Goal: Use online tool/utility: Utilize a website feature to perform a specific function

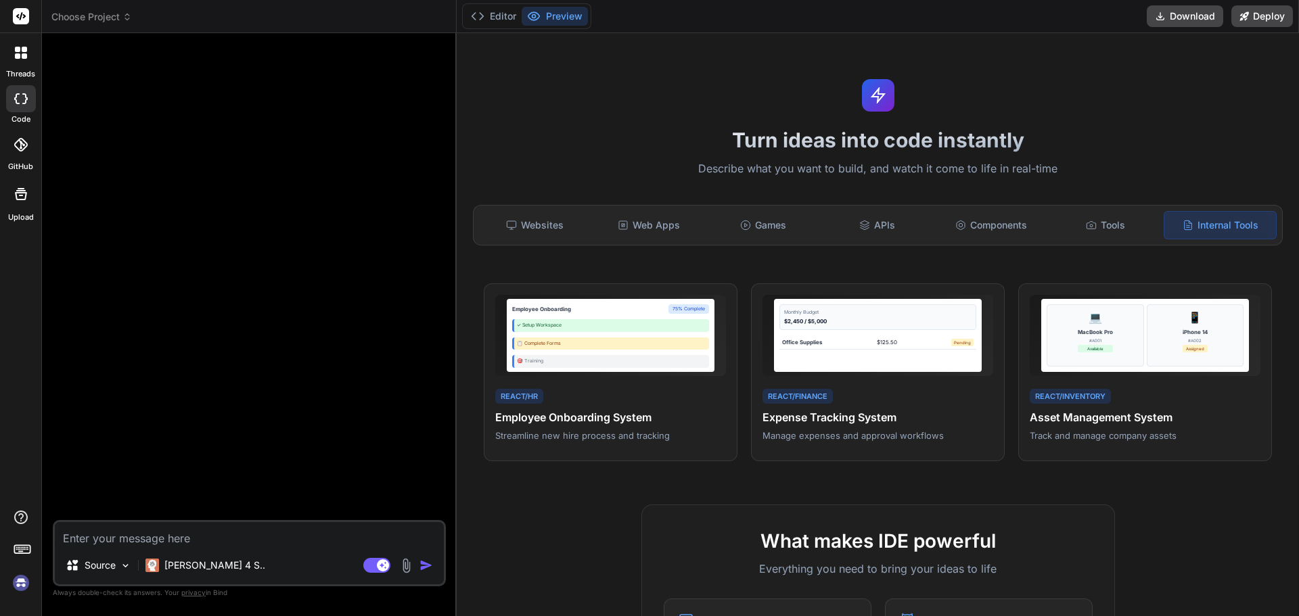
click at [342, 166] on div at bounding box center [250, 282] width 390 height 476
click at [154, 530] on textarea at bounding box center [249, 534] width 389 height 24
click at [259, 544] on textarea at bounding box center [249, 534] width 389 height 24
paste textarea "Project Name Pranathi Scheduler Objective Build a modern, scalable, and elegant…"
type textarea "Project Name Pranathi Scheduler Objective Build a modern, scalable, and elegant…"
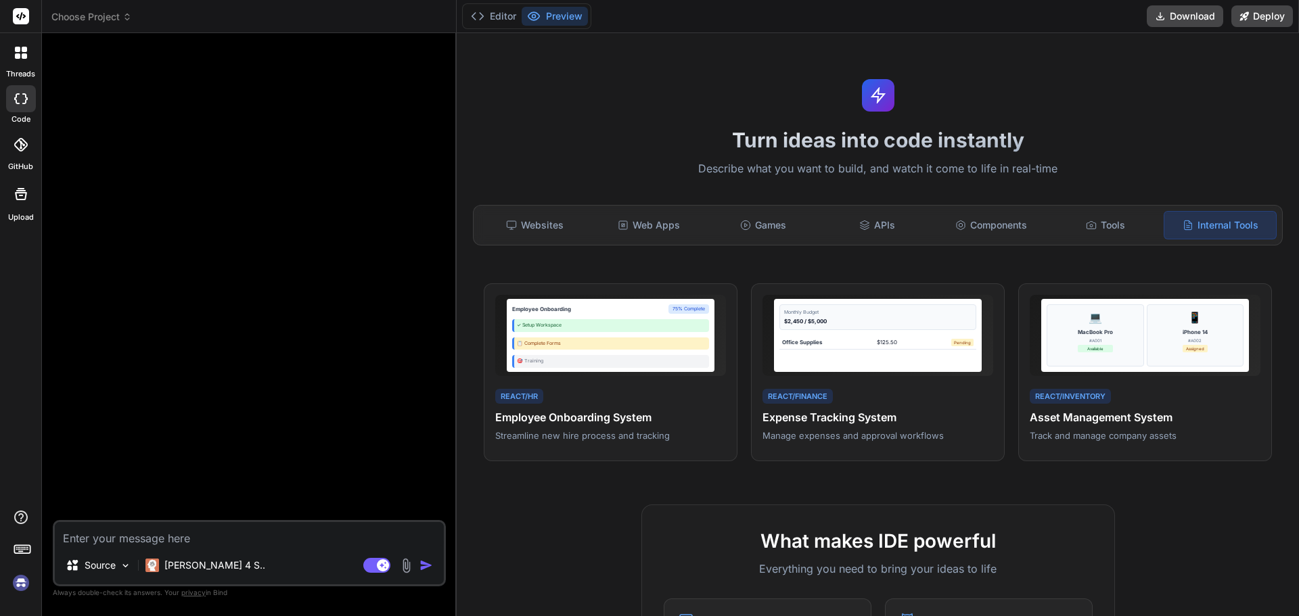
type textarea "x"
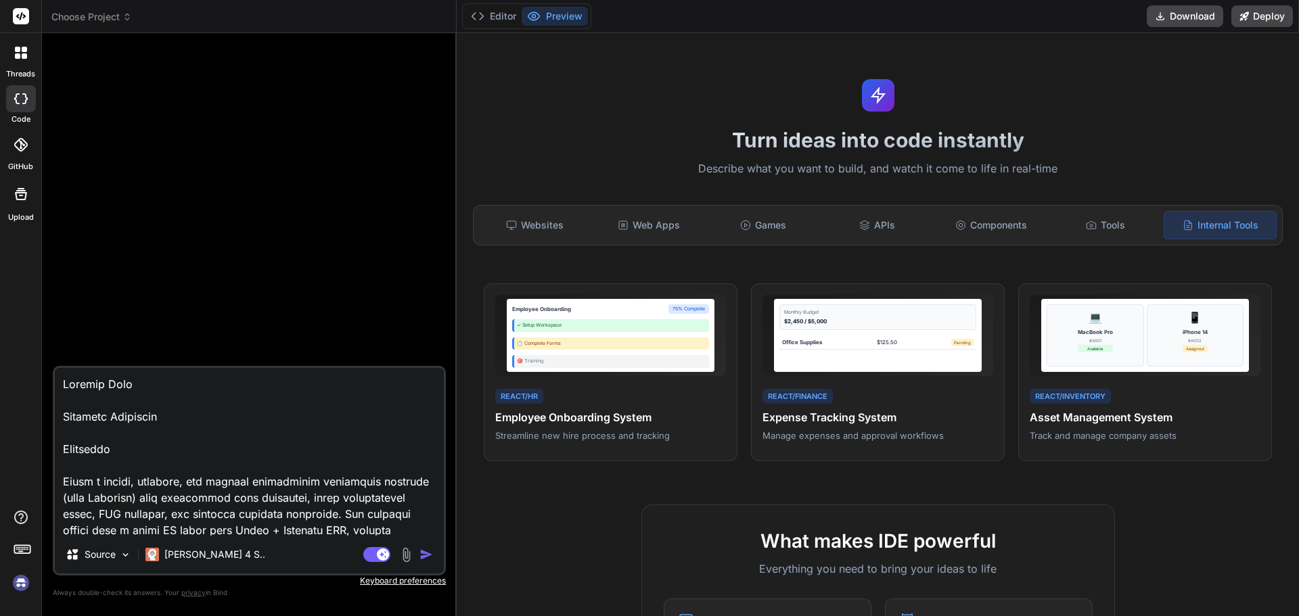
scroll to position [1787, 0]
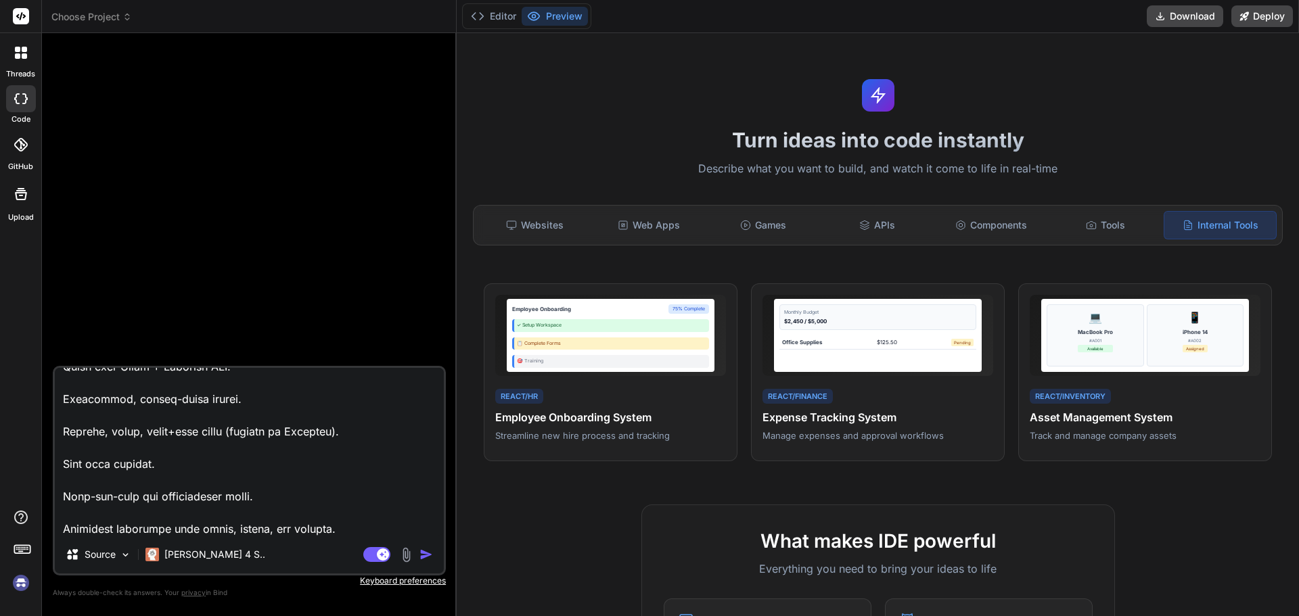
type textarea "Project Name Pranathi Scheduler Objective Build a modern, scalable, and elegant…"
click at [424, 550] on img "button" at bounding box center [426, 555] width 14 height 14
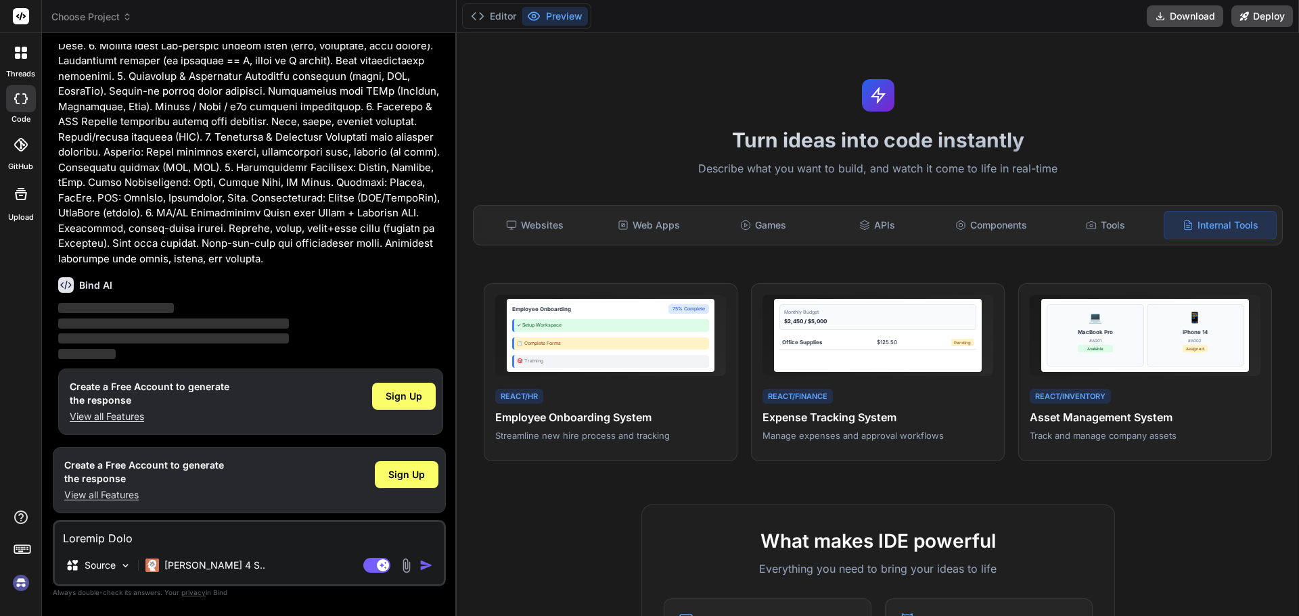
scroll to position [296, 0]
click at [405, 393] on span "Sign Up" at bounding box center [404, 395] width 37 height 14
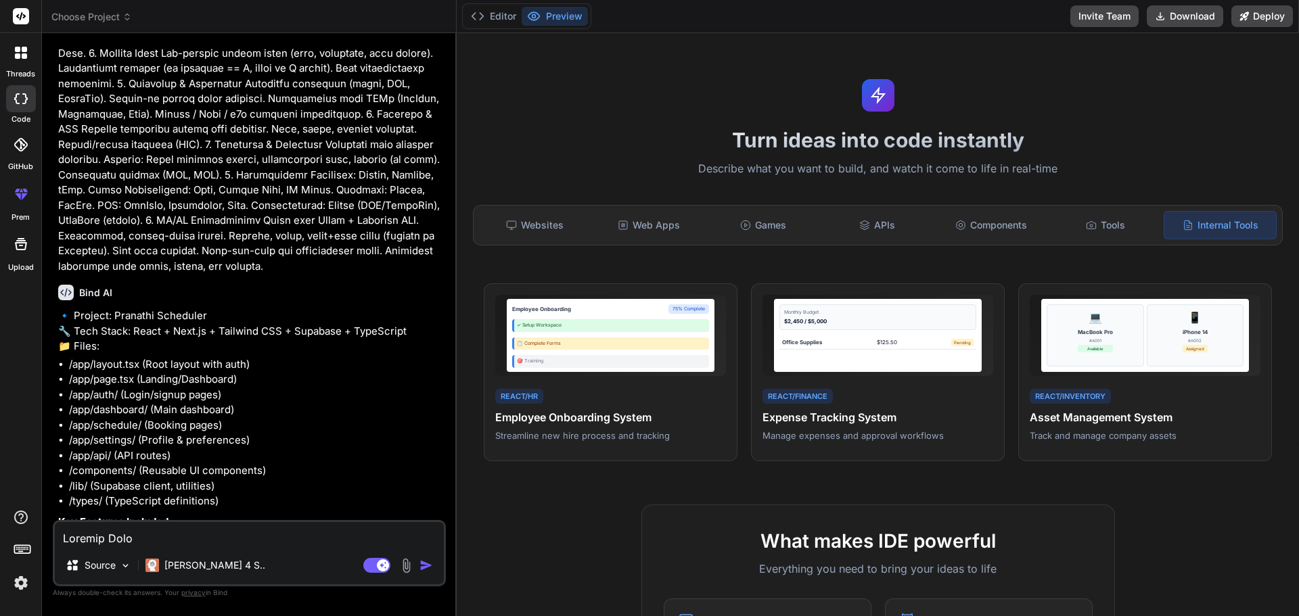
scroll to position [490, 0]
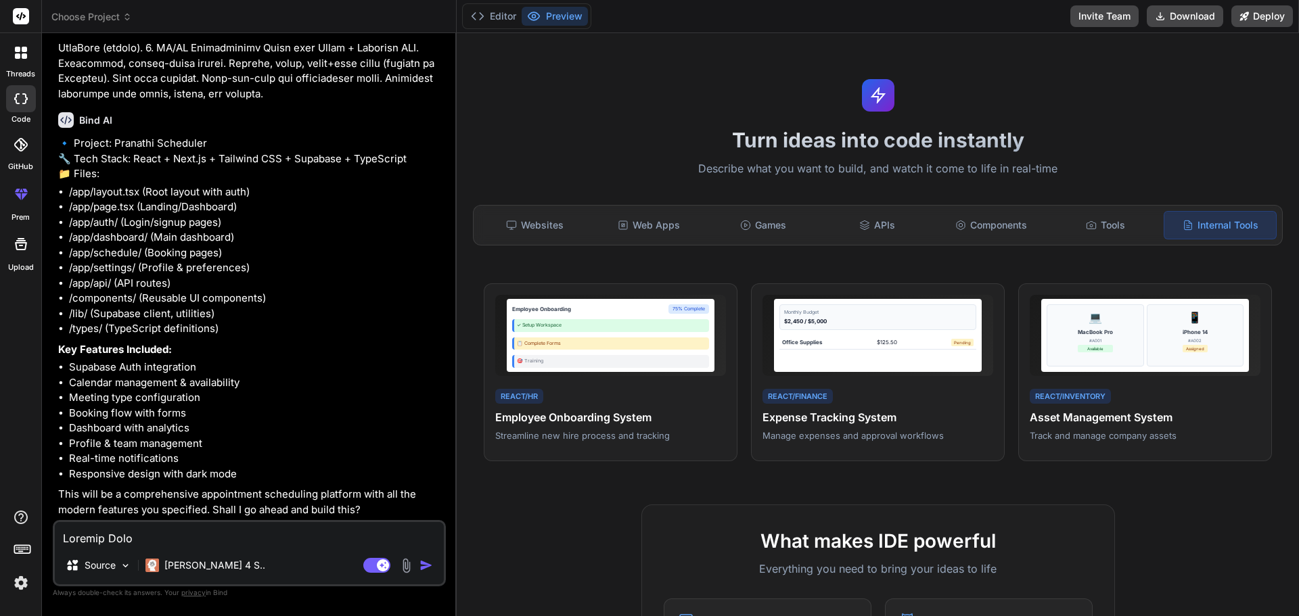
type textarea "x"
click at [501, 11] on button "Editor" at bounding box center [493, 16] width 56 height 19
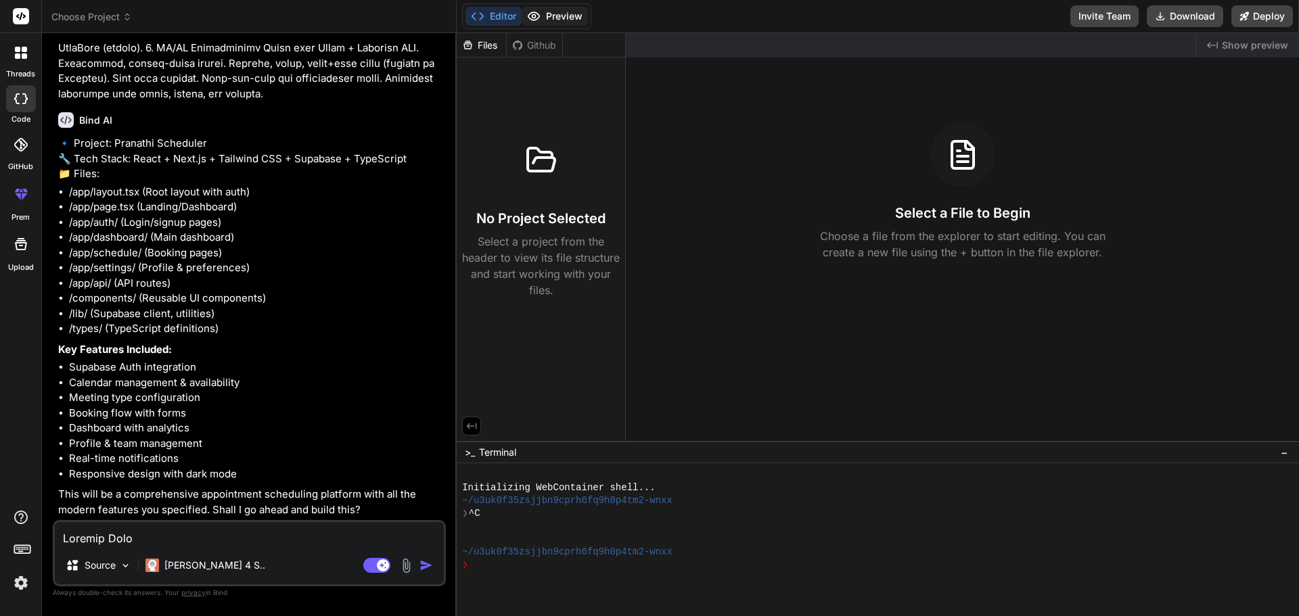
click at [550, 13] on button "Preview" at bounding box center [554, 16] width 66 height 19
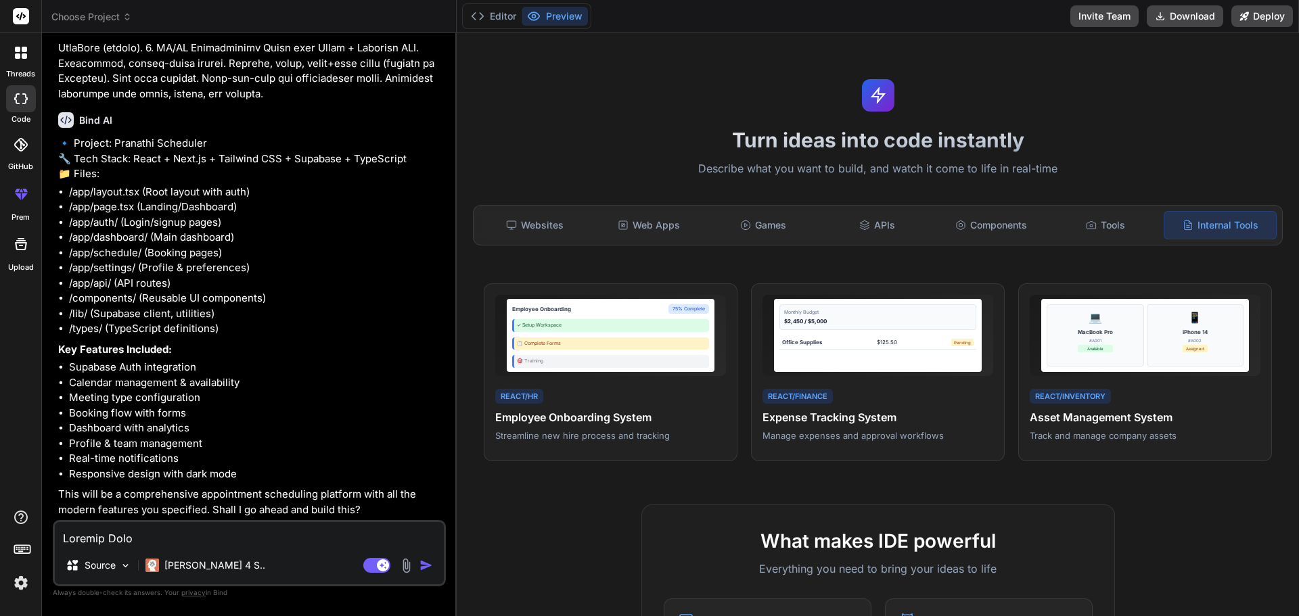
click at [178, 538] on textarea at bounding box center [249, 534] width 389 height 24
type textarea "y"
type textarea "x"
type textarea "ye"
type textarea "x"
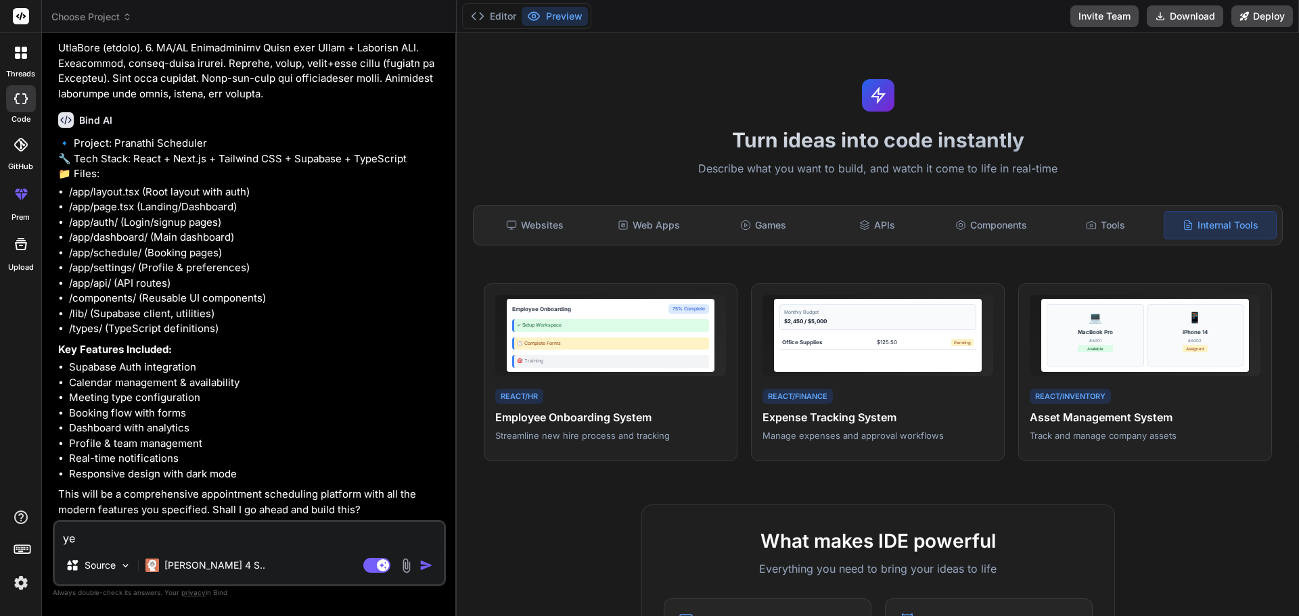
type textarea "yes"
type textarea "x"
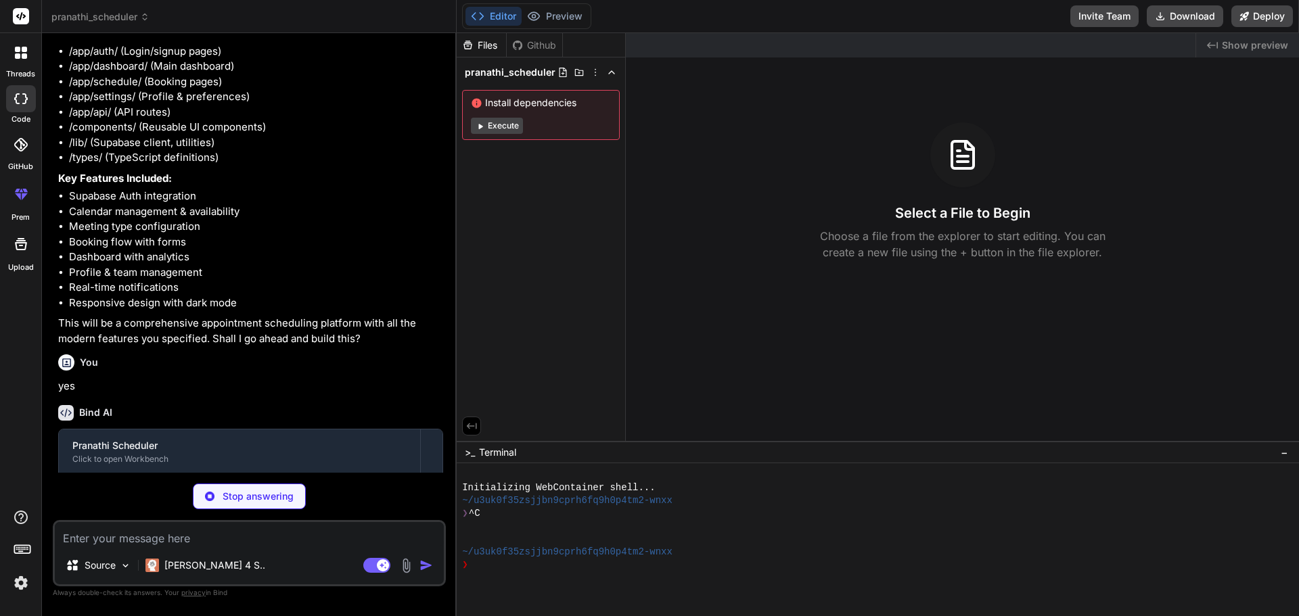
scroll to position [705, 0]
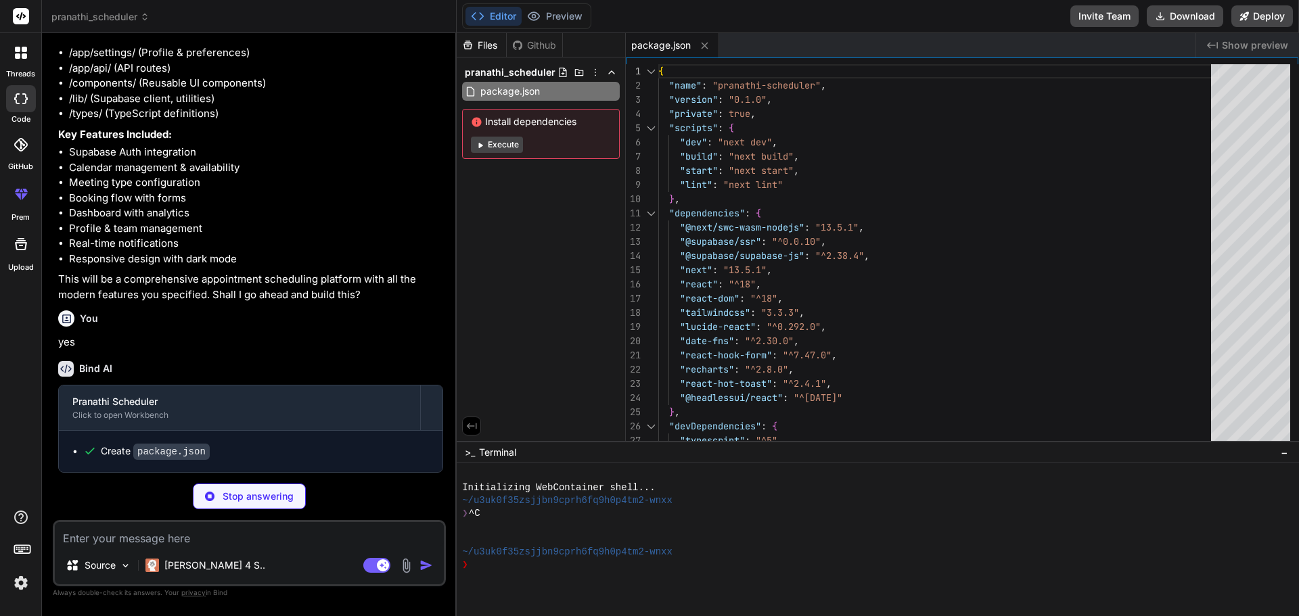
type textarea "x"
type textarea "module.exports = nextConfig"
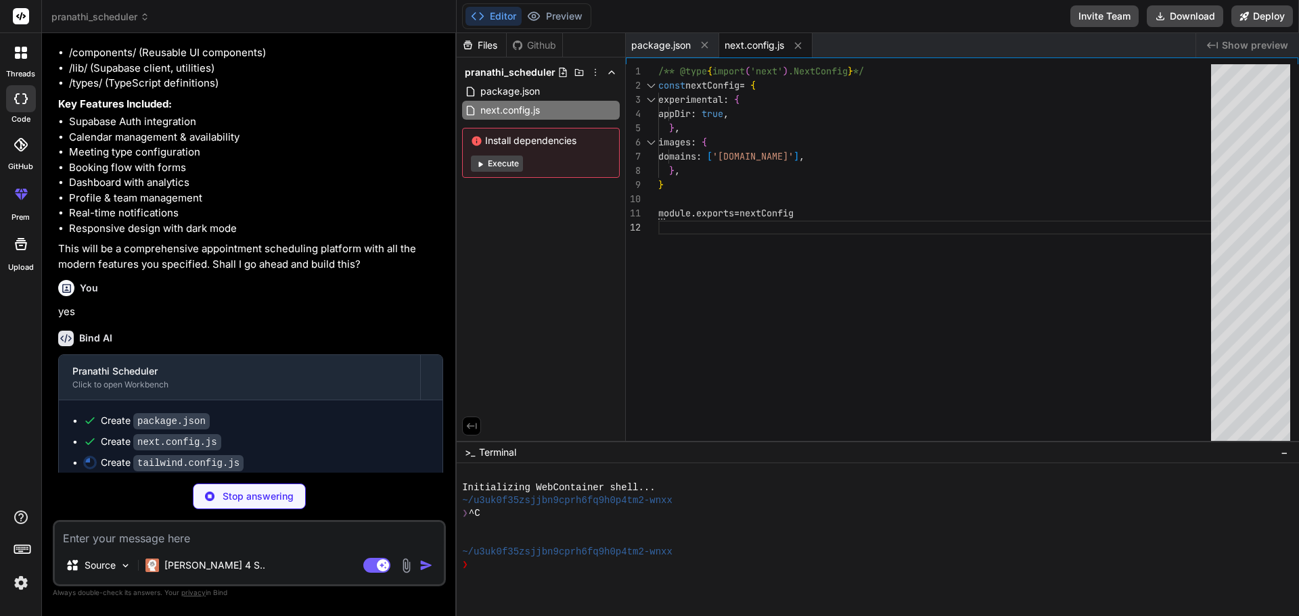
type textarea "x"
type textarea "800: '#1e40af', 900: '#1e3a8a', }, }, }, }, plugins: [], }"
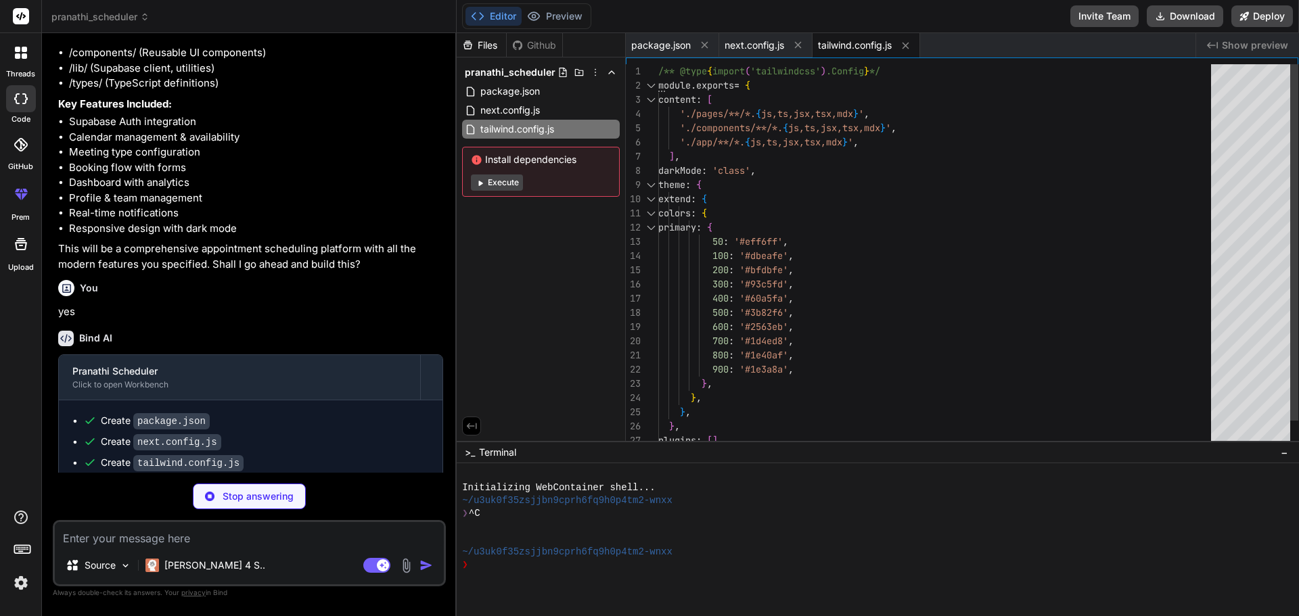
type textarea "x"
type textarea "module.exports = { plugins: { tailwindcss: {}, autoprefixer: {}, }, }"
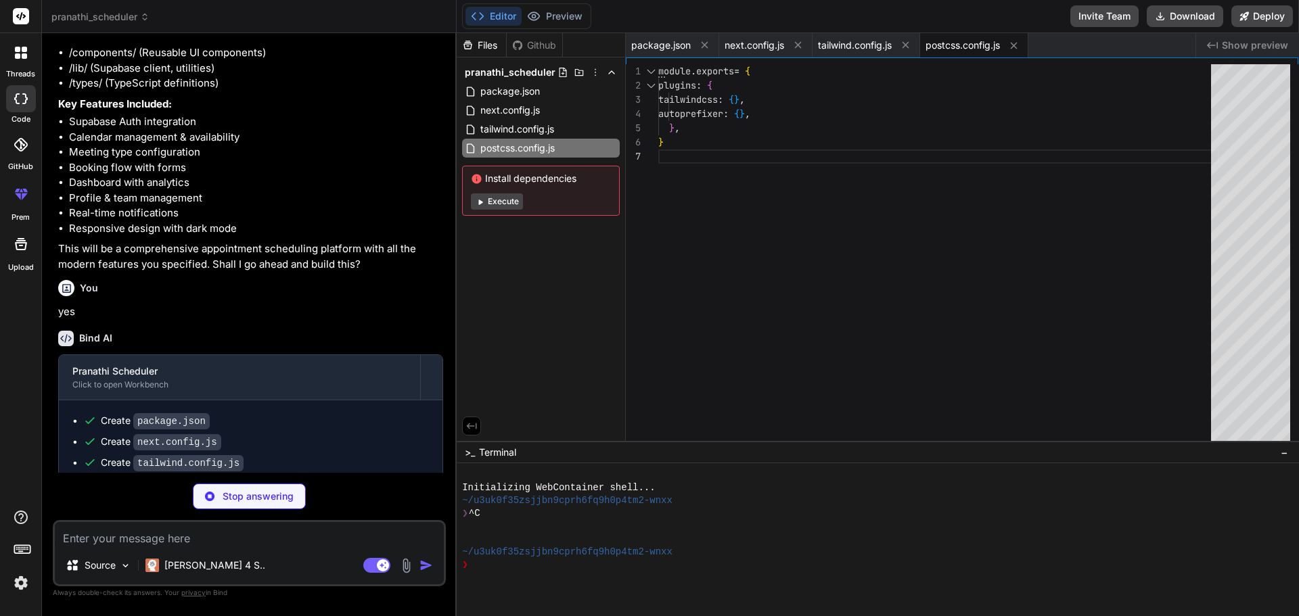
type textarea "x"
type textarea ""paths": { "@/*": ["./*"] } }, "include": ["next-env.d.ts", "**/*.ts", "**/*.ts…"
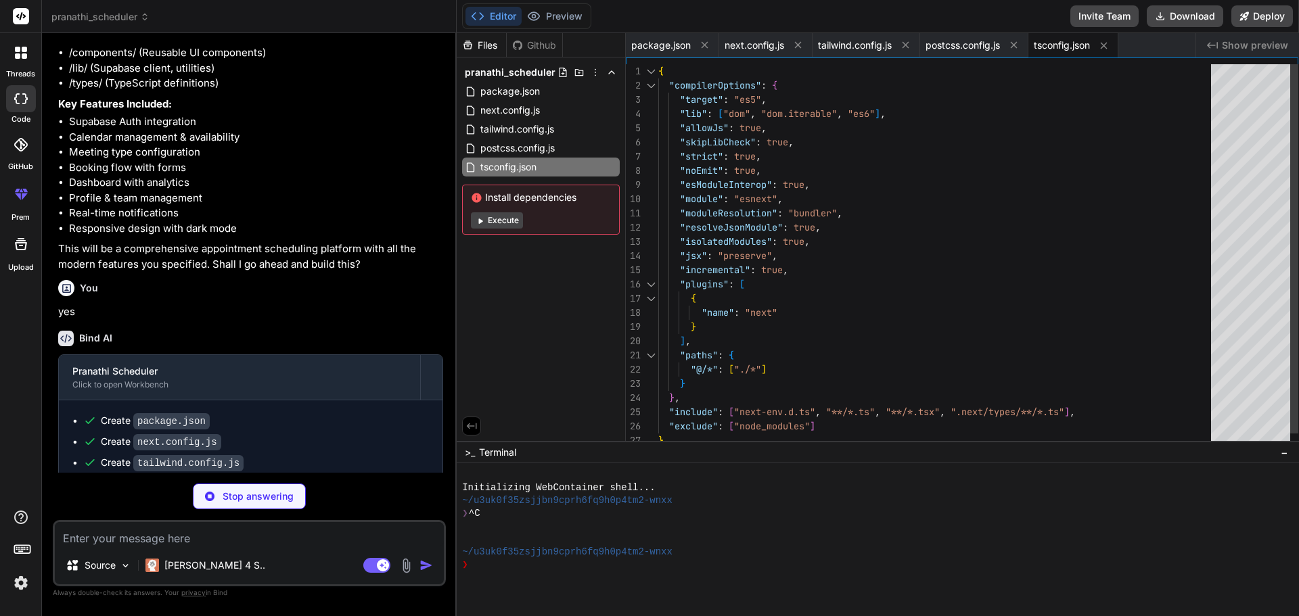
type textarea "x"
type textarea "NEXT_PUBLIC_SUPABASE_URL=your_supabase_project_url NEXT_PUBLIC_SUPABASE_ANON_KE…"
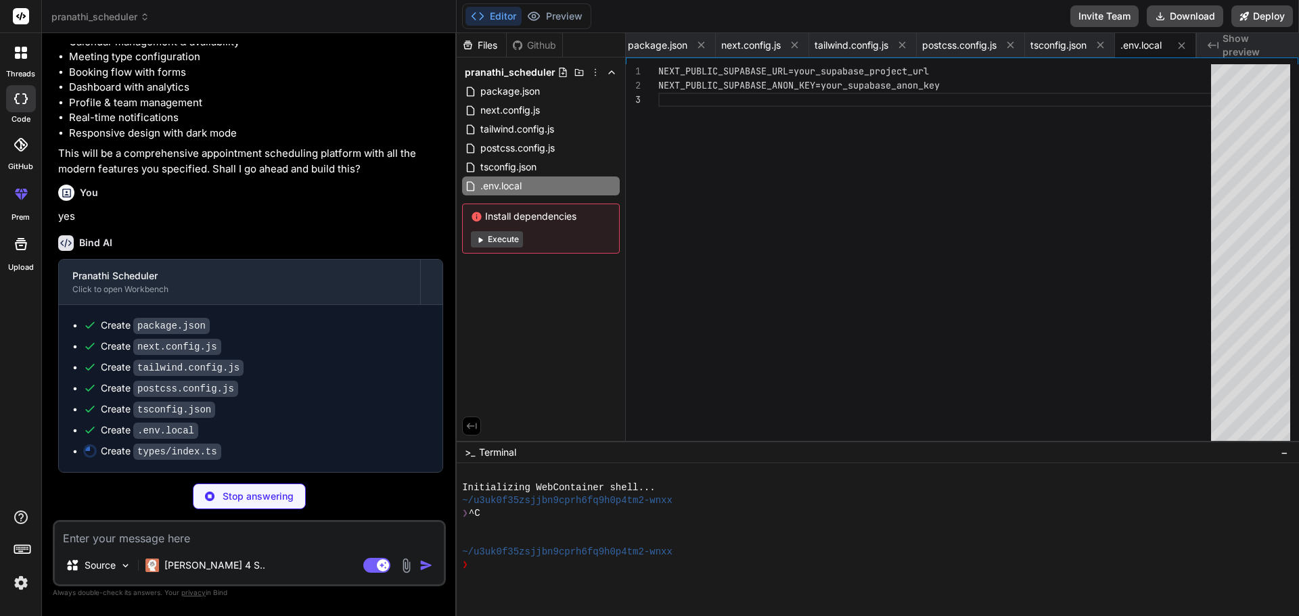
type textarea "x"
type textarea "available: boolean }"
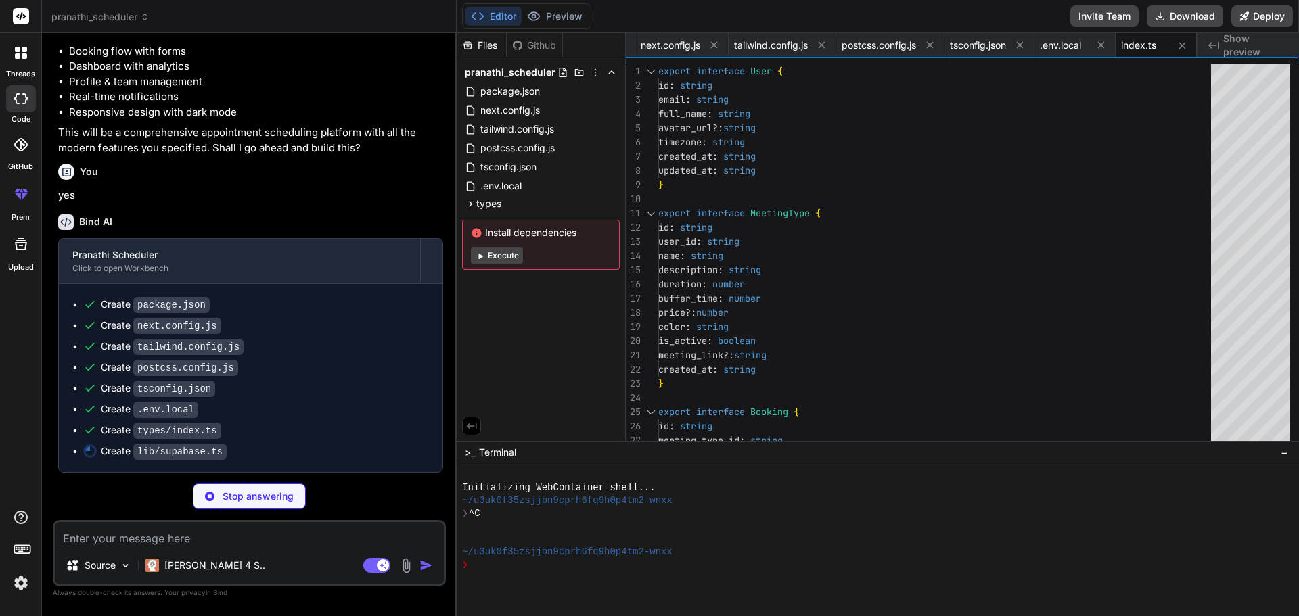
scroll to position [852, 0]
type textarea "x"
type textarea "} export const signOut = async () => { await supabase.auth.signOut() }"
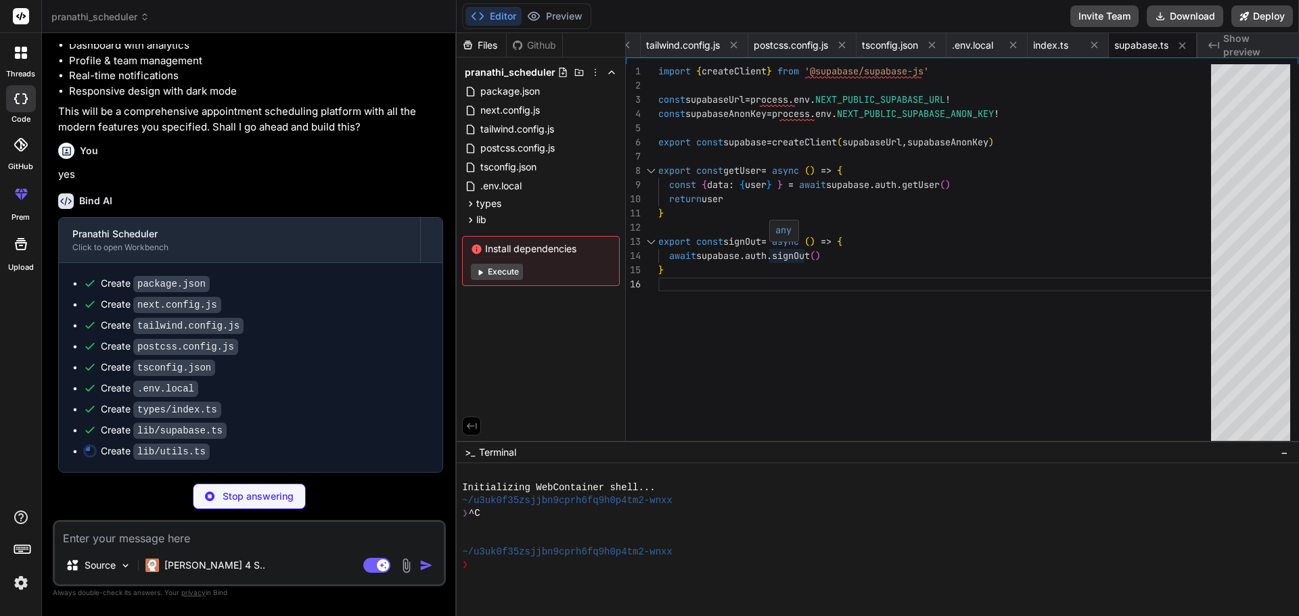
type textarea "x"
type textarea "day: 'numeric' }) }"
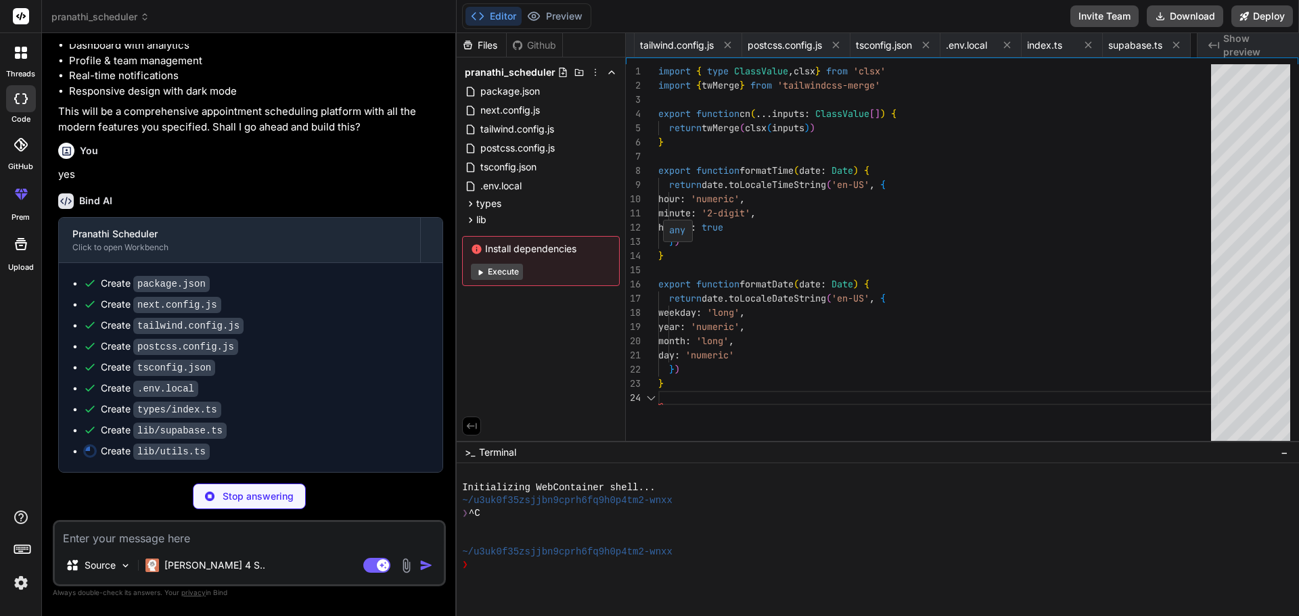
scroll to position [0, 259]
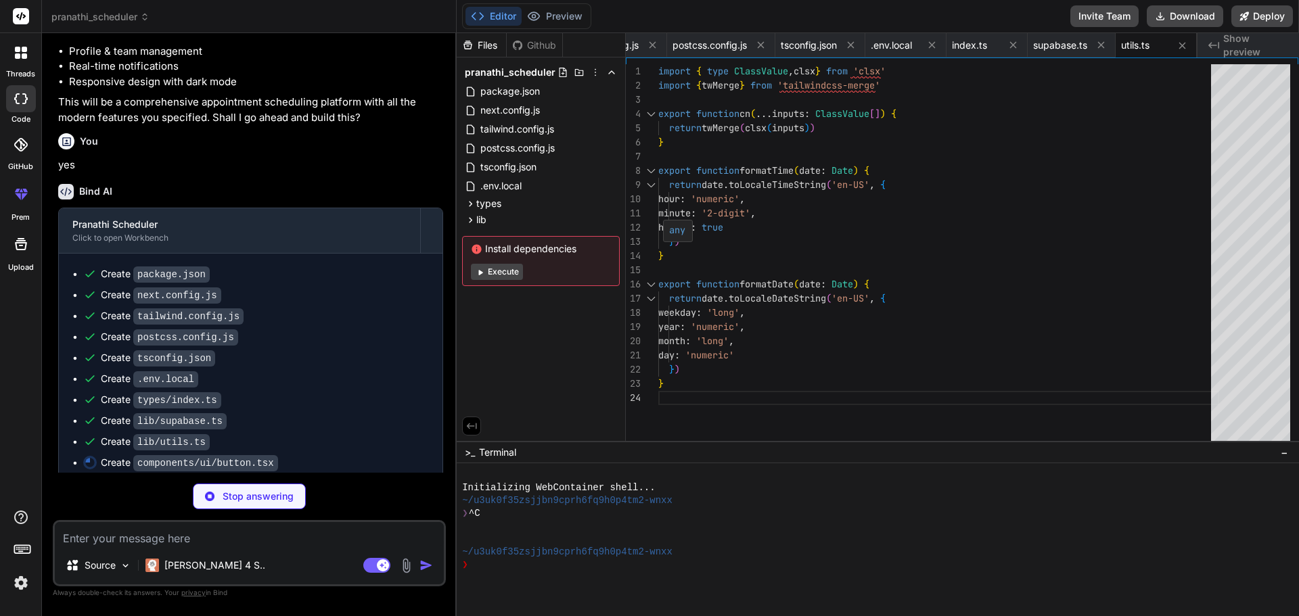
type textarea "x"
type textarea "export { Button }"
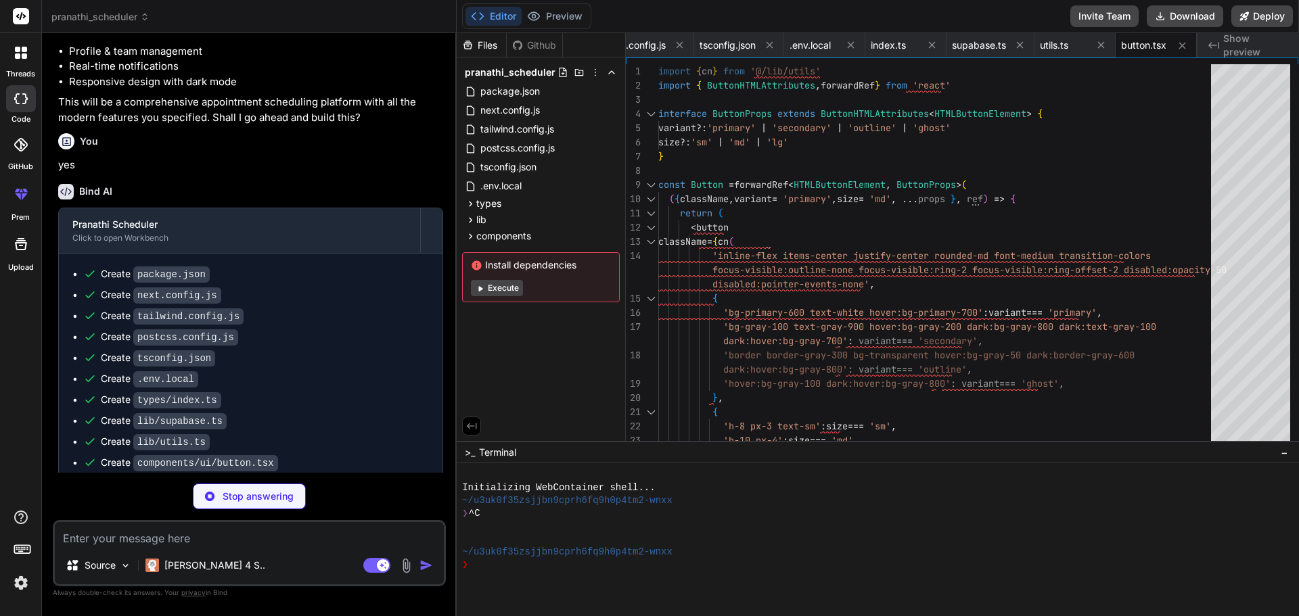
scroll to position [914, 0]
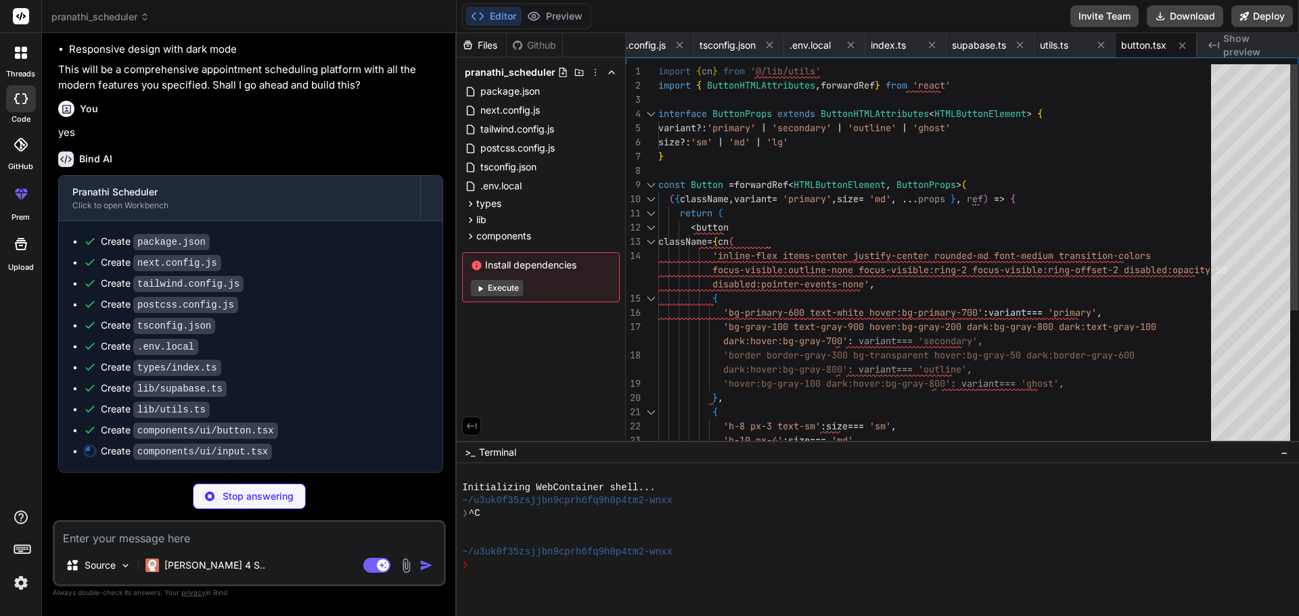
type textarea "x"
type textarea ") } ) Input.displayName = 'Input' export { Input }"
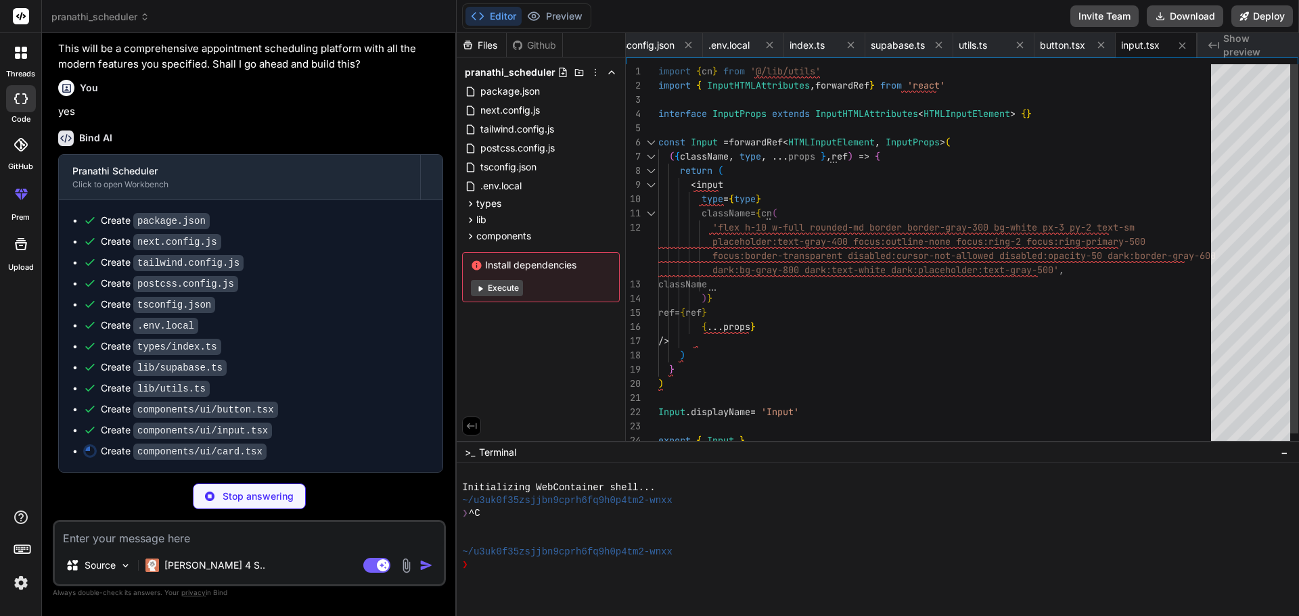
type textarea "x"
type textarea "return <div className={cn('pt-0', className)} {...props} /> }"
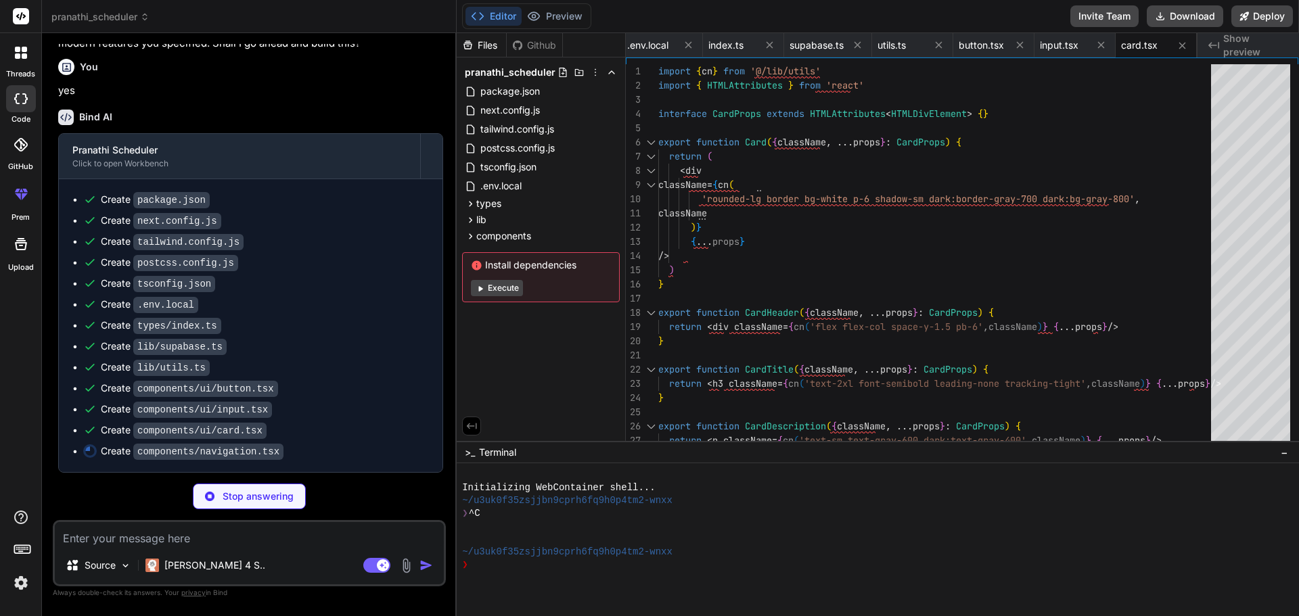
scroll to position [956, 0]
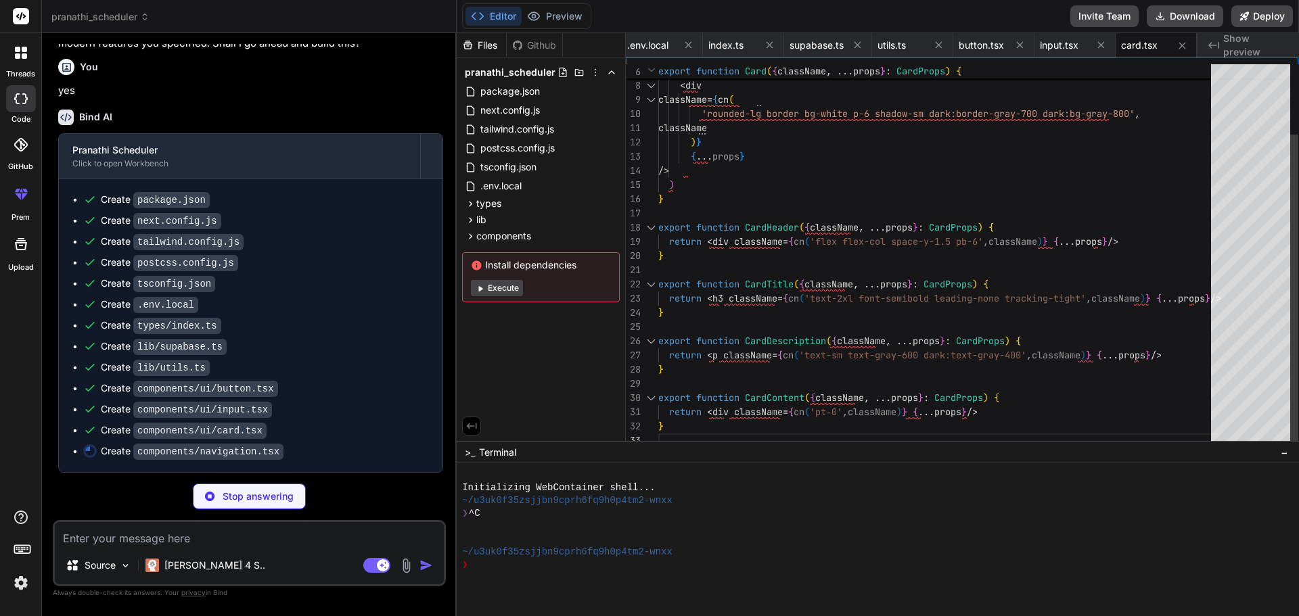
type textarea "x"
type textarea "</nav> ) }"
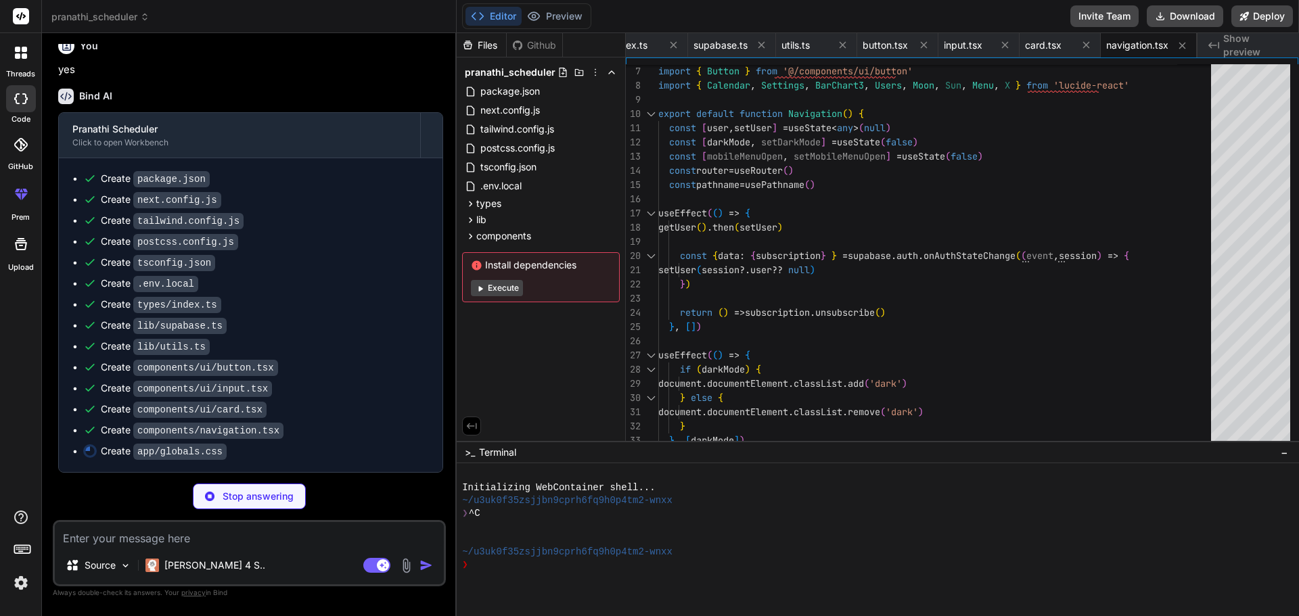
scroll to position [977, 0]
type textarea "x"
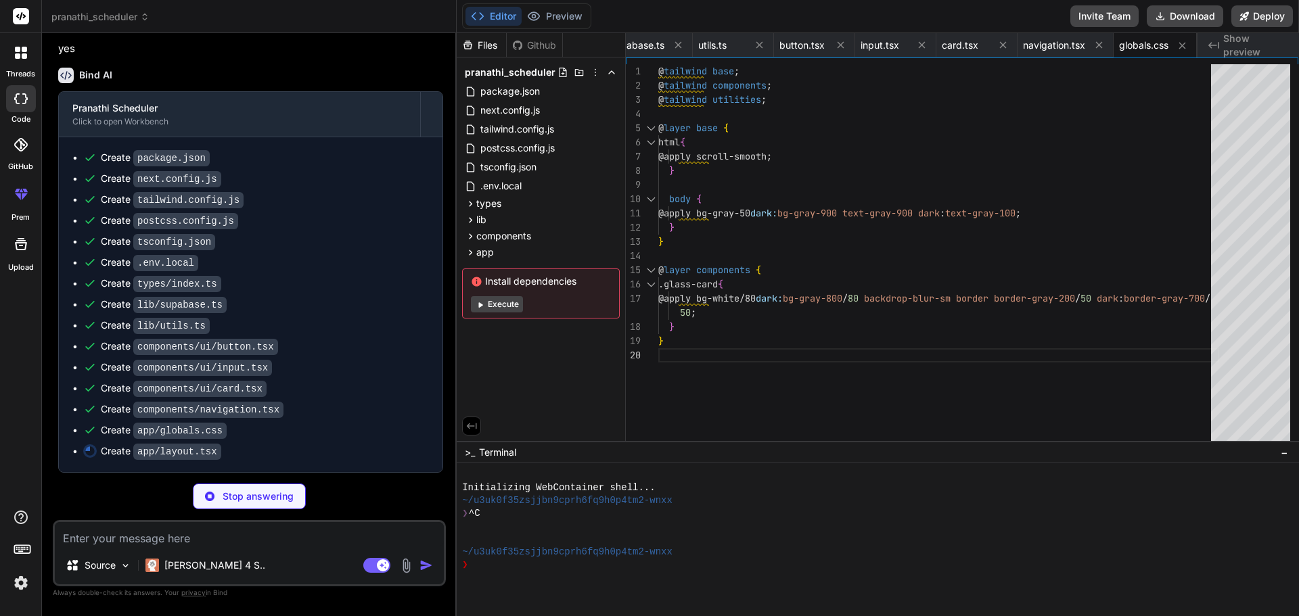
scroll to position [998, 0]
type textarea "x"
type textarea "{children} <Toaster position="top-right" /> </body> </html> ) }"
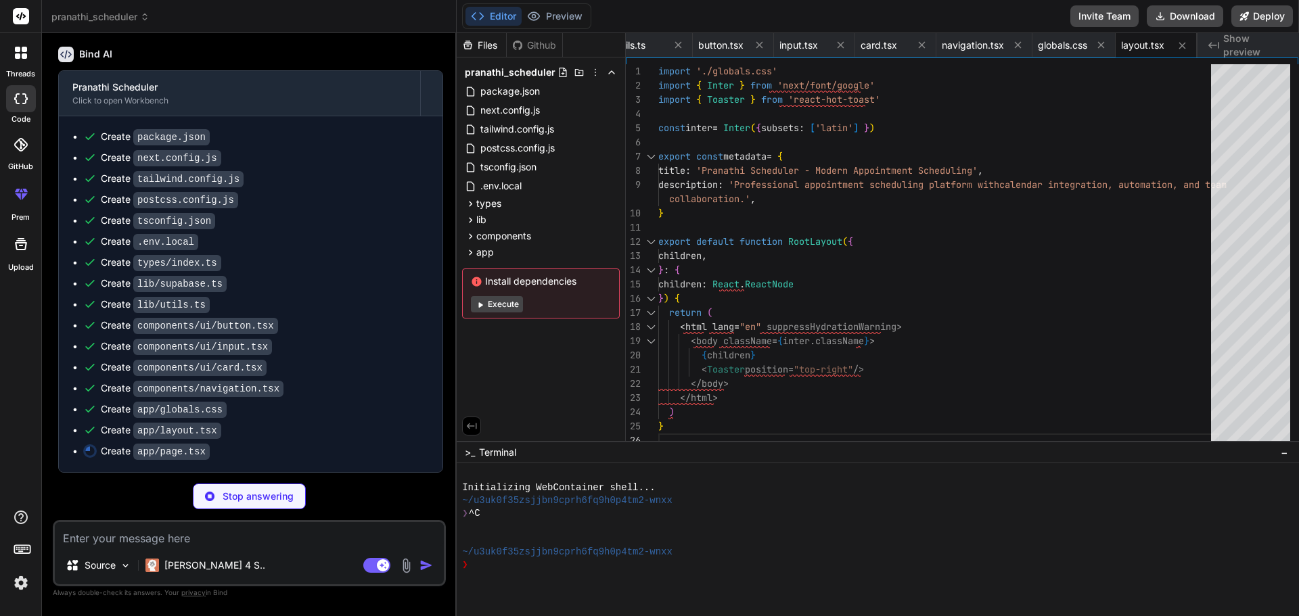
scroll to position [1019, 0]
type textarea "x"
type textarea ") }"
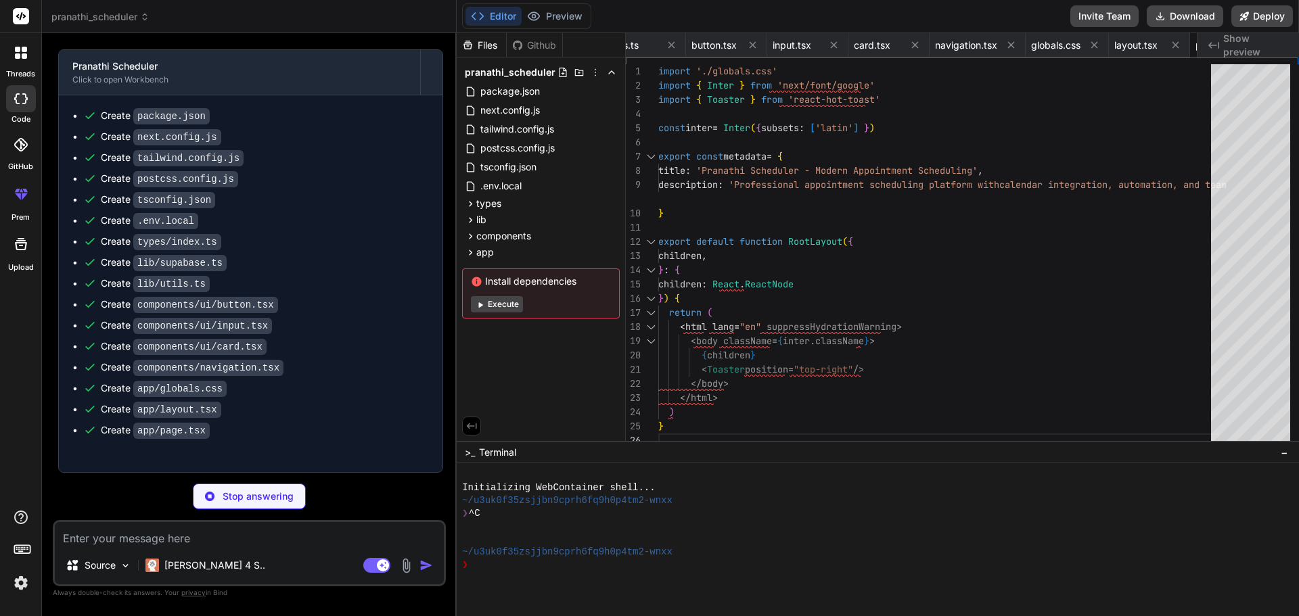
type textarea "x"
type textarea "</div> </div> ) }"
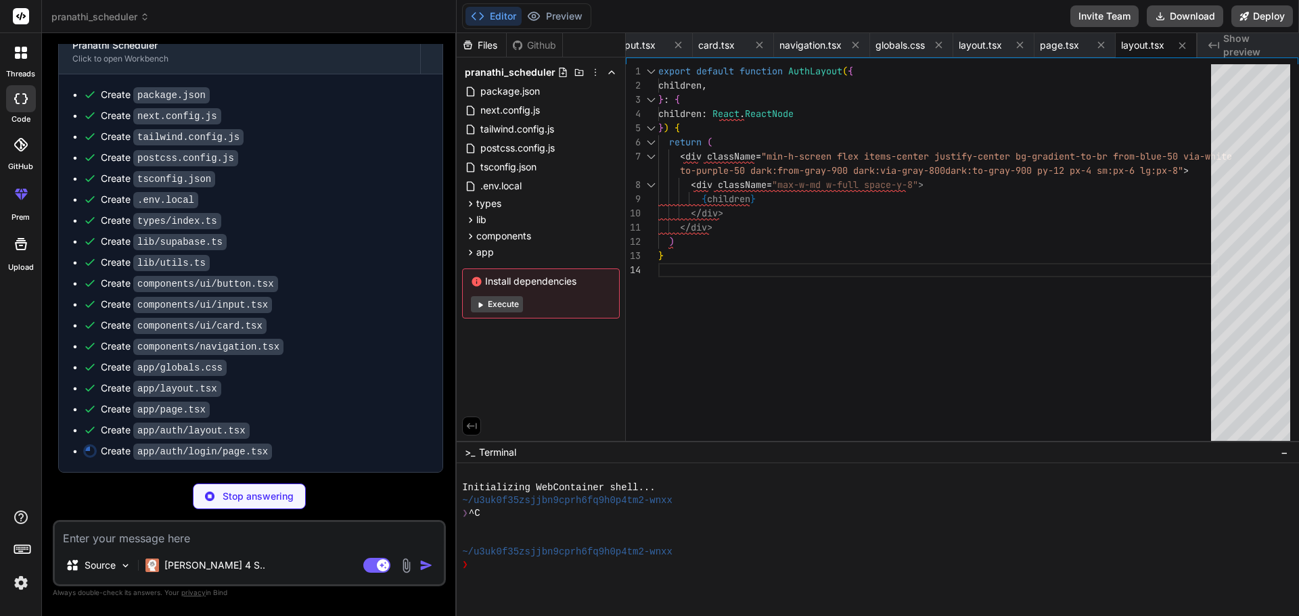
scroll to position [1061, 0]
type textarea "x"
click at [494, 131] on span "tailwind.config.js" at bounding box center [517, 129] width 76 height 16
type textarea "800: '#1e40af', 900: '#1e3a8a', }, }, }, }, plugins: [], }"
type textarea "x"
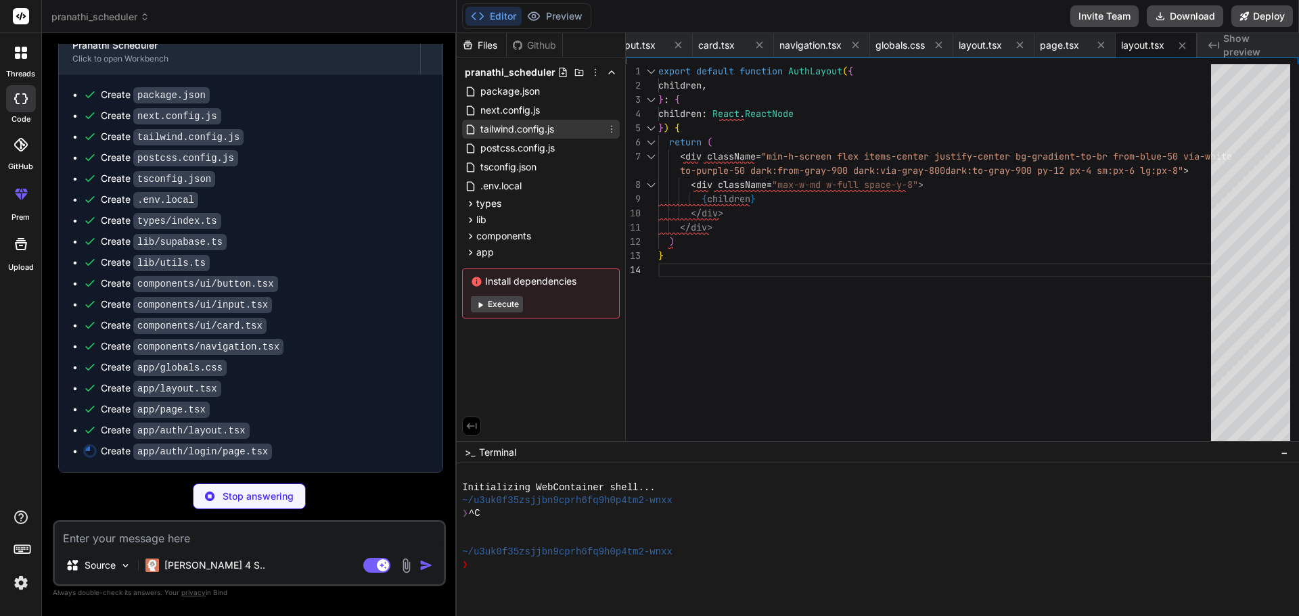
type textarea "</div> </CardContent> </Card> </div> ) }"
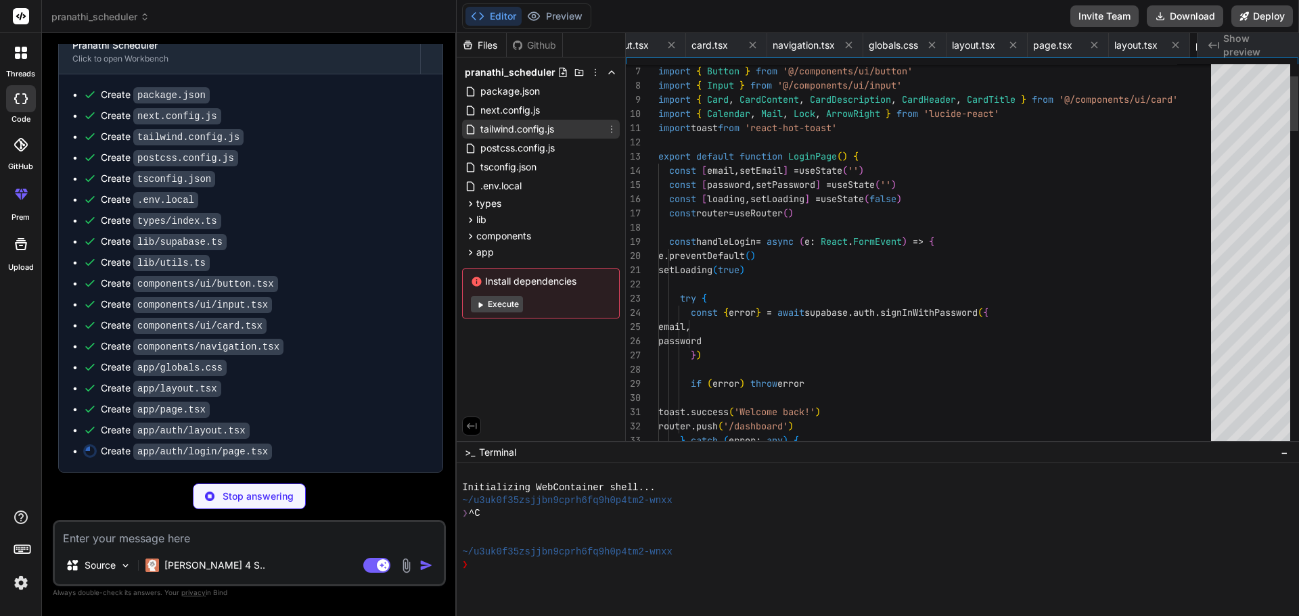
scroll to position [0, 1007]
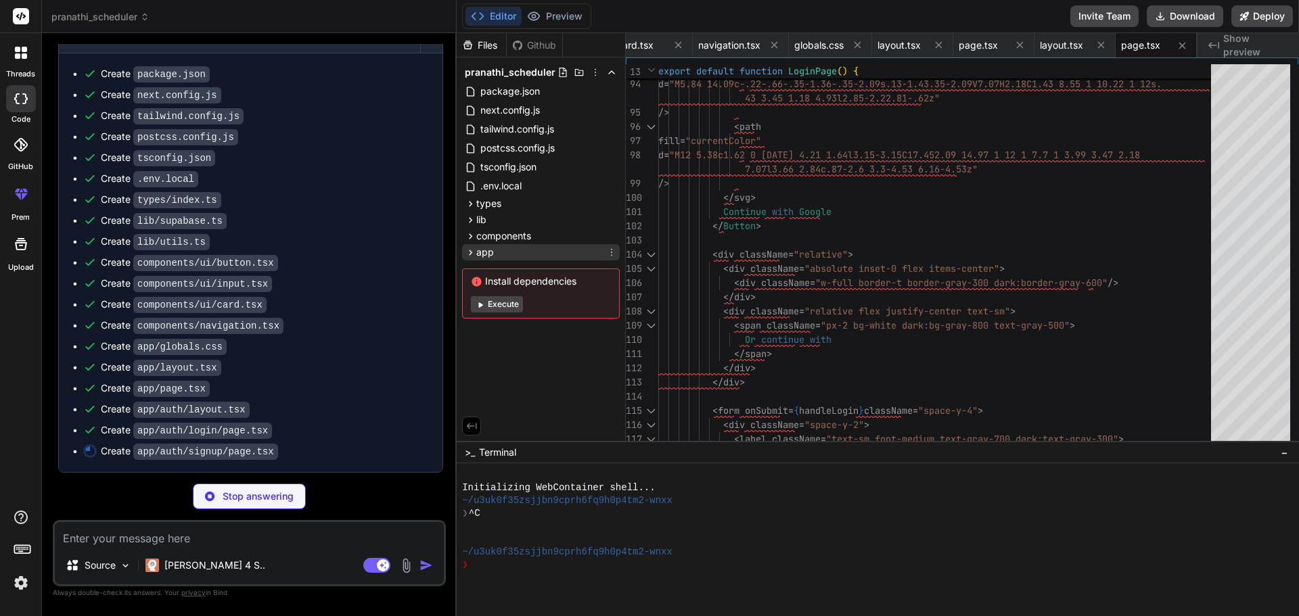
click at [489, 256] on span "app" at bounding box center [485, 253] width 18 height 14
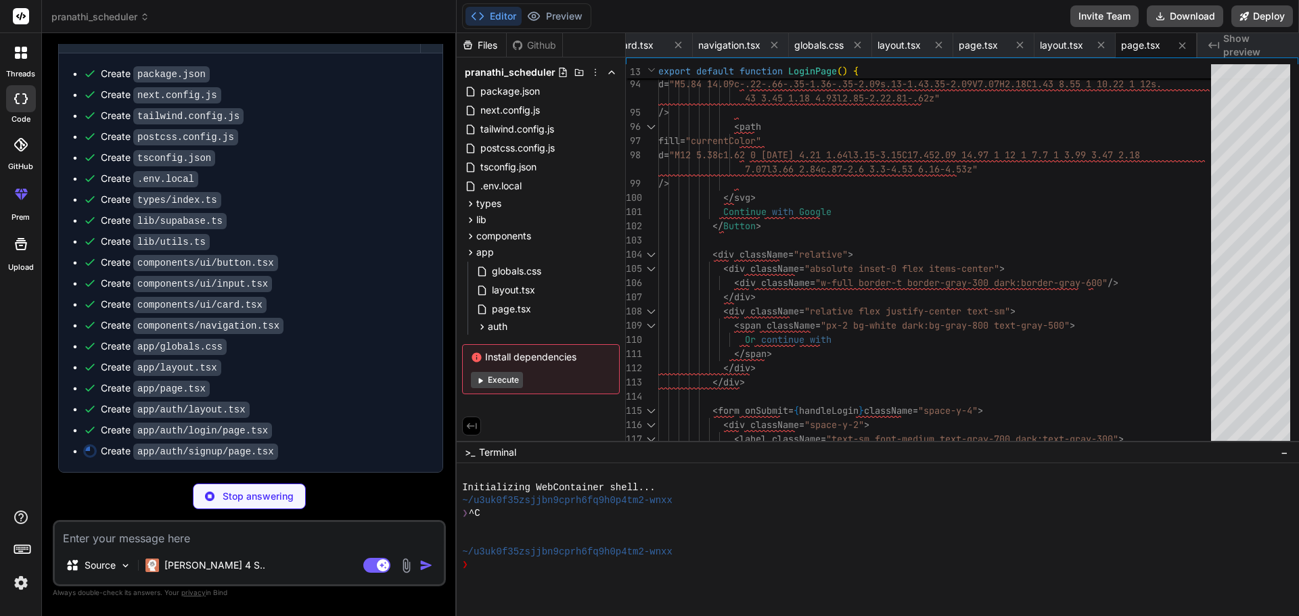
type textarea "x"
type textarea ") }"
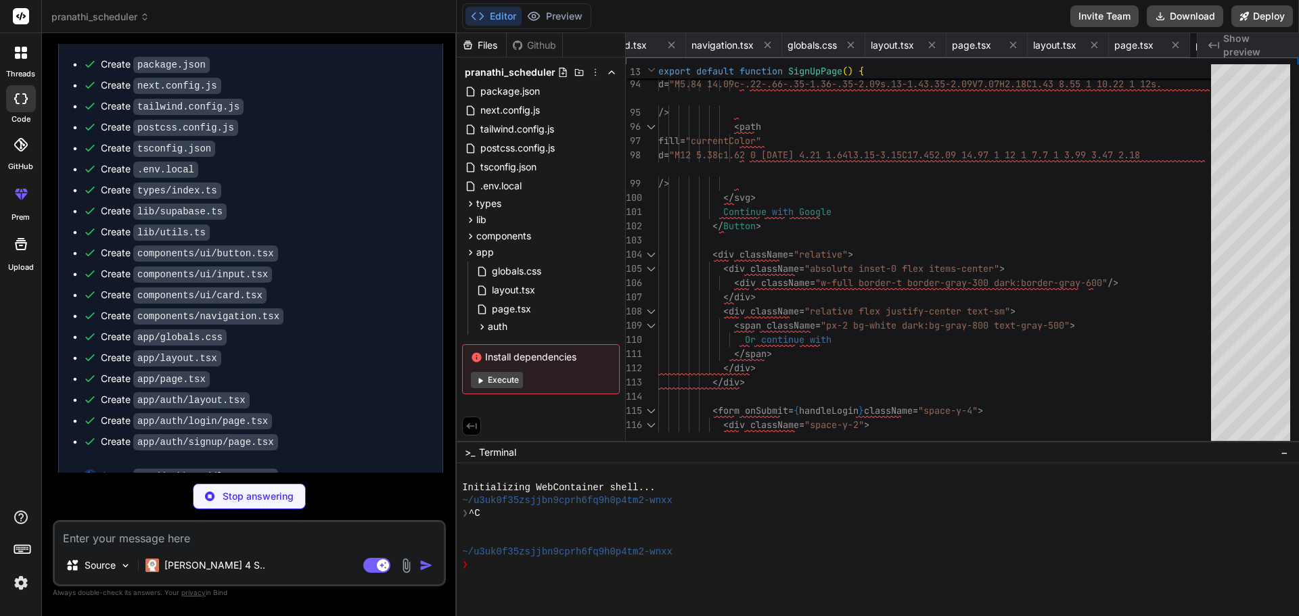
scroll to position [0, 1088]
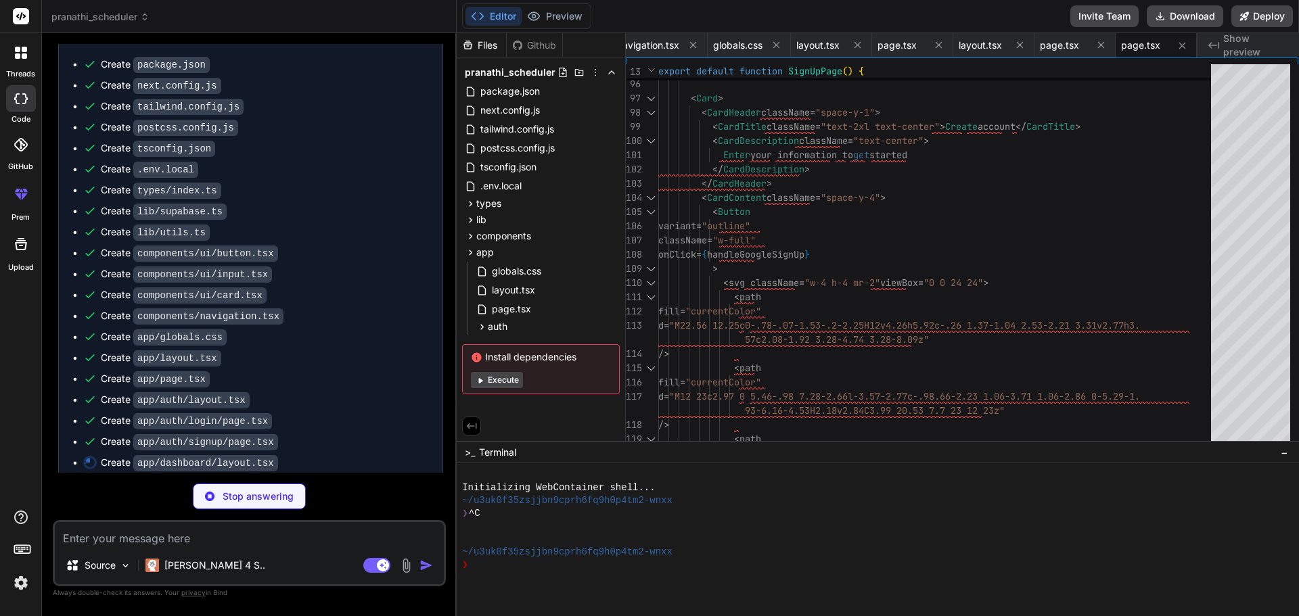
type textarea "x"
type textarea "<div className="min-h-screen bg-gray-50 dark:bg-gray-900"> <Navigation /> <main…"
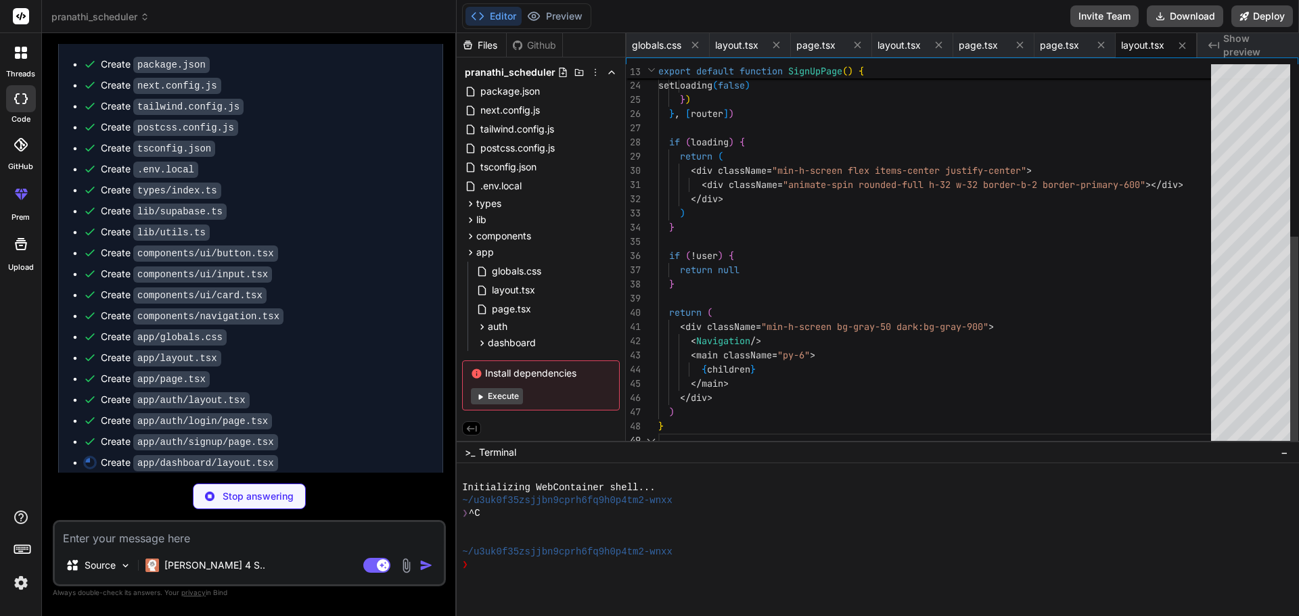
scroll to position [1124, 0]
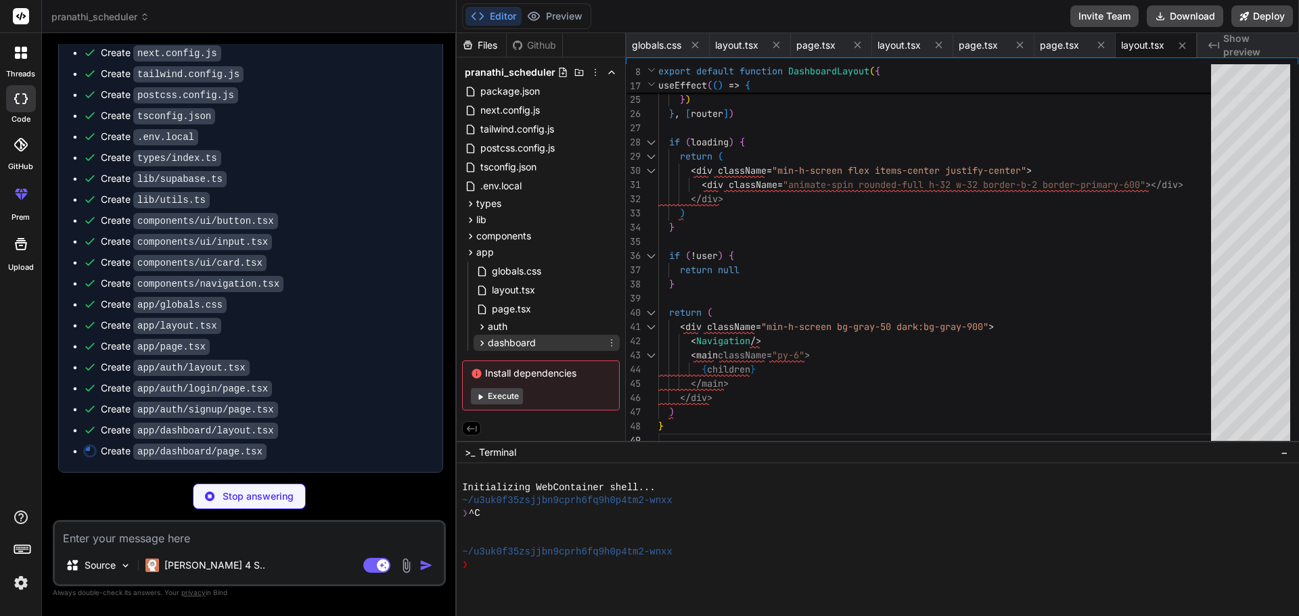
click at [502, 340] on span "dashboard" at bounding box center [512, 343] width 48 height 14
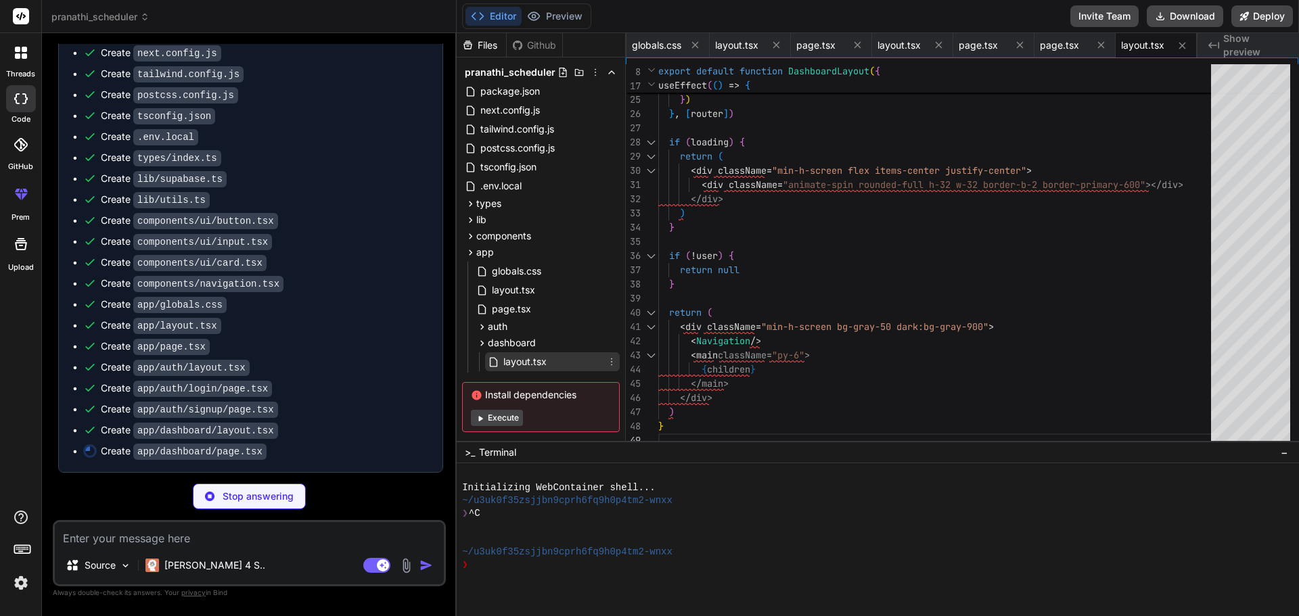
click at [519, 361] on span "layout.tsx" at bounding box center [525, 362] width 46 height 16
type textarea "x"
click at [530, 187] on div ".env.local" at bounding box center [541, 186] width 158 height 19
type textarea "NEXT_PUBLIC_SUPABASE_URL=your_supabase_project_url NEXT_PUBLIC_SUPABASE_ANON_KE…"
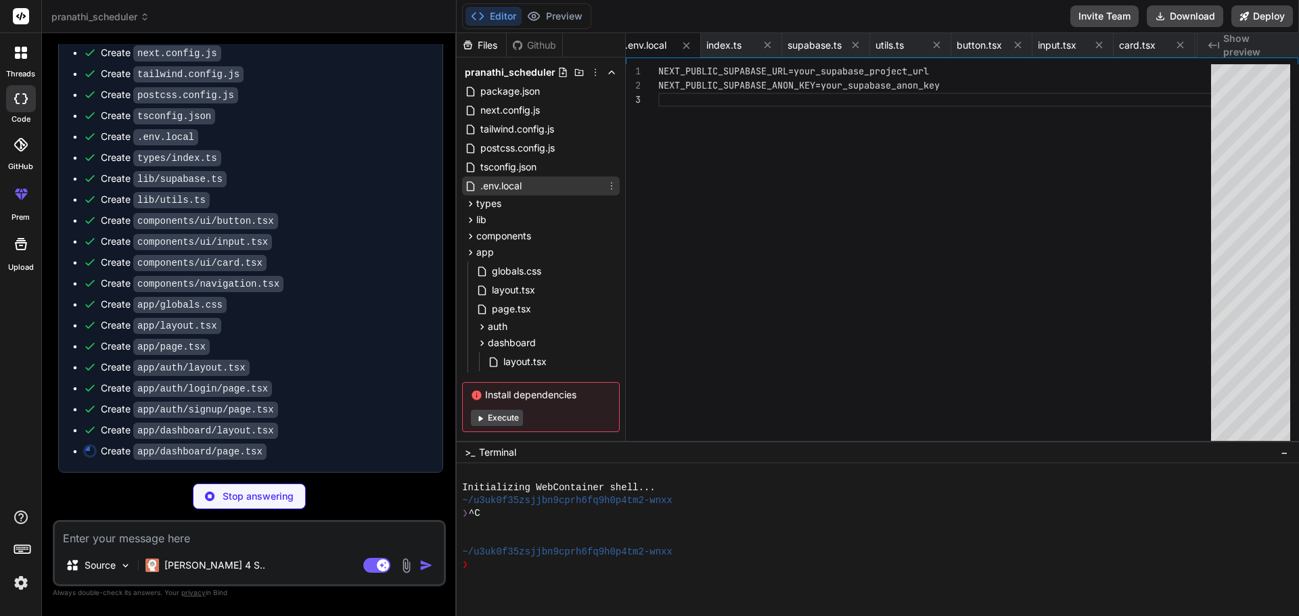
click at [538, 183] on div ".env.local" at bounding box center [541, 186] width 158 height 19
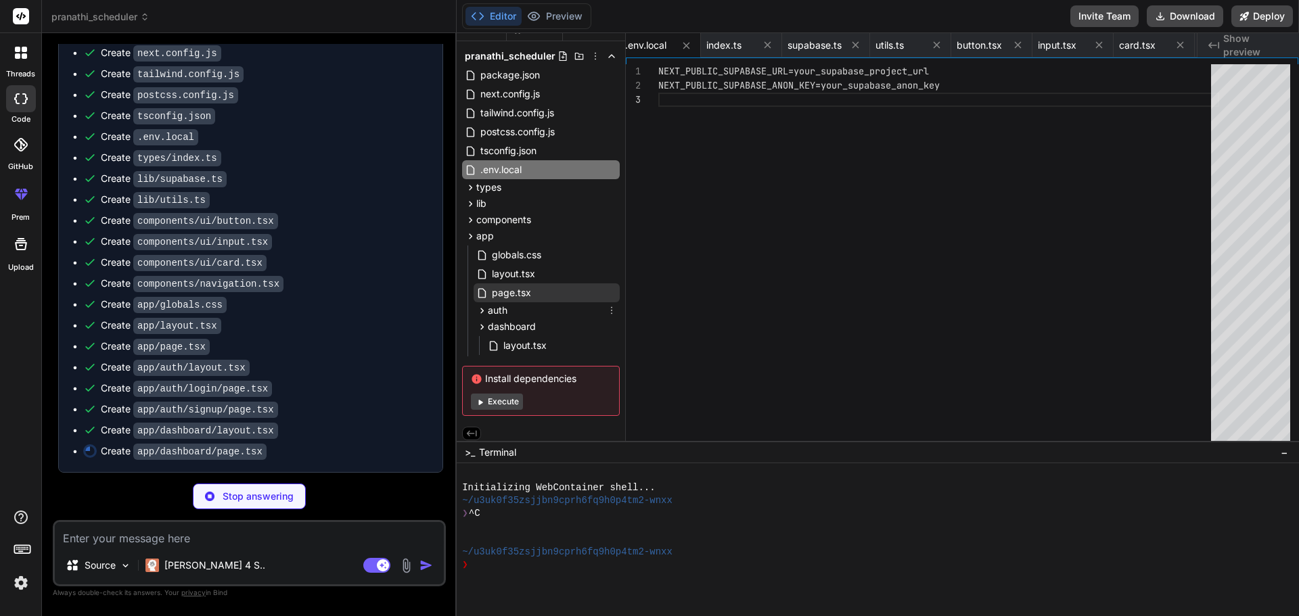
scroll to position [21, 0]
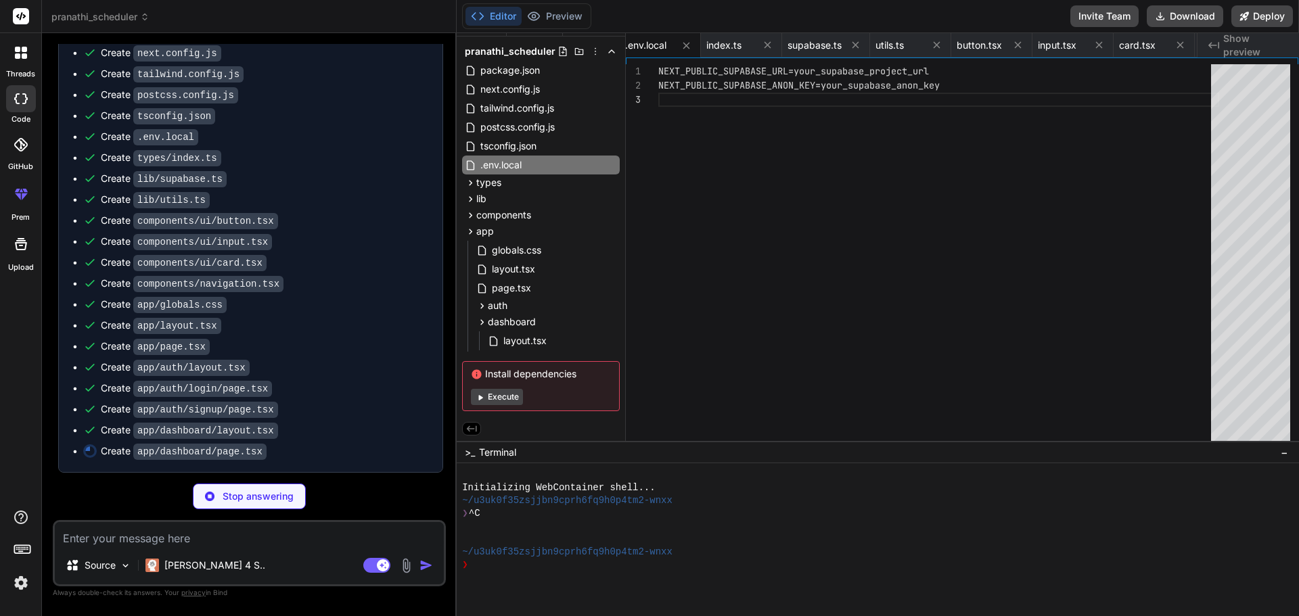
type textarea "x"
type textarea "<TrendingUp className="h-4 w-4 mr-2" /> View Analytics </Button> </CardContent>…"
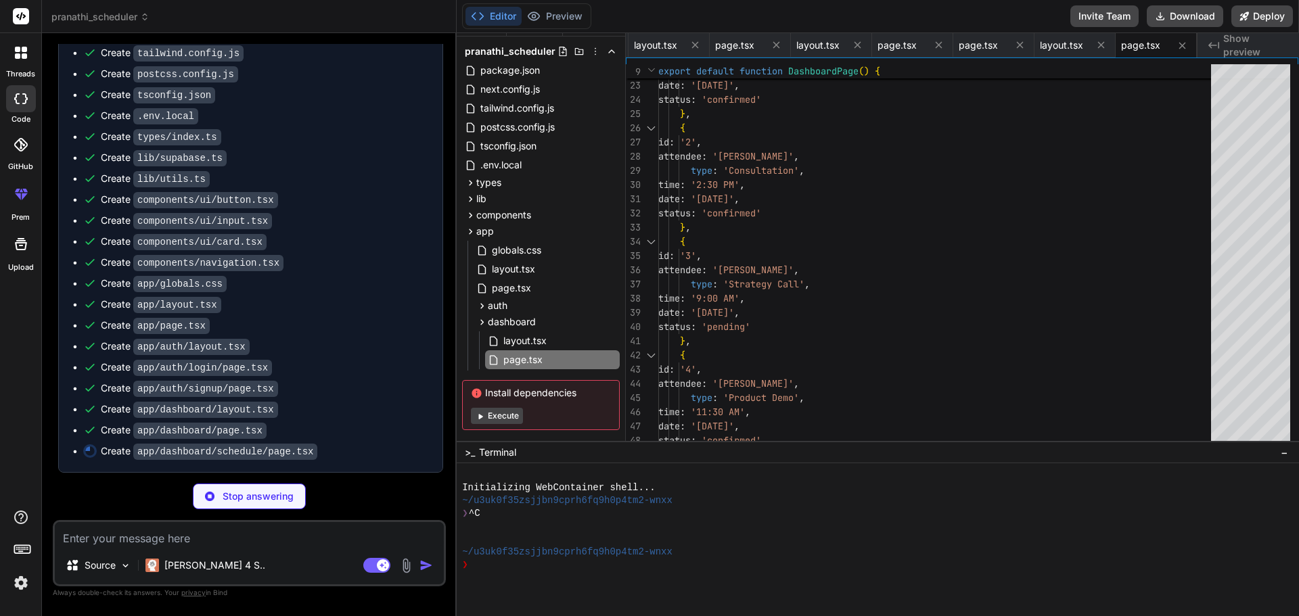
scroll to position [1145, 0]
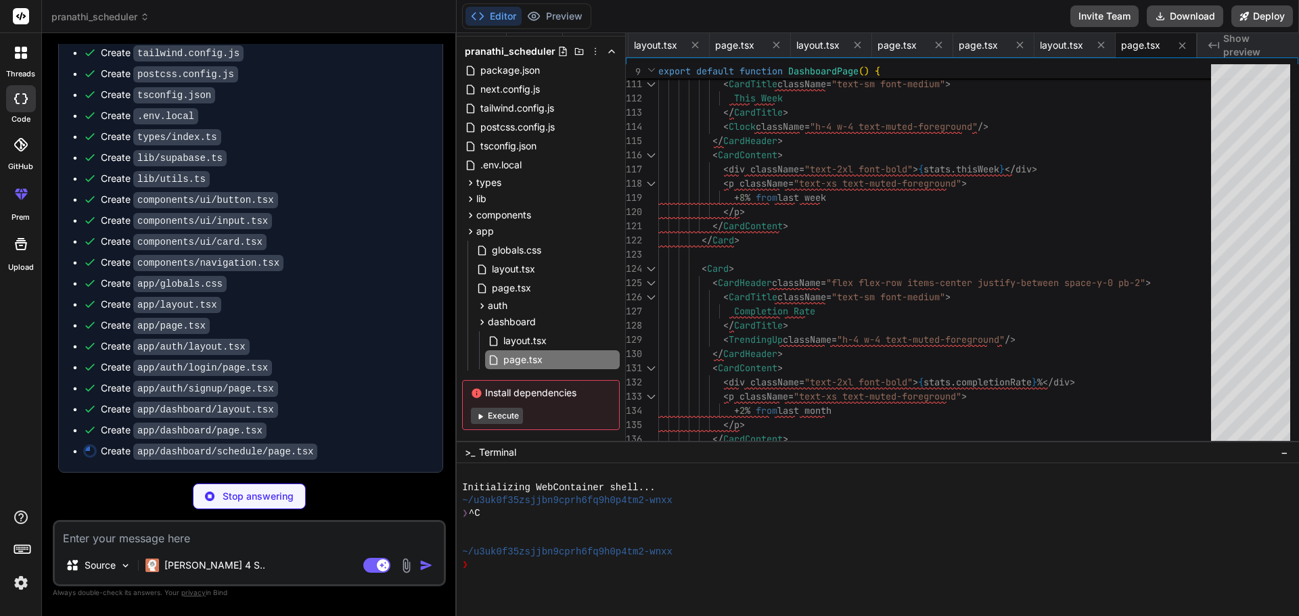
type textarea "x"
type textarea "}"
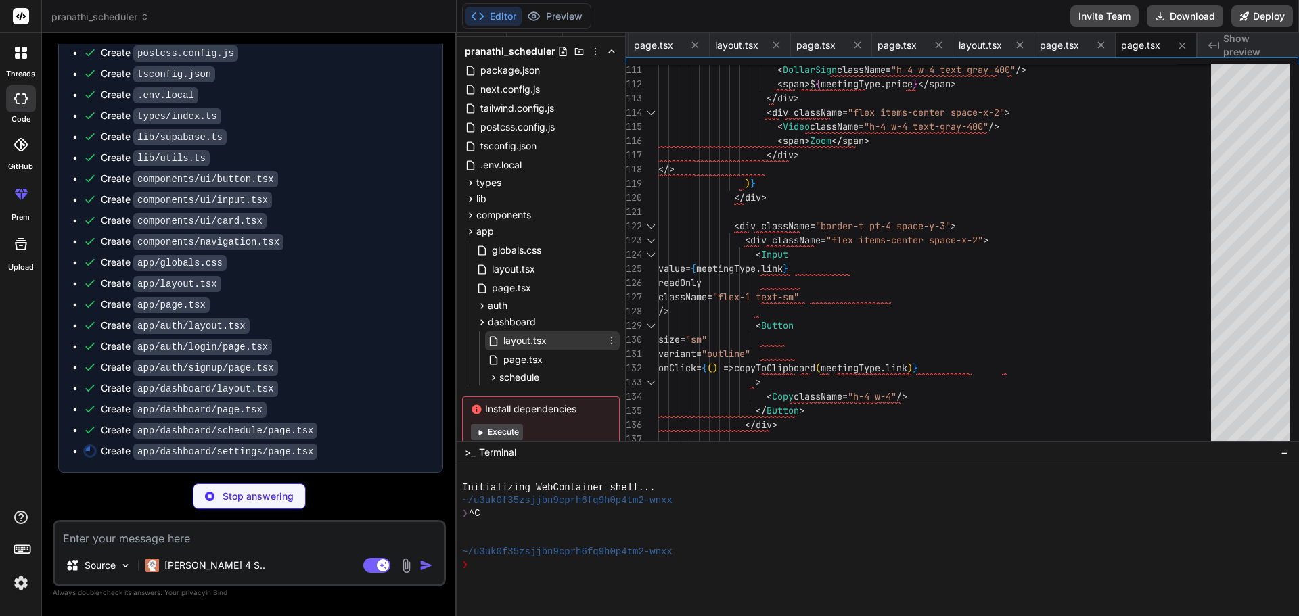
scroll to position [0, 0]
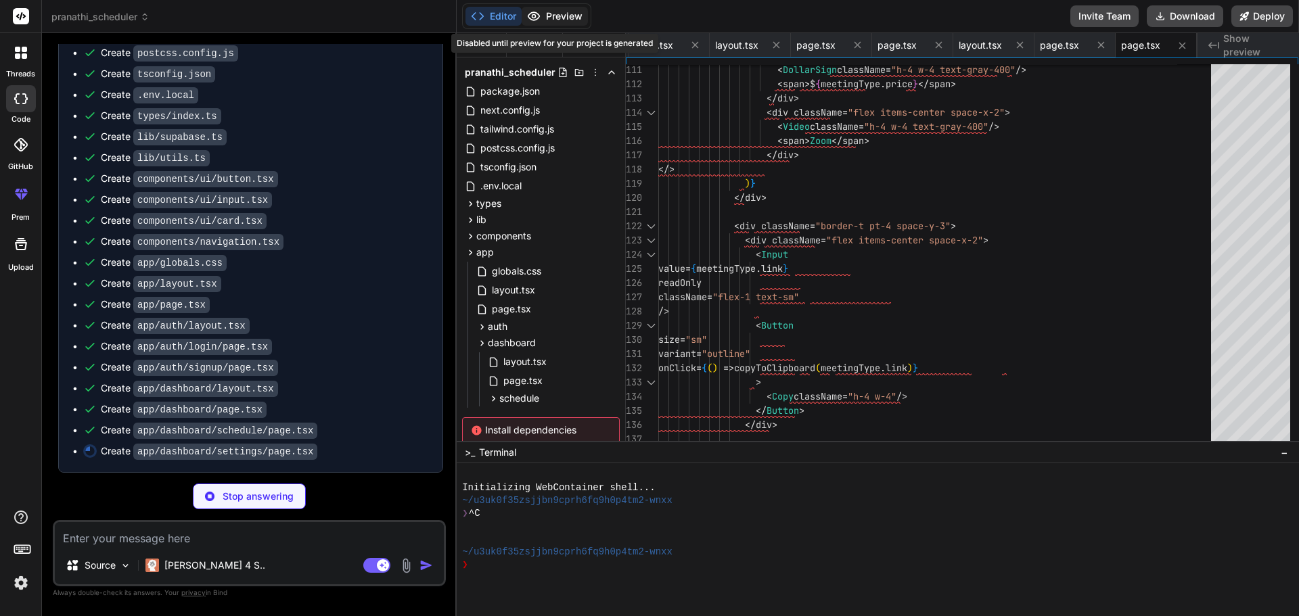
type textarea "x"
type textarea "</div> ) }"
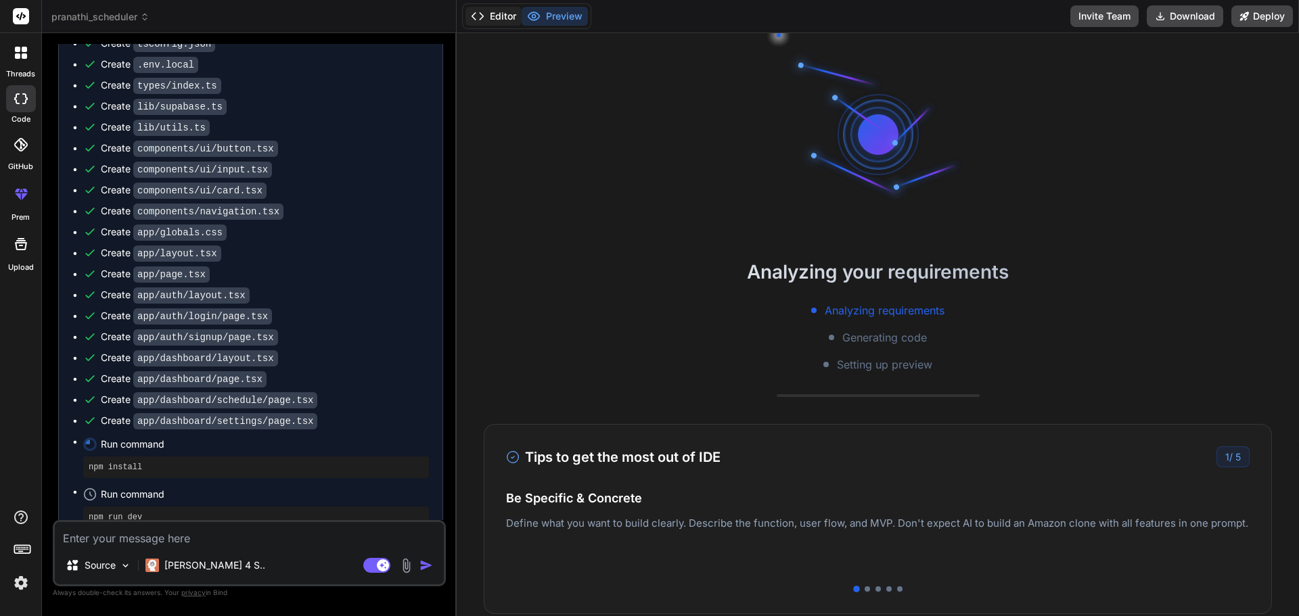
click at [507, 22] on button "Editor" at bounding box center [493, 16] width 56 height 19
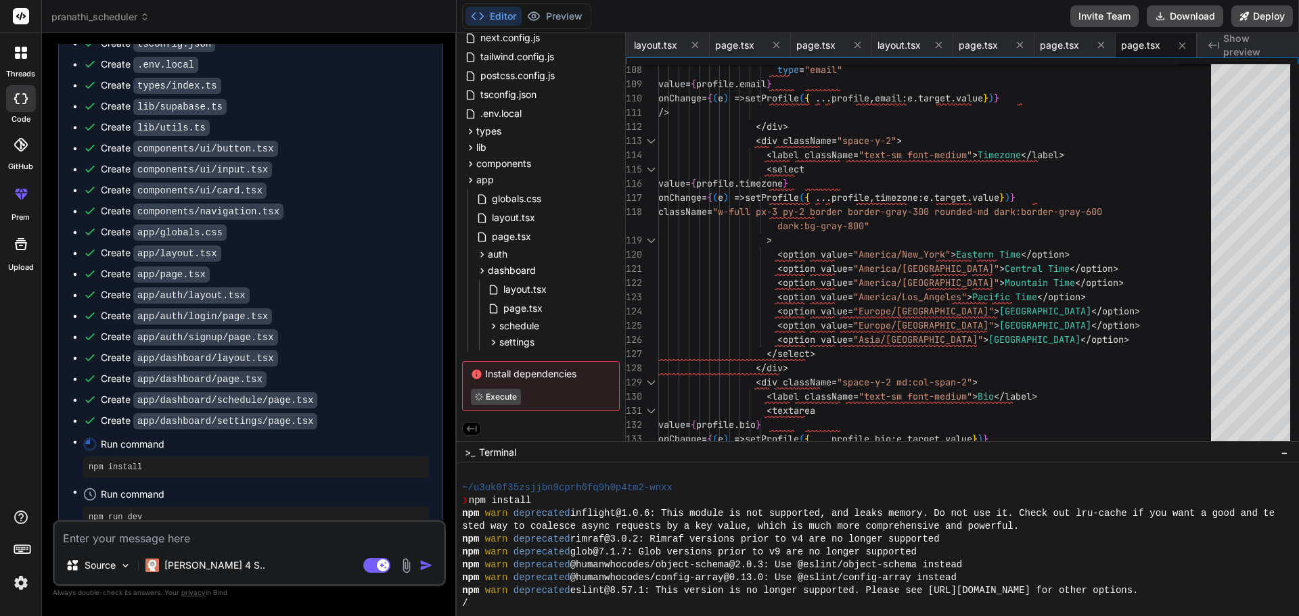
scroll to position [206, 0]
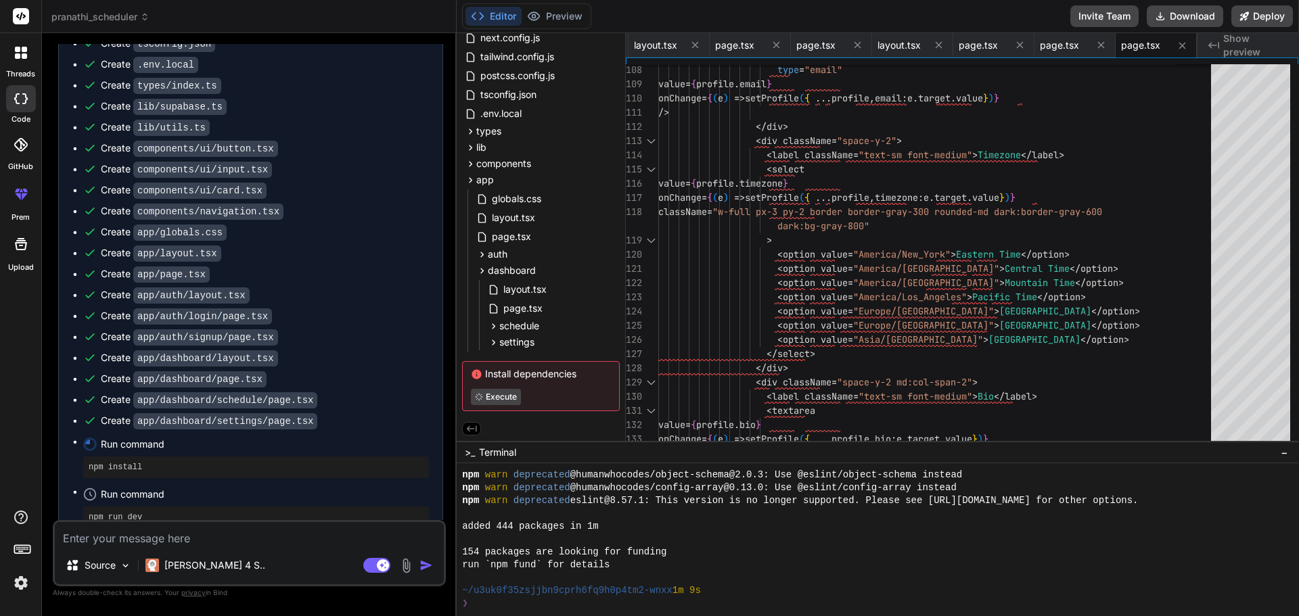
type textarea "x"
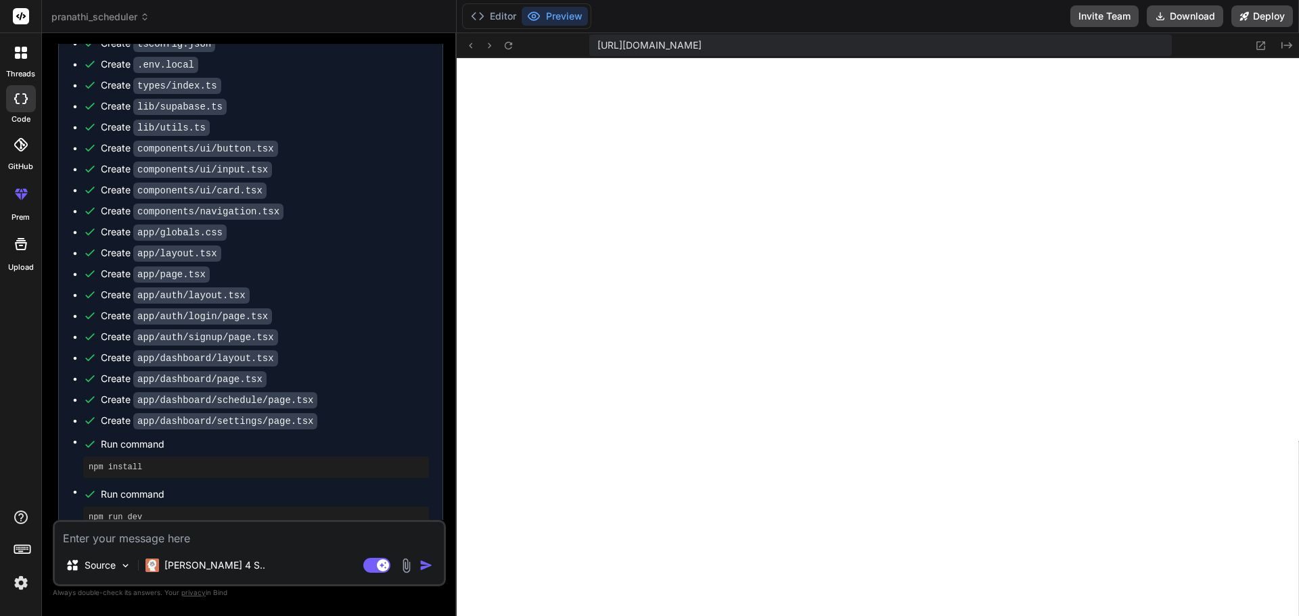
scroll to position [643, 0]
click at [505, 45] on icon at bounding box center [507, 44] width 7 height 7
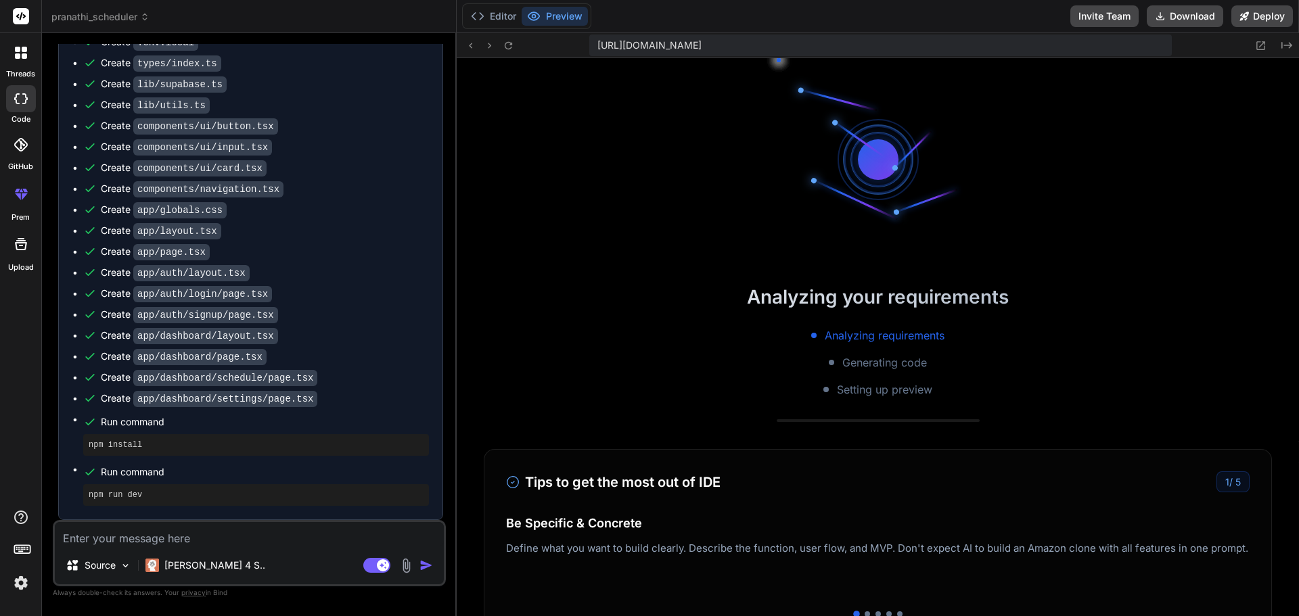
scroll to position [1144, 0]
click at [666, 49] on span "[URL][DOMAIN_NAME]" at bounding box center [649, 46] width 104 height 14
click at [498, 41] on div at bounding box center [489, 45] width 54 height 16
click at [506, 12] on button "Editor" at bounding box center [493, 16] width 56 height 19
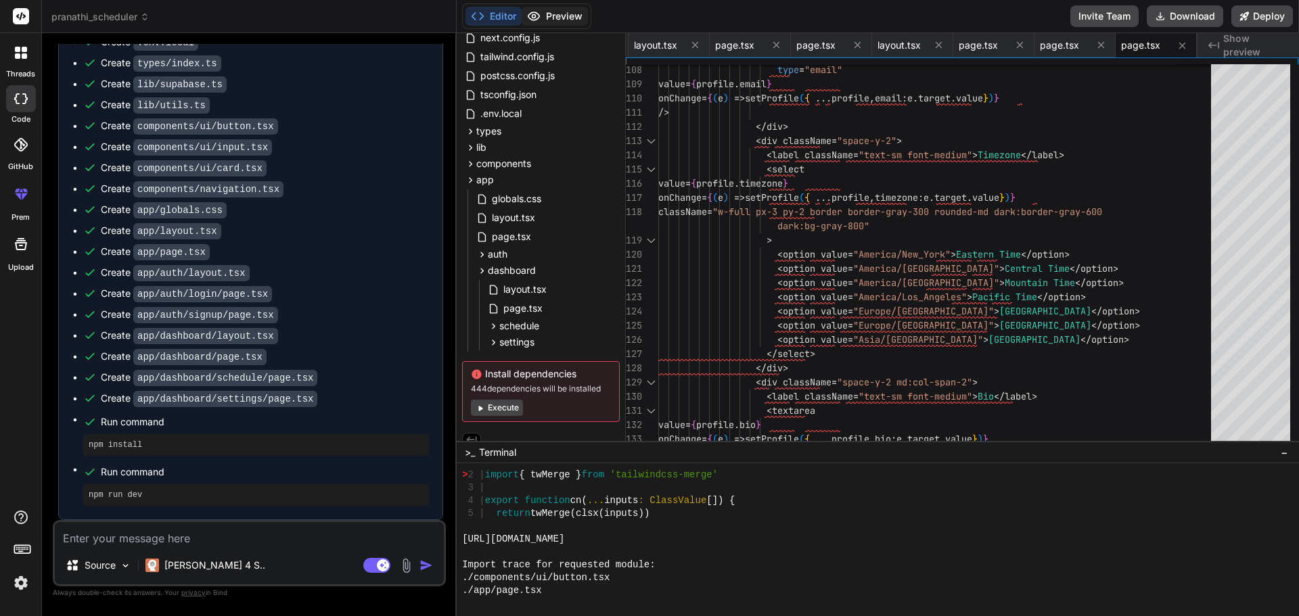
click at [555, 12] on button "Preview" at bounding box center [554, 16] width 66 height 19
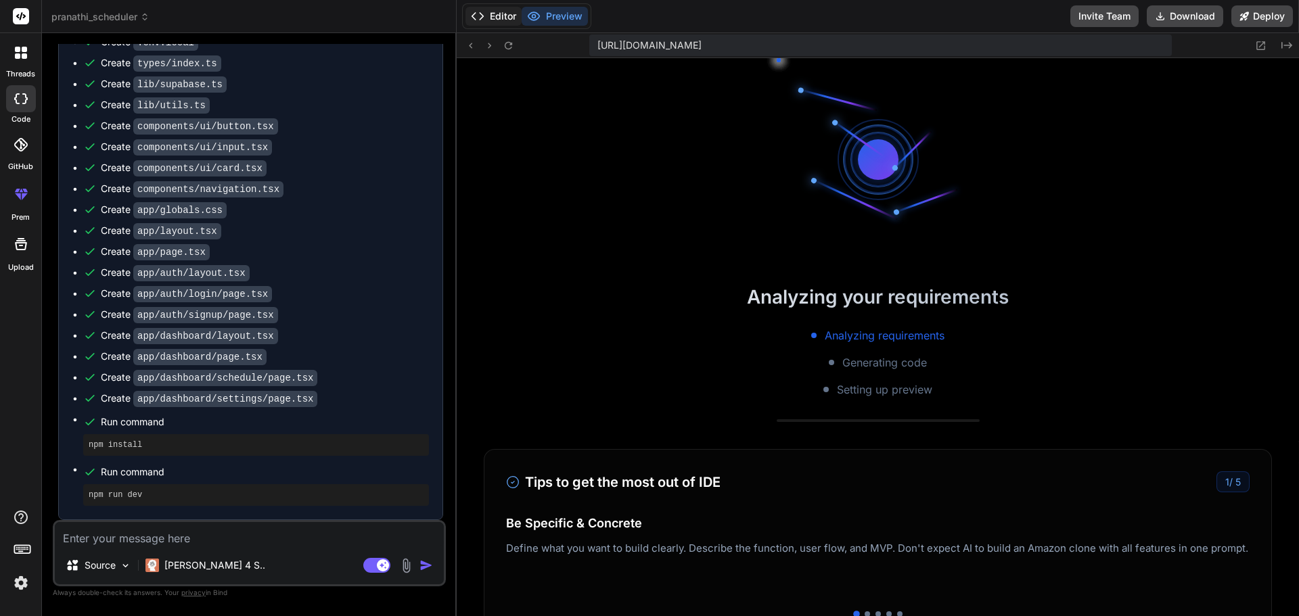
scroll to position [1311, 0]
click at [497, 11] on button "Editor" at bounding box center [493, 16] width 56 height 19
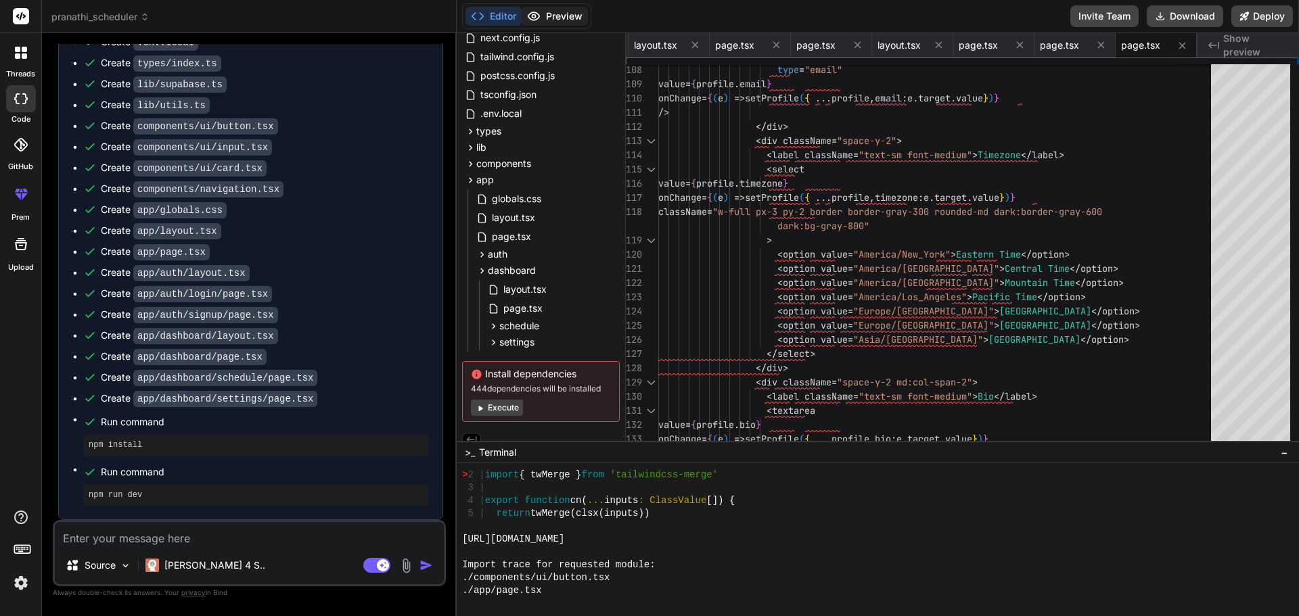
click at [575, 15] on button "Preview" at bounding box center [554, 16] width 66 height 19
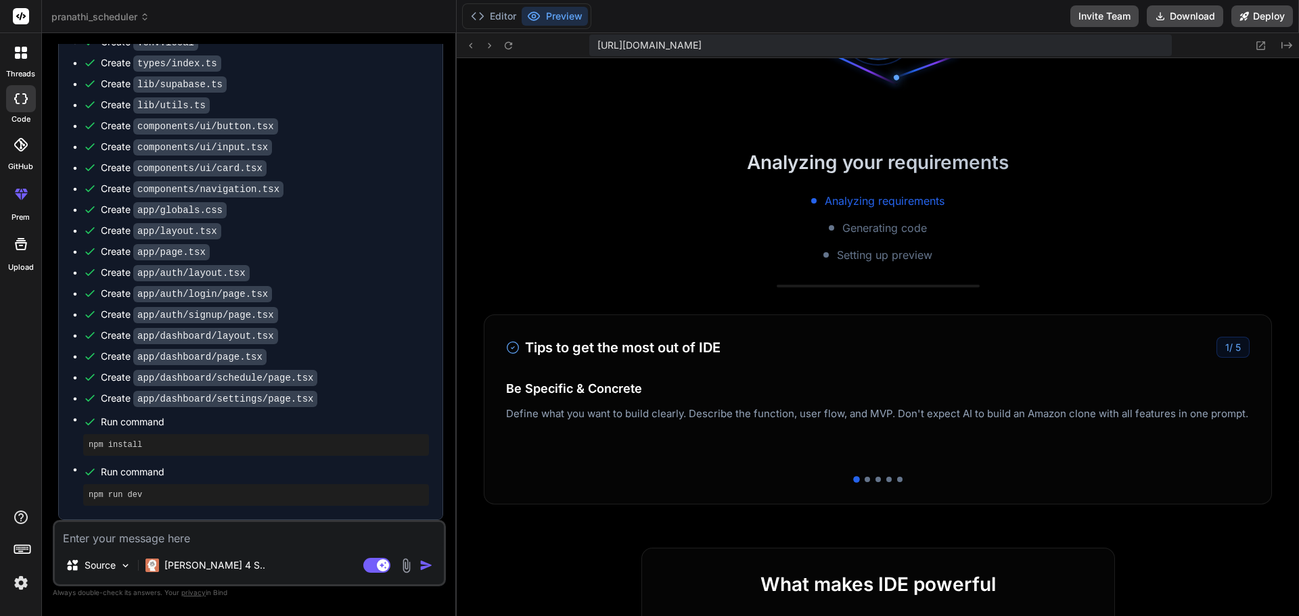
scroll to position [135, 0]
click at [506, 43] on icon at bounding box center [507, 44] width 7 height 7
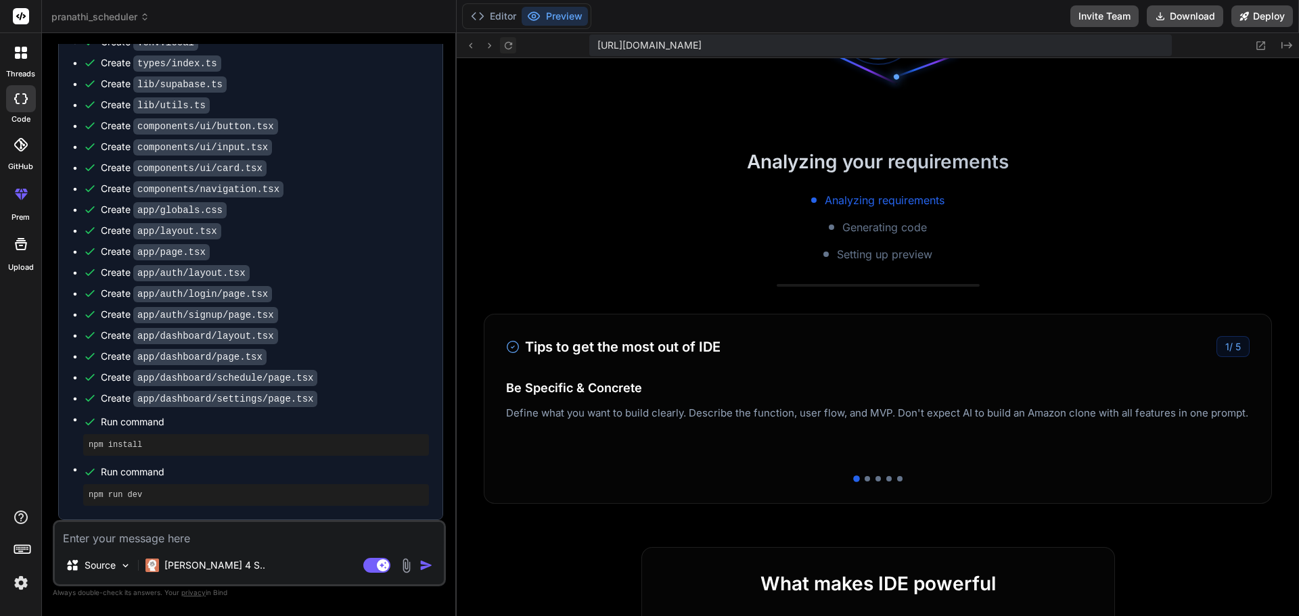
click at [506, 43] on icon at bounding box center [507, 44] width 7 height 7
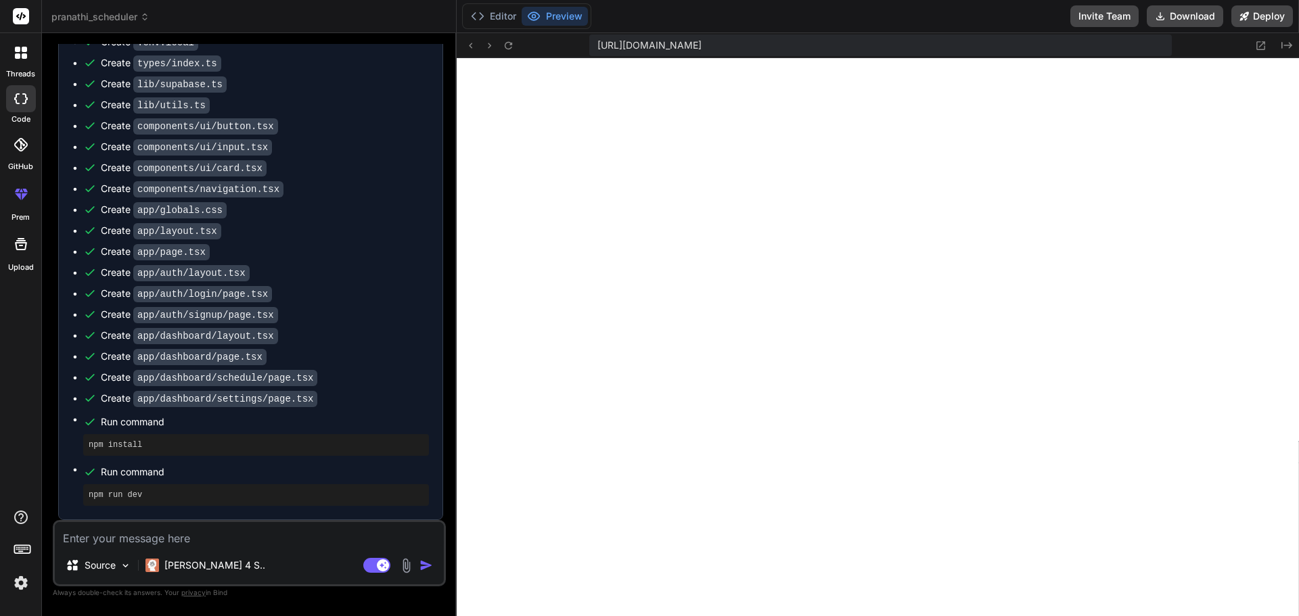
scroll to position [1388, 0]
click at [211, 545] on textarea at bounding box center [249, 534] width 389 height 24
click at [139, 541] on textarea at bounding box center [249, 534] width 389 height 24
paste textarea "./lib/utils.ts:2:0 Module not found: Can't resolve 'tailwindcss-merge' 1 | impo…"
type textarea "./lib/utils.ts:2:0 Module not found: Can't resolve 'tailwindcss-merge' 1 | impo…"
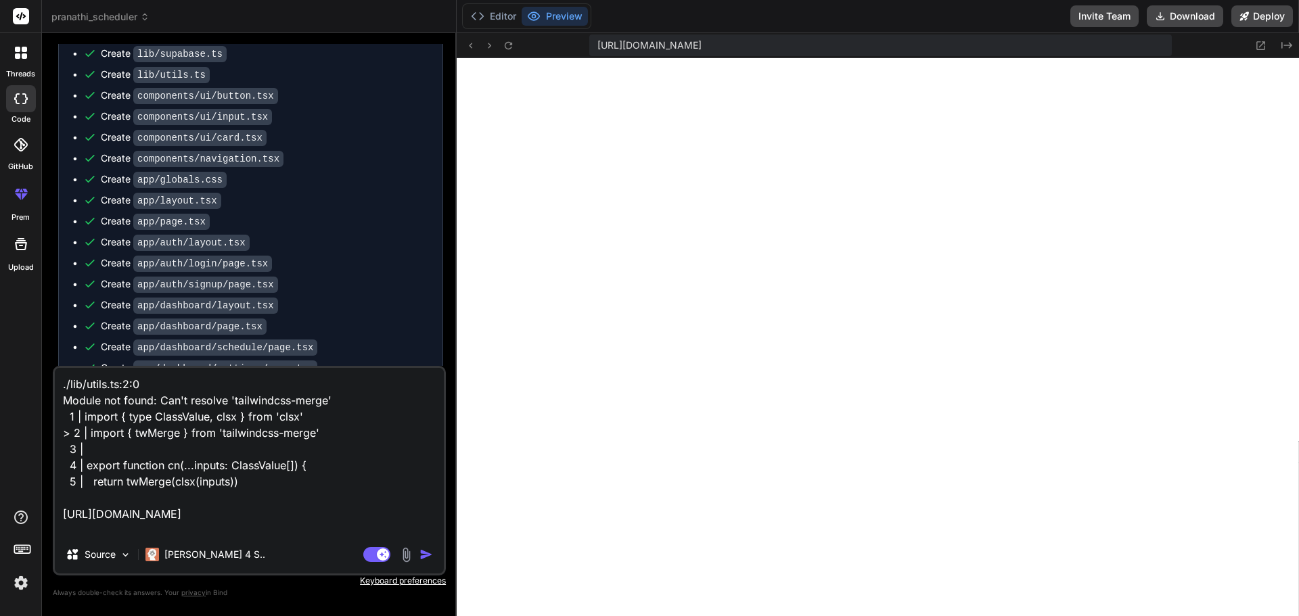
scroll to position [50, 0]
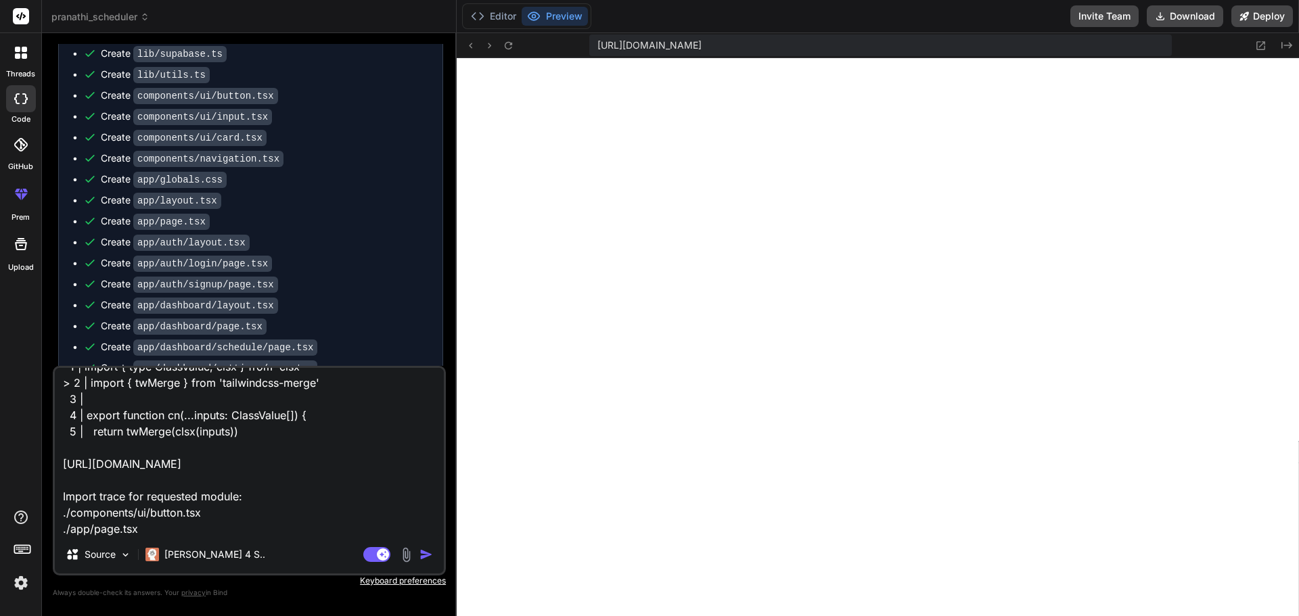
type textarea "x"
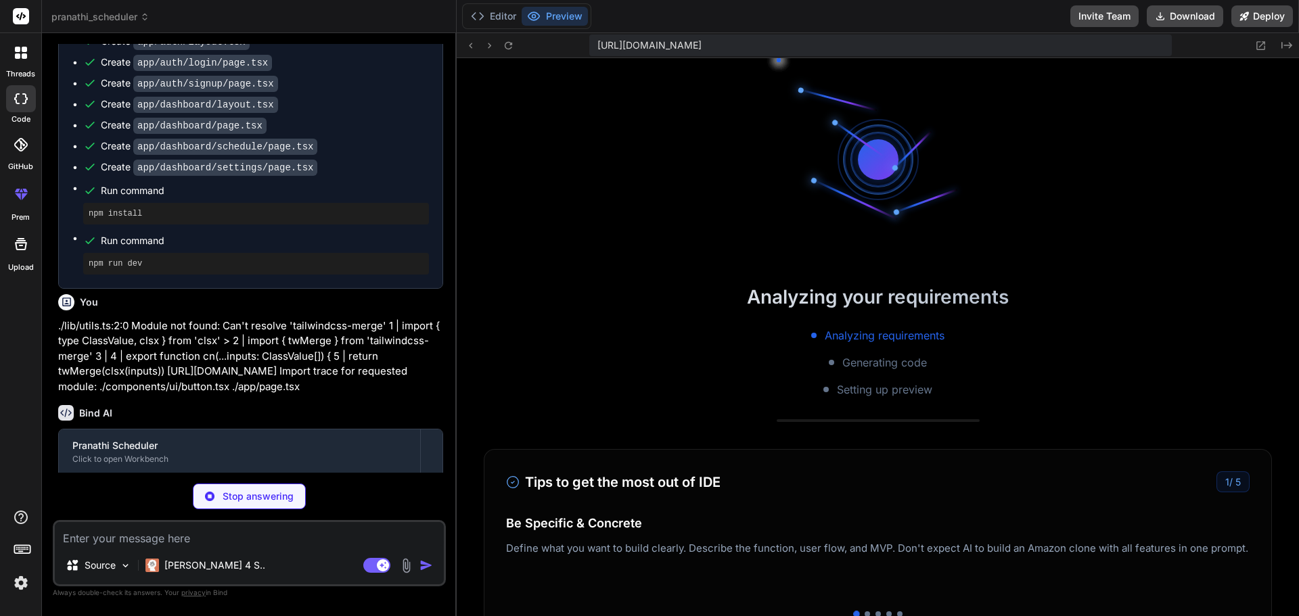
scroll to position [2866, 0]
type textarea "x"
type textarea "day: 'numeric' }) }"
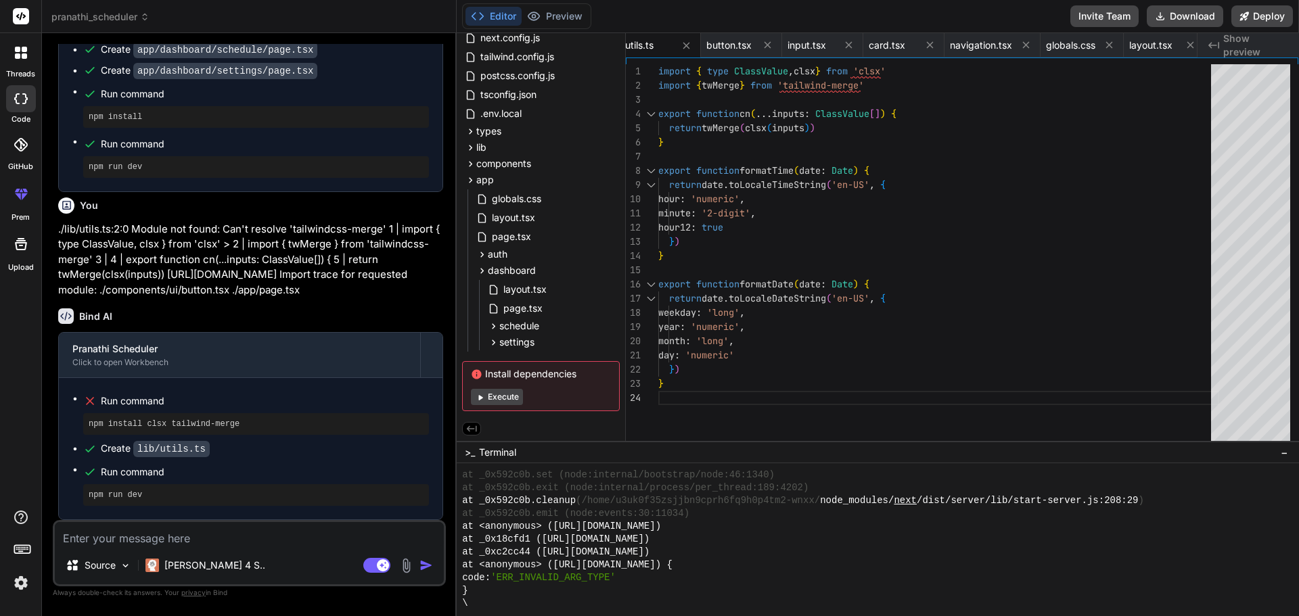
scroll to position [3611, 0]
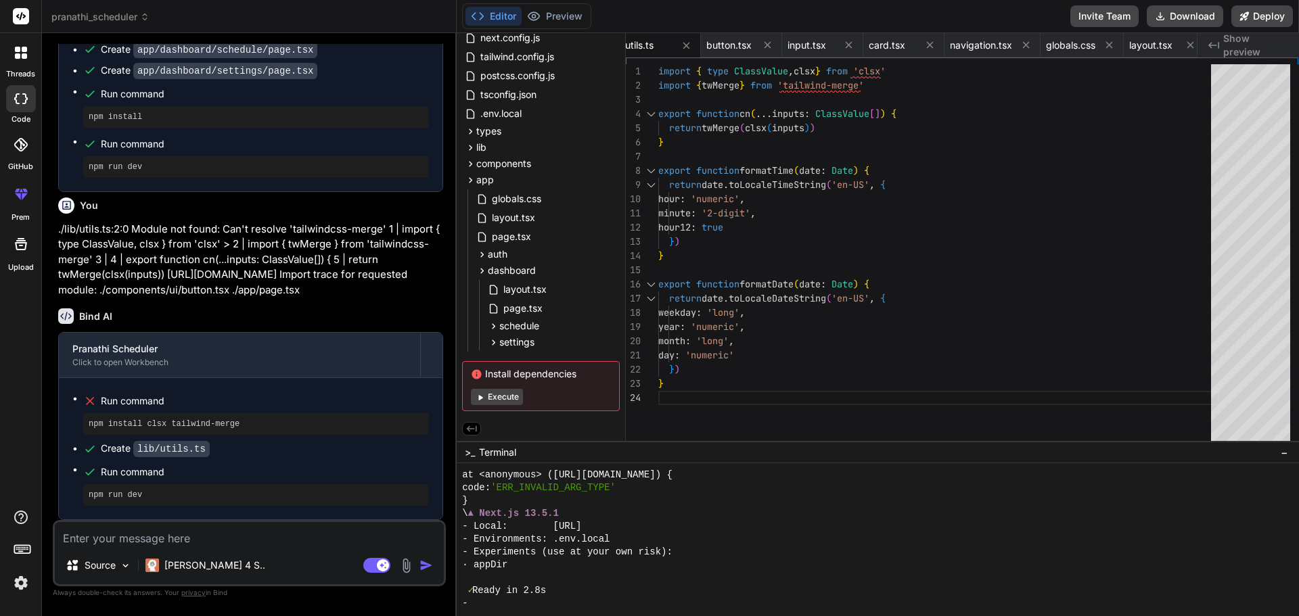
type textarea "x"
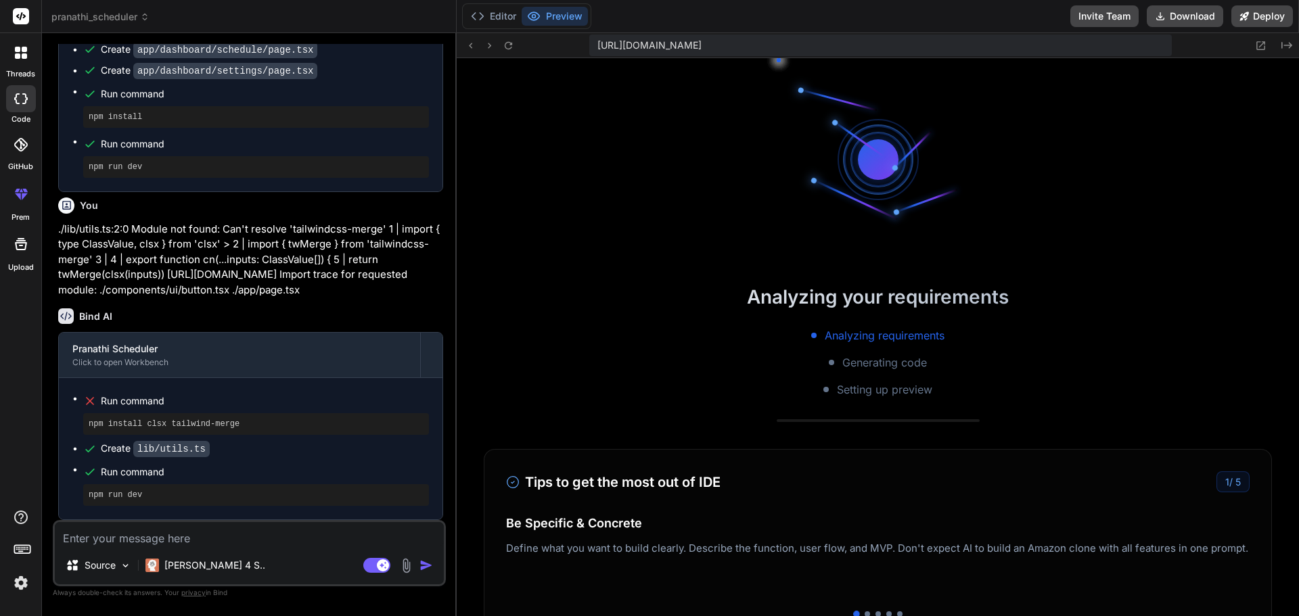
scroll to position [5256, 0]
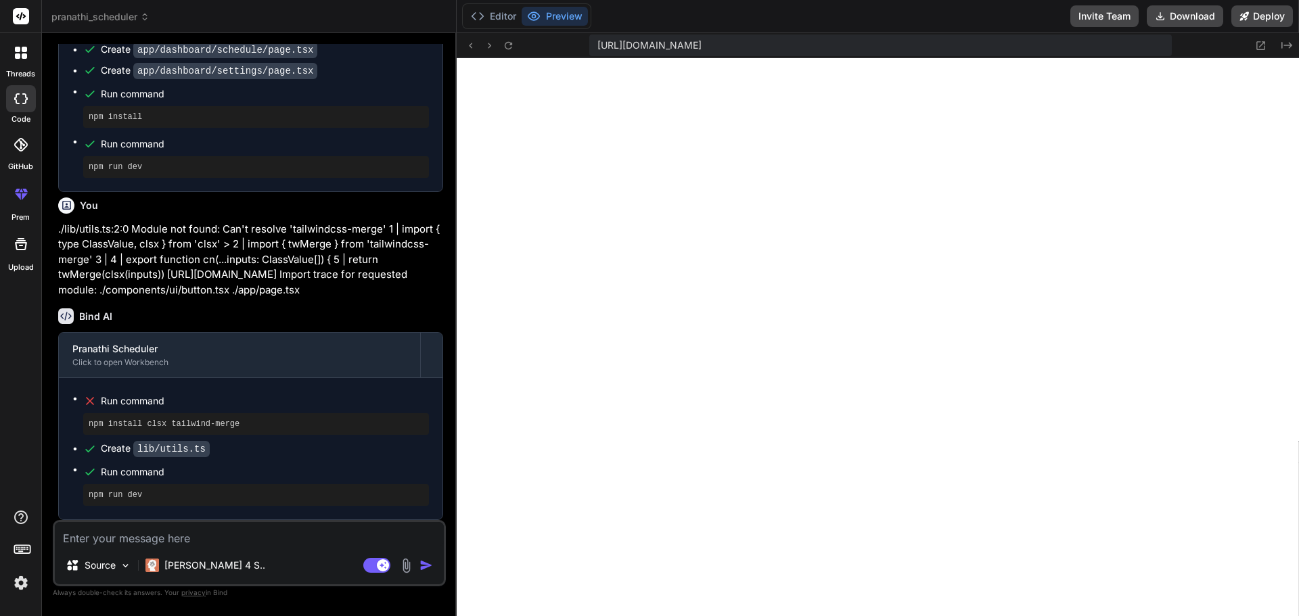
click at [147, 539] on textarea at bounding box center [249, 534] width 389 height 24
type textarea "s"
type textarea "x"
type textarea "sl"
type textarea "x"
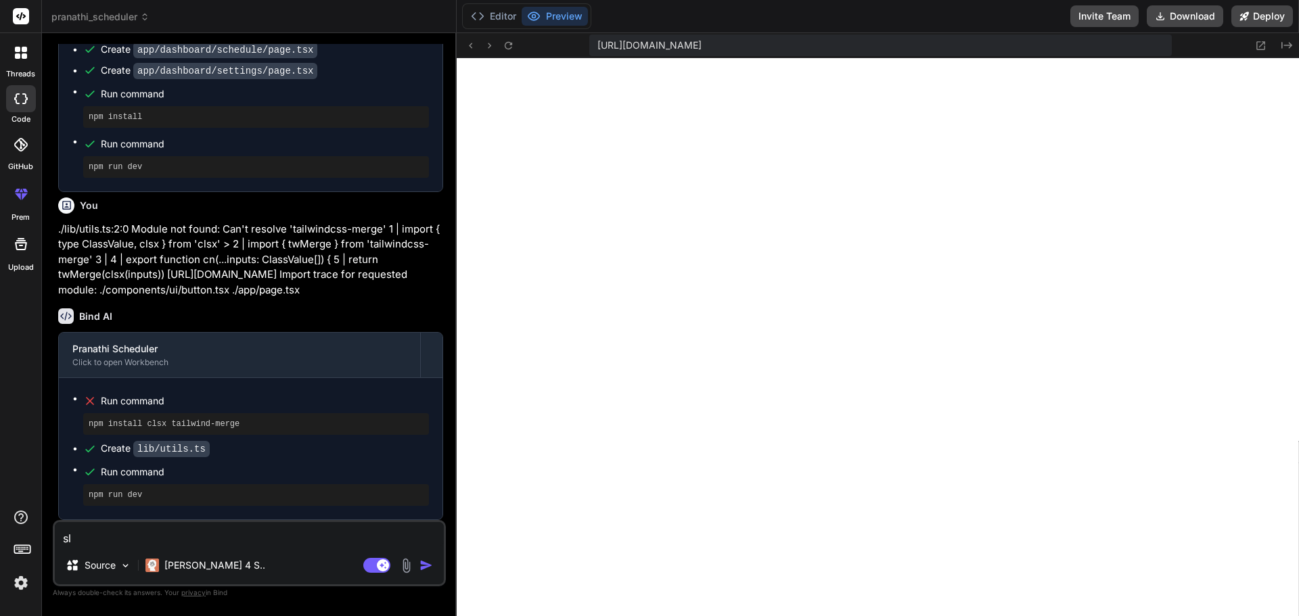
type textarea "slo"
type textarea "x"
type textarea "slov"
type textarea "x"
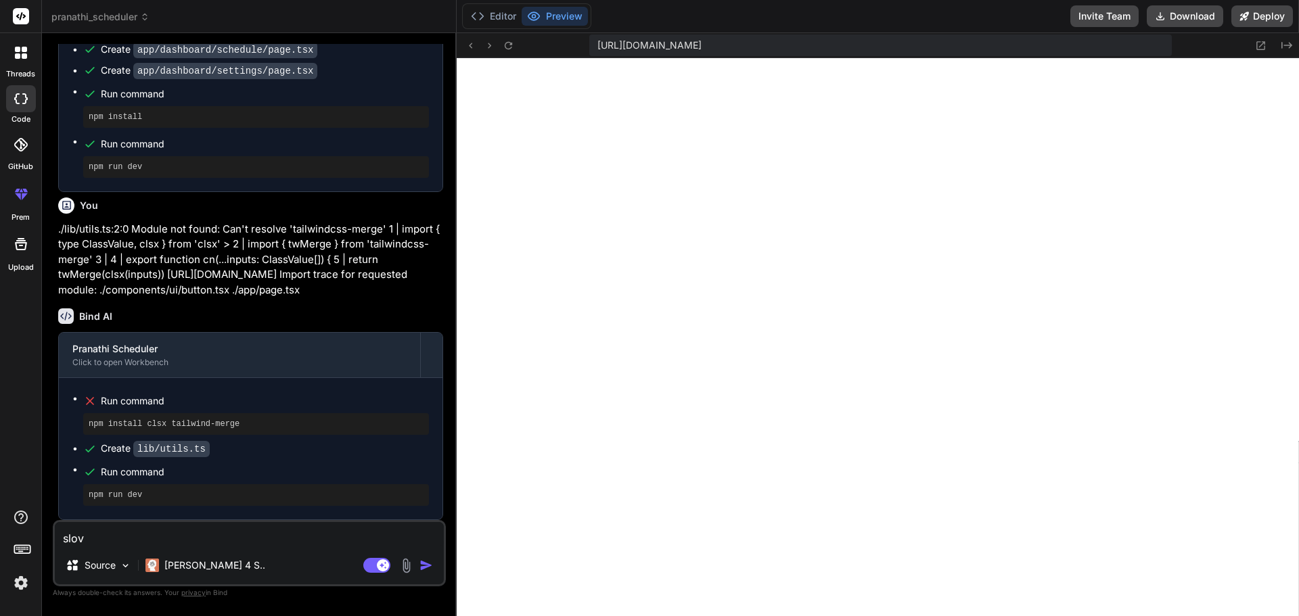
type textarea "slove"
type textarea "x"
type textarea "slove"
type textarea "x"
type textarea "slove"
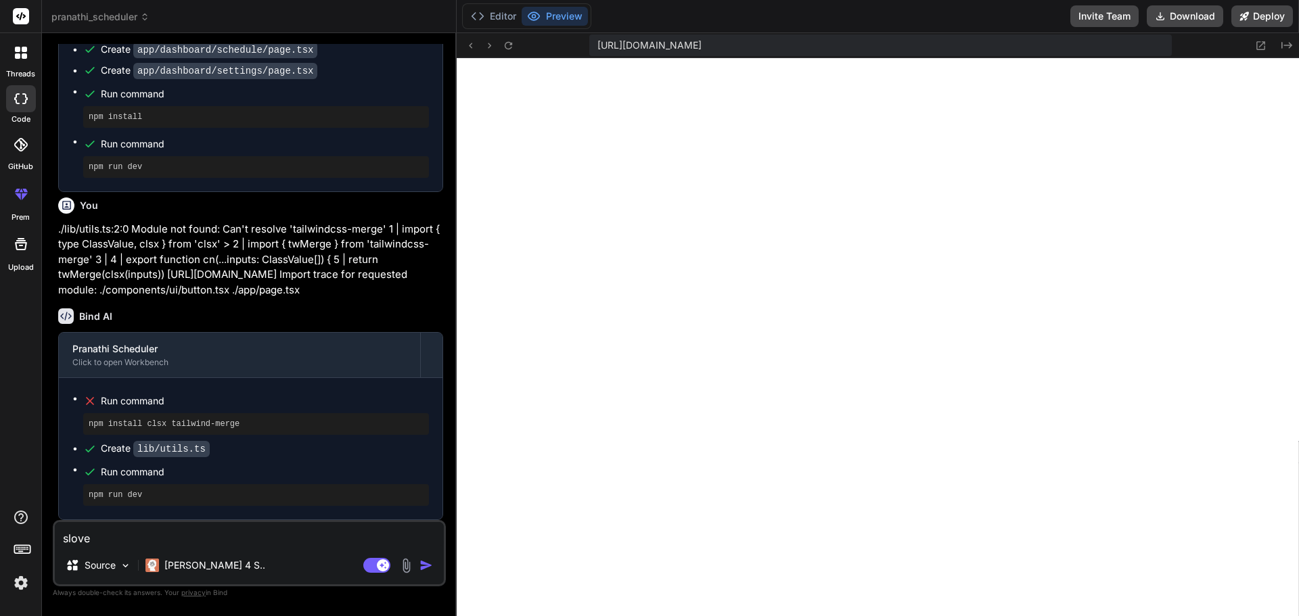
type textarea "x"
type textarea "slov"
type textarea "x"
type textarea "slo"
type textarea "x"
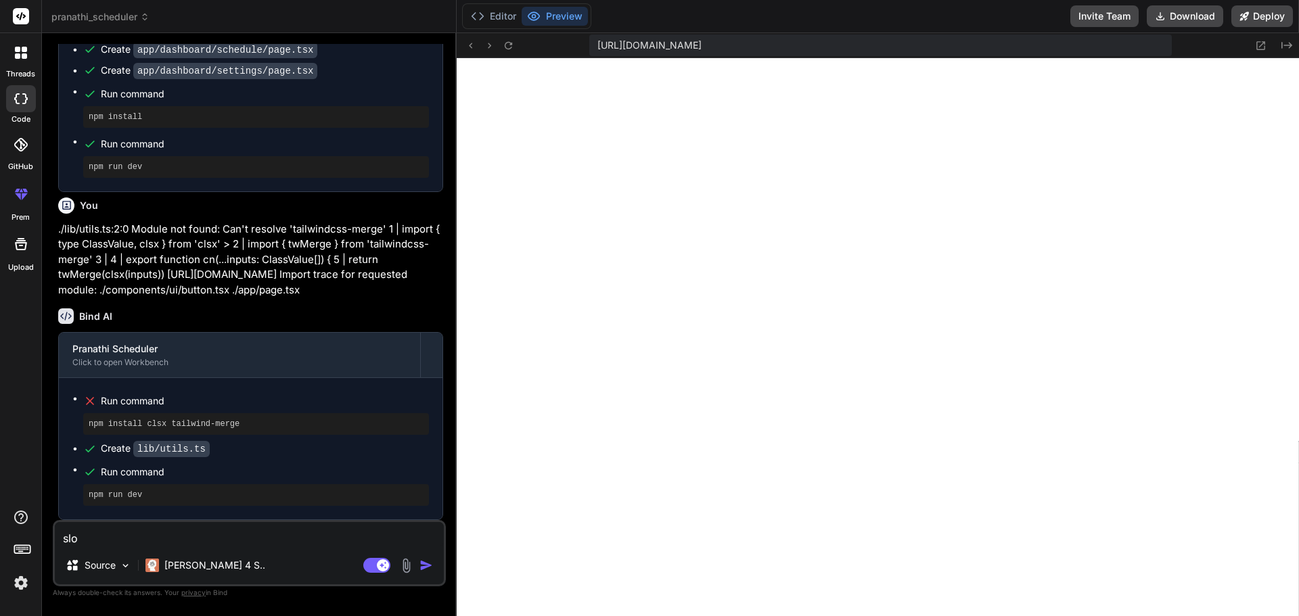
type textarea "sl"
type textarea "x"
type textarea "s"
type textarea "x"
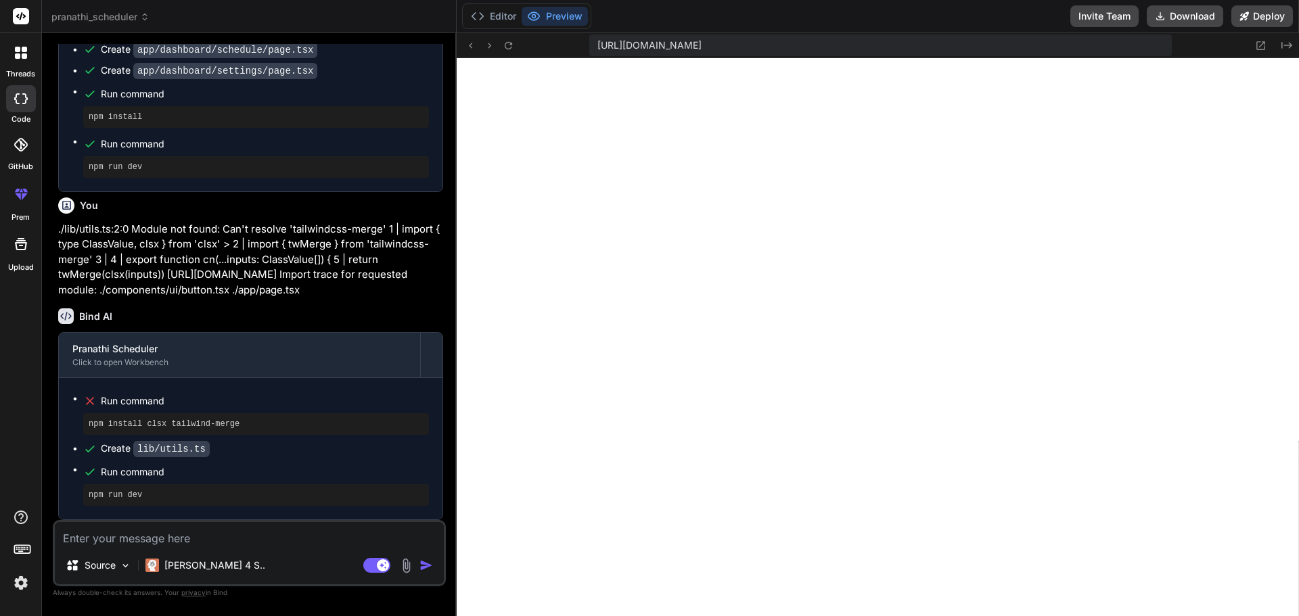
type textarea "d"
type textarea "x"
type textarea "de"
type textarea "x"
type textarea "deb"
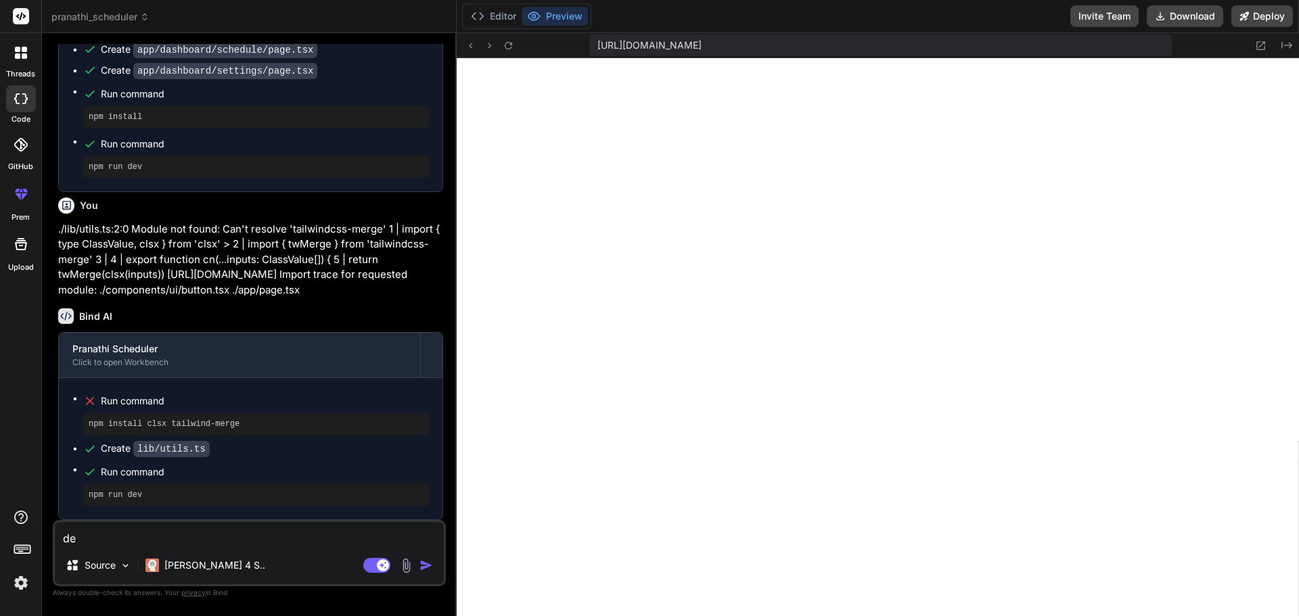
type textarea "x"
type textarea "debu"
type textarea "x"
type textarea "debud"
type textarea "x"
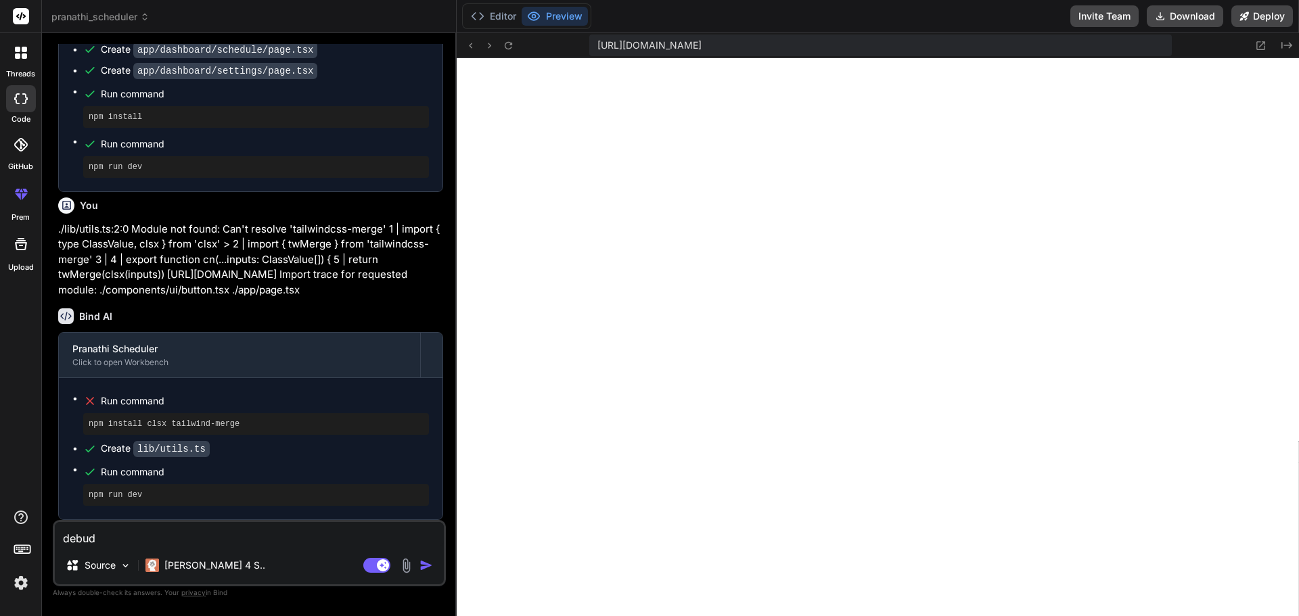
type textarea "debu"
type textarea "x"
type textarea "debug"
type textarea "x"
type textarea "debugs"
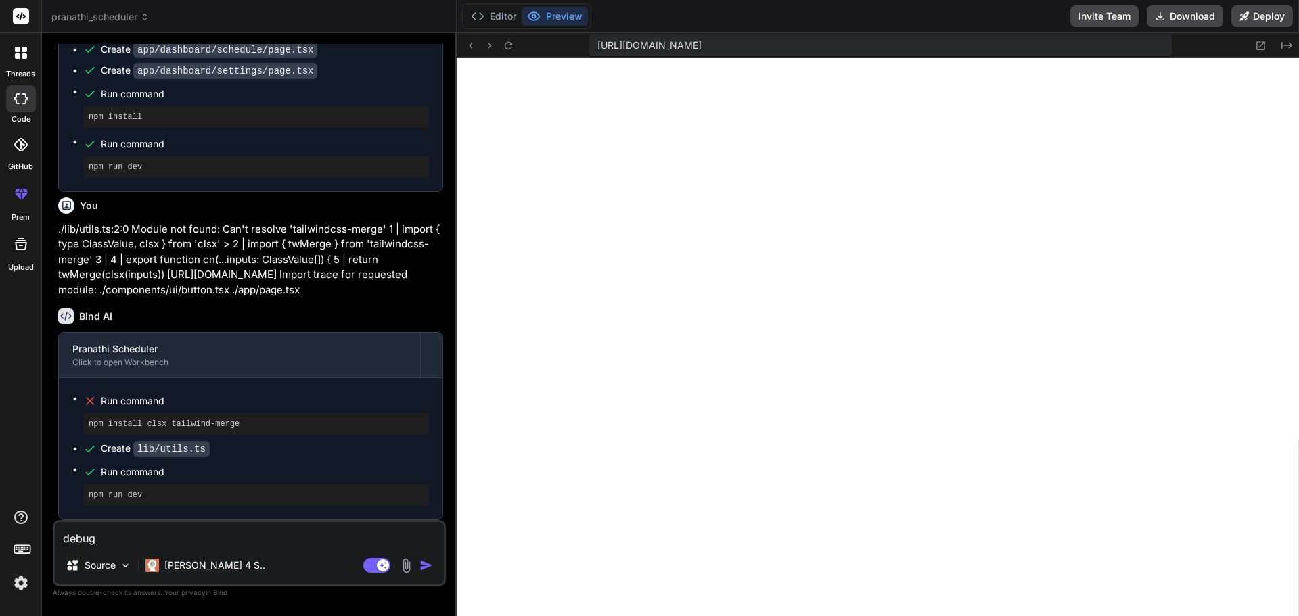
type textarea "x"
type textarea "debugs"
type textarea "x"
type textarea "debugs a"
type textarea "x"
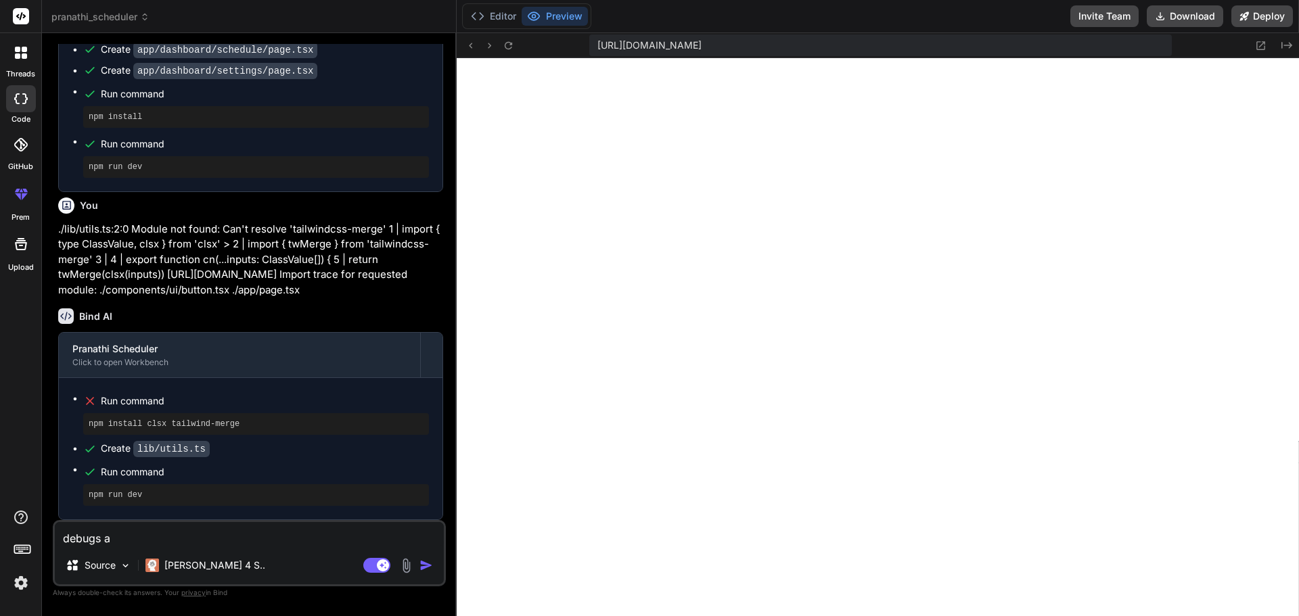
type textarea "debugs al"
type textarea "x"
type textarea "debugs all"
type textarea "x"
type textarea "debugs all"
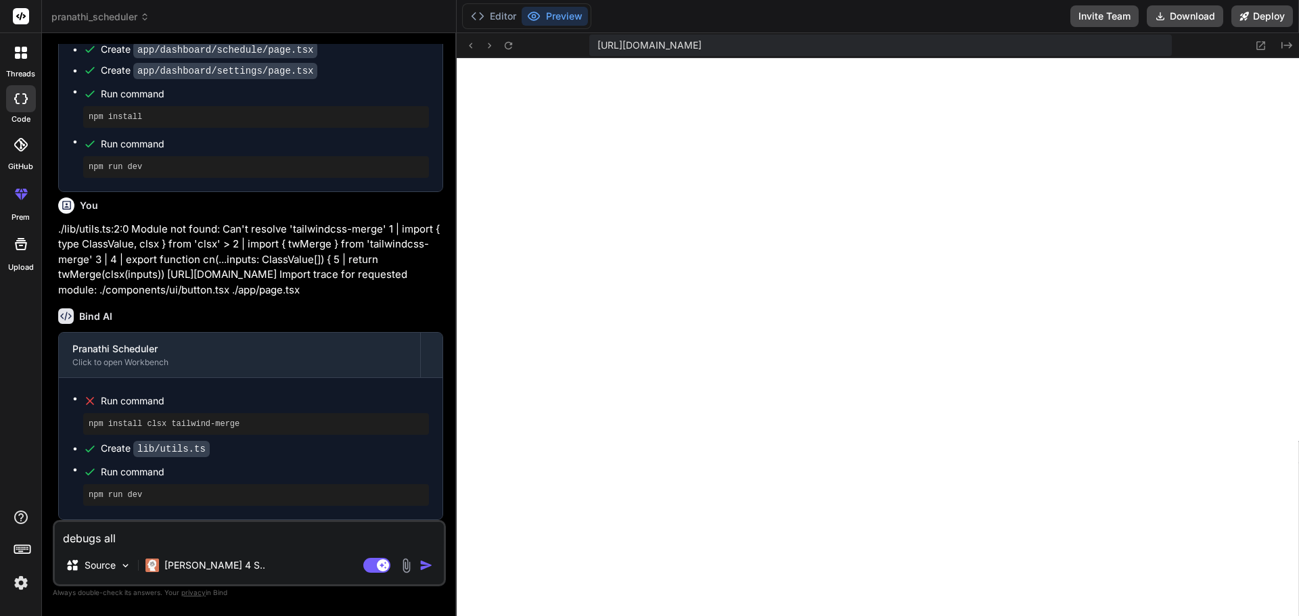
type textarea "x"
type textarea "debugs all e"
type textarea "x"
type textarea "debugs all er"
type textarea "x"
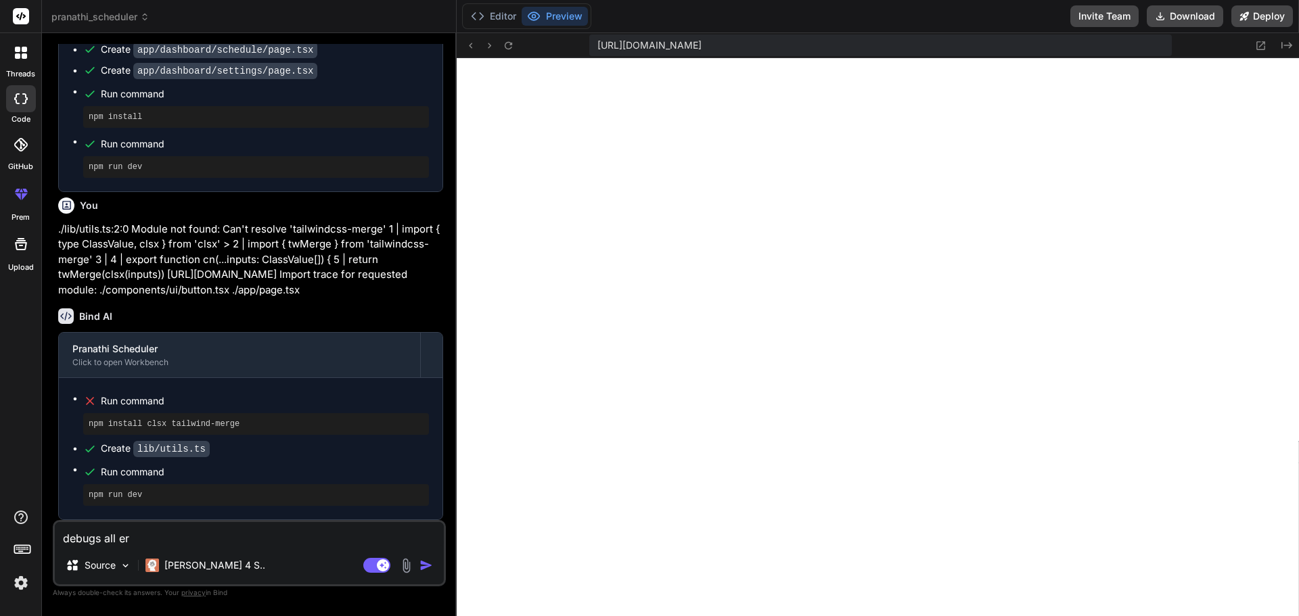
type textarea "debugs all err"
type textarea "x"
type textarea "debugs all erro"
type textarea "x"
type textarea "debugs all error"
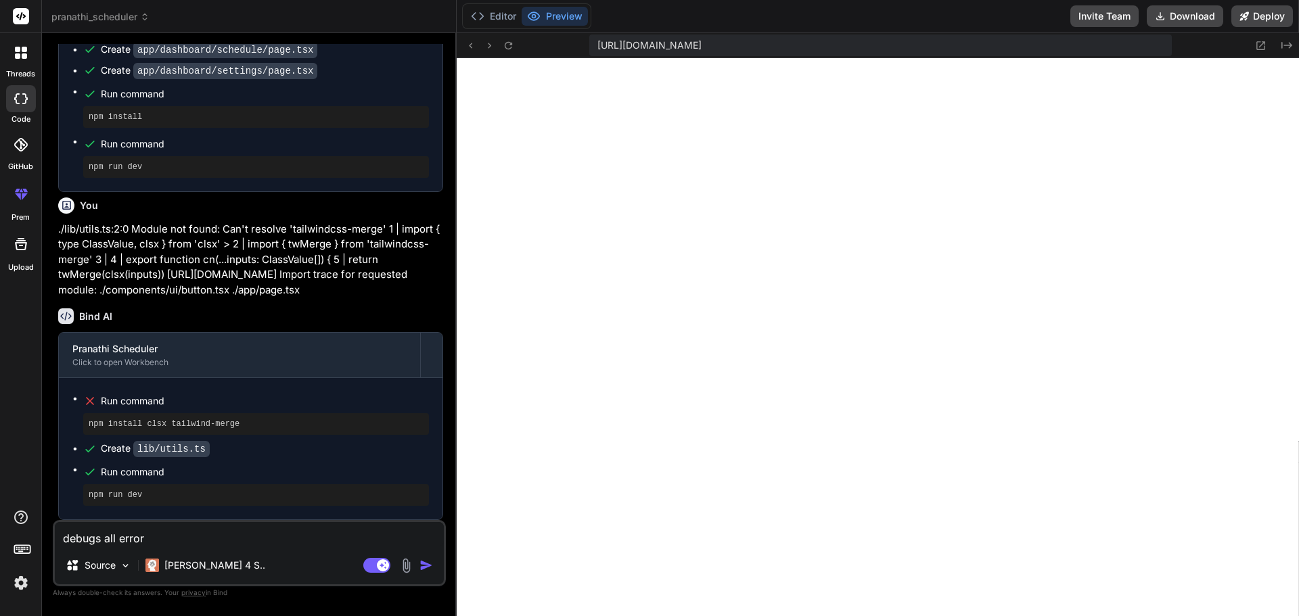
type textarea "x"
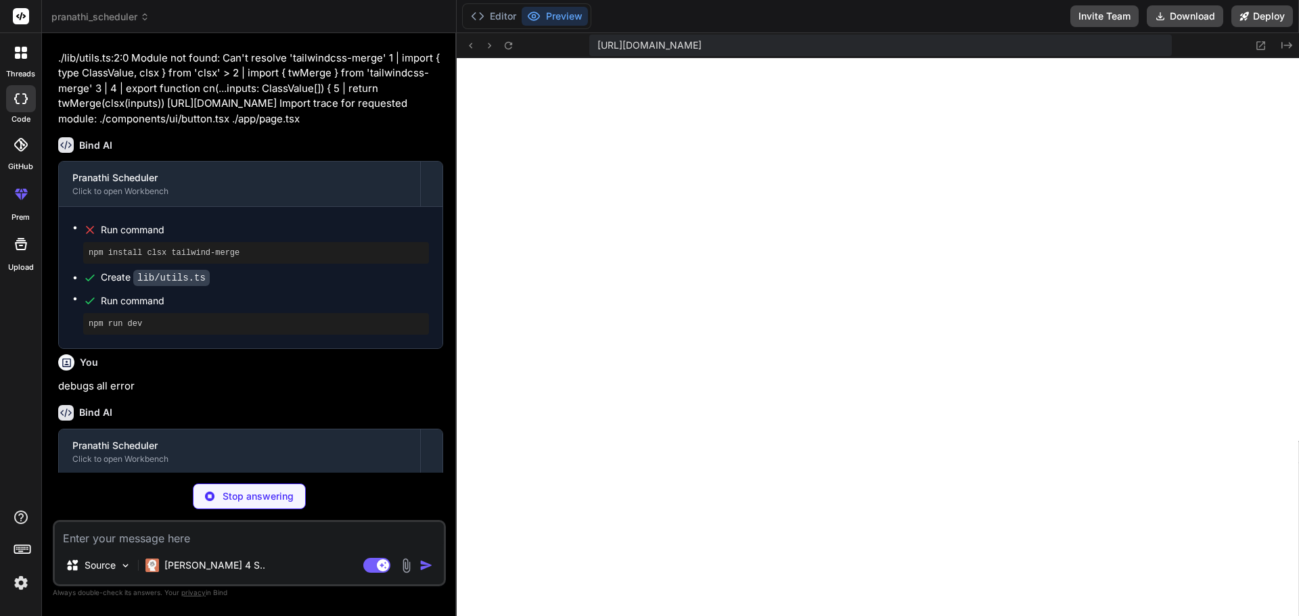
scroll to position [5346, 0]
type textarea "x"
type textarea ""@types/react": "^18", "@types/react-dom": "^18", "autoprefixer": "^10", "postc…"
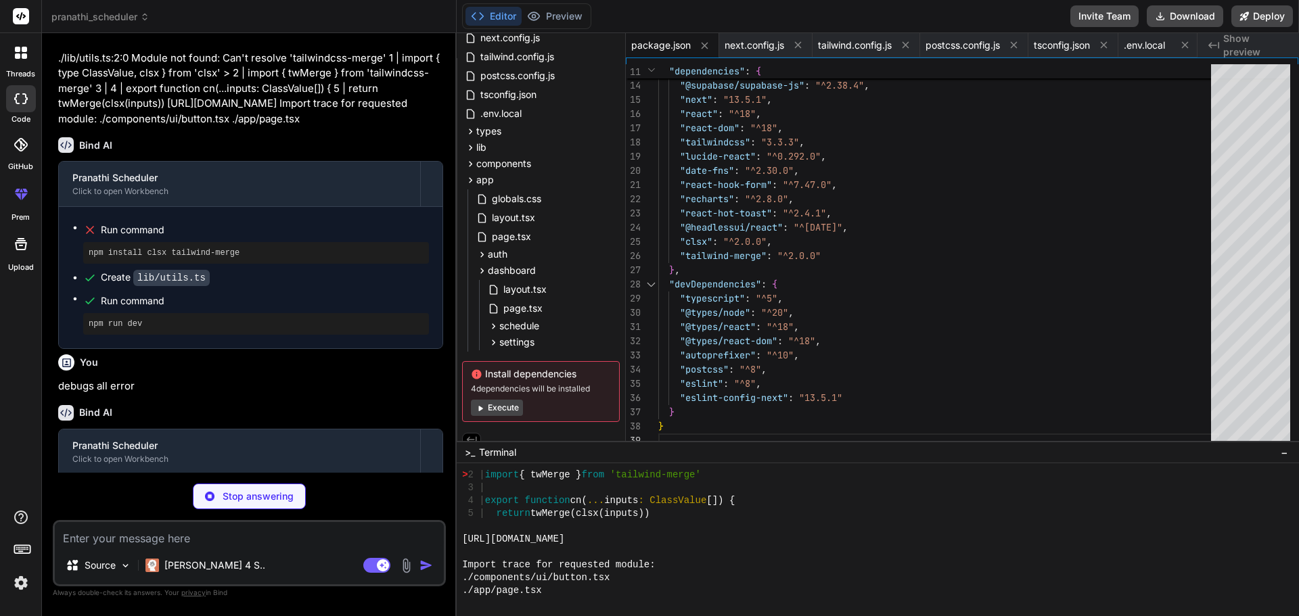
scroll to position [5680, 0]
type textarea "x"
type textarea "export function CardDescription({ className, children, ...props }: CardProps) {…"
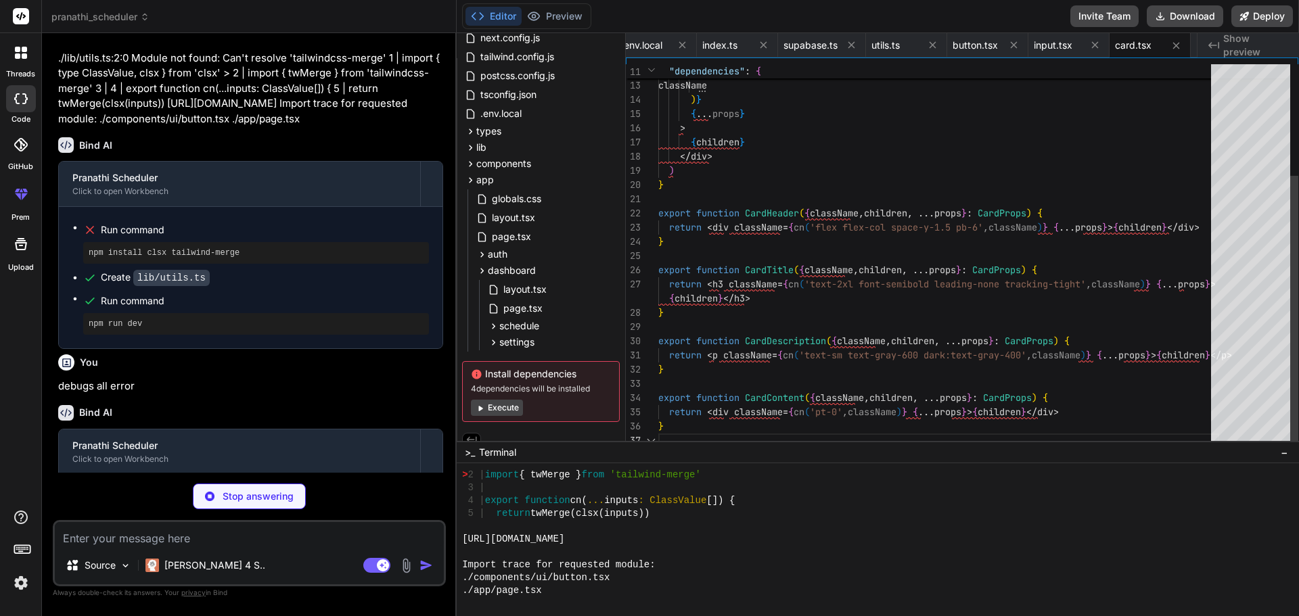
scroll to position [6014, 0]
type textarea "x"
type textarea "Button.displayName = 'Button' export { Button }"
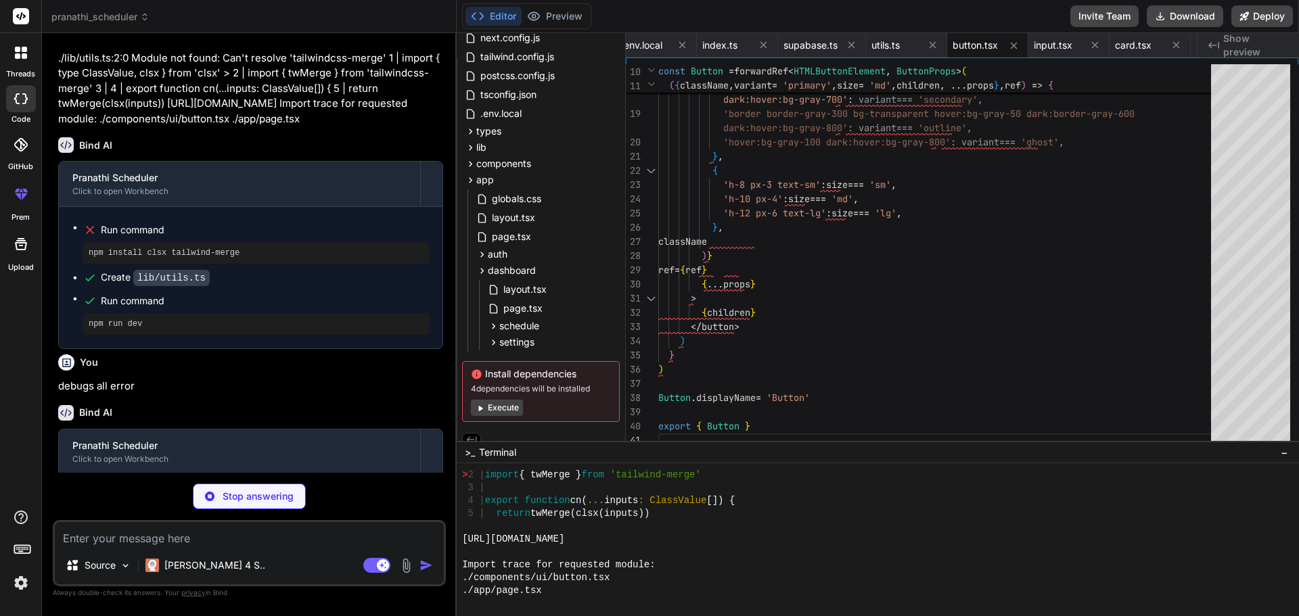
scroll to position [1825, 0]
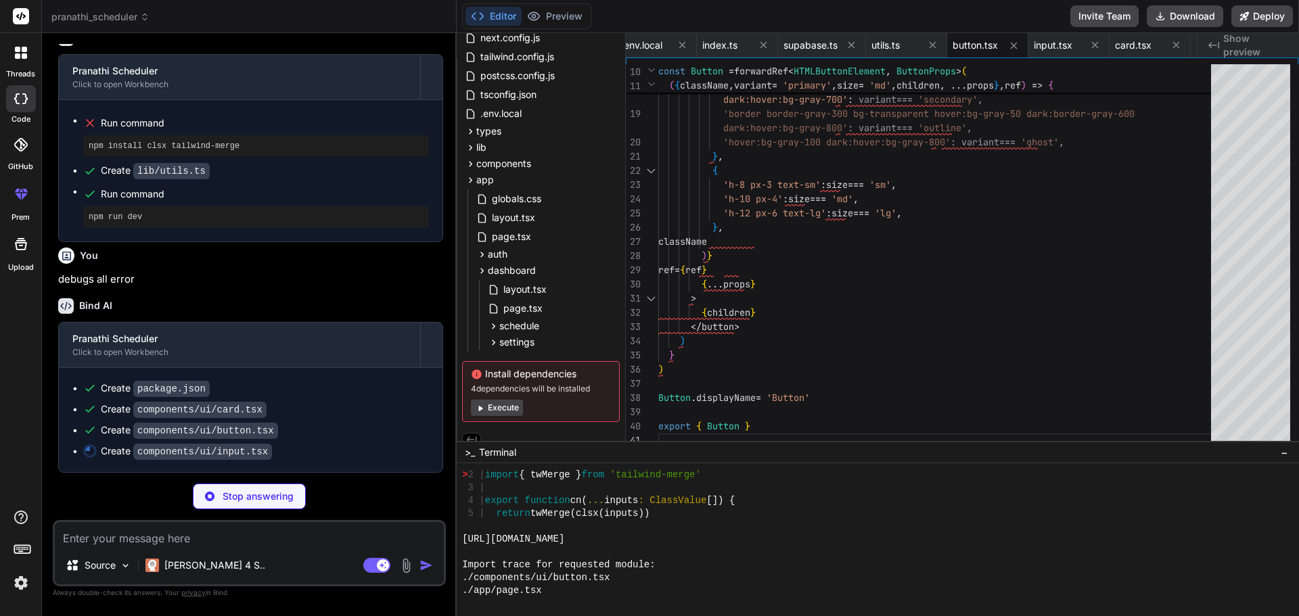
type textarea "x"
type textarea ") } ) Input.displayName = 'Input' export { Input }"
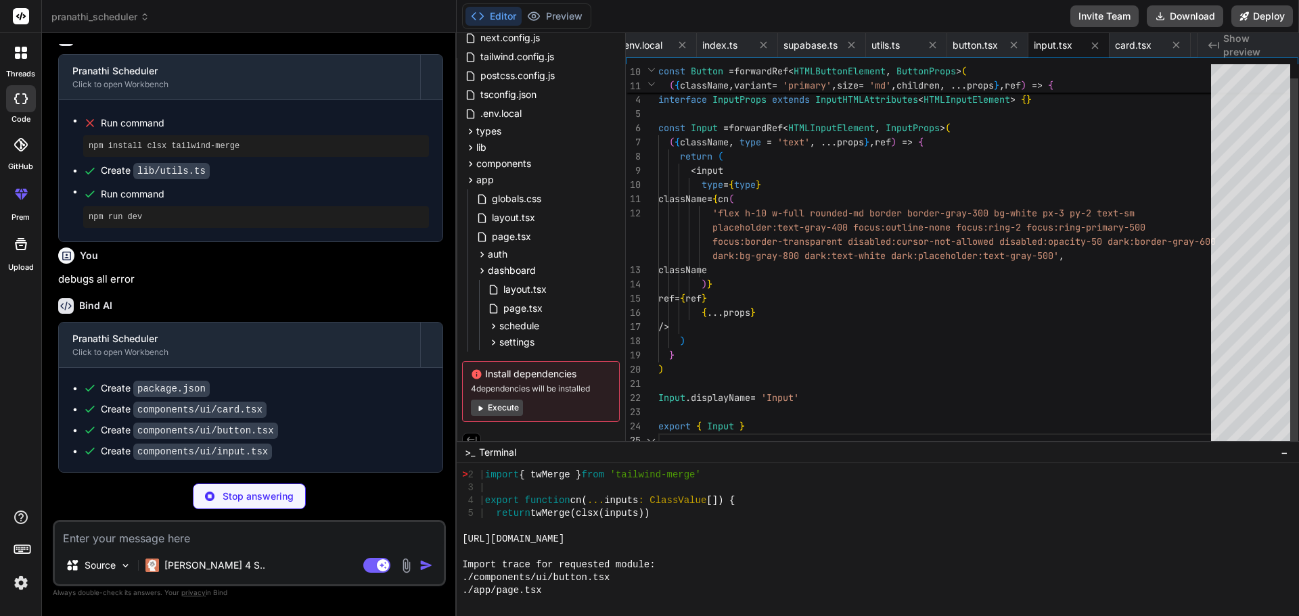
scroll to position [6683, 0]
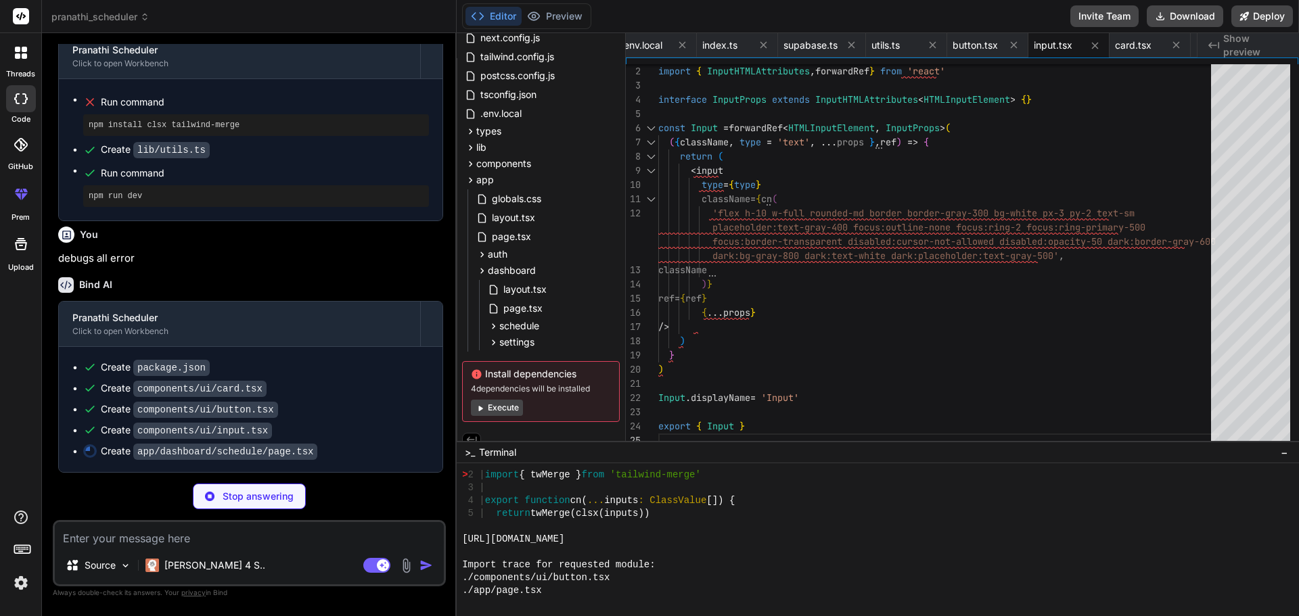
type textarea "x"
type textarea "</div> ) }"
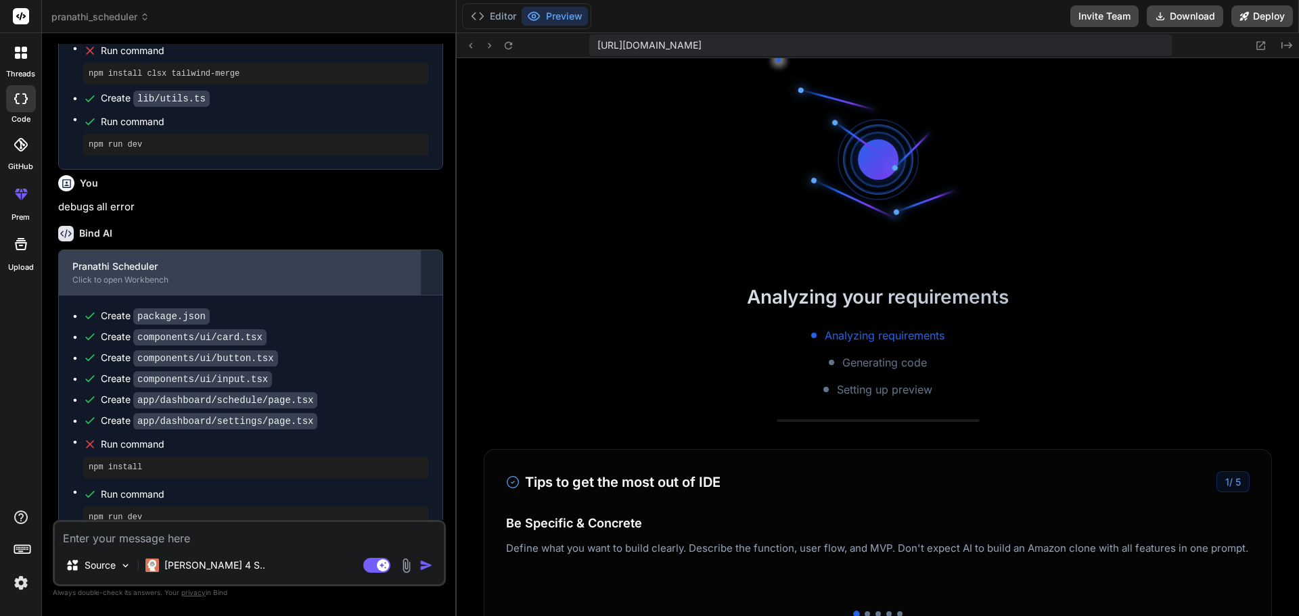
scroll to position [9266, 0]
type textarea "x"
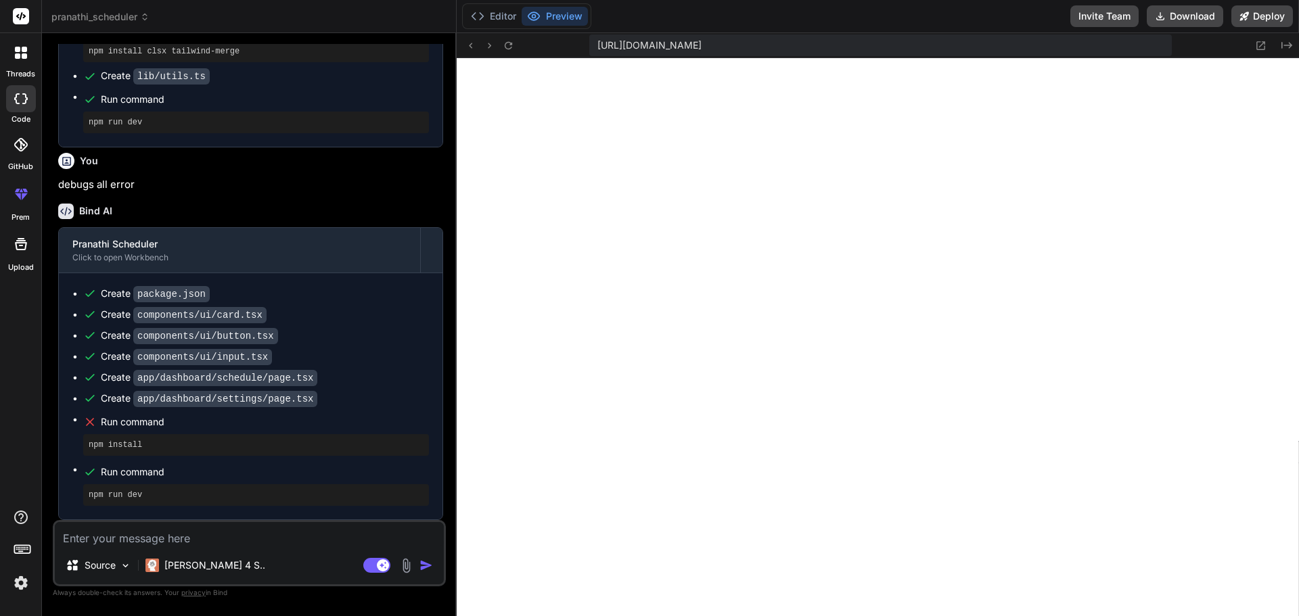
scroll to position [1920, 0]
click at [216, 536] on textarea at bounding box center [249, 534] width 389 height 24
paste textarea "./lib/utils.ts:2:0 Module not found: Can't resolve 'tailwind-merge' 1 | import …"
type textarea "./lib/utils.ts:2:0 Module not found: Can't resolve 'tailwind-merge' 1 | import …"
type textarea "x"
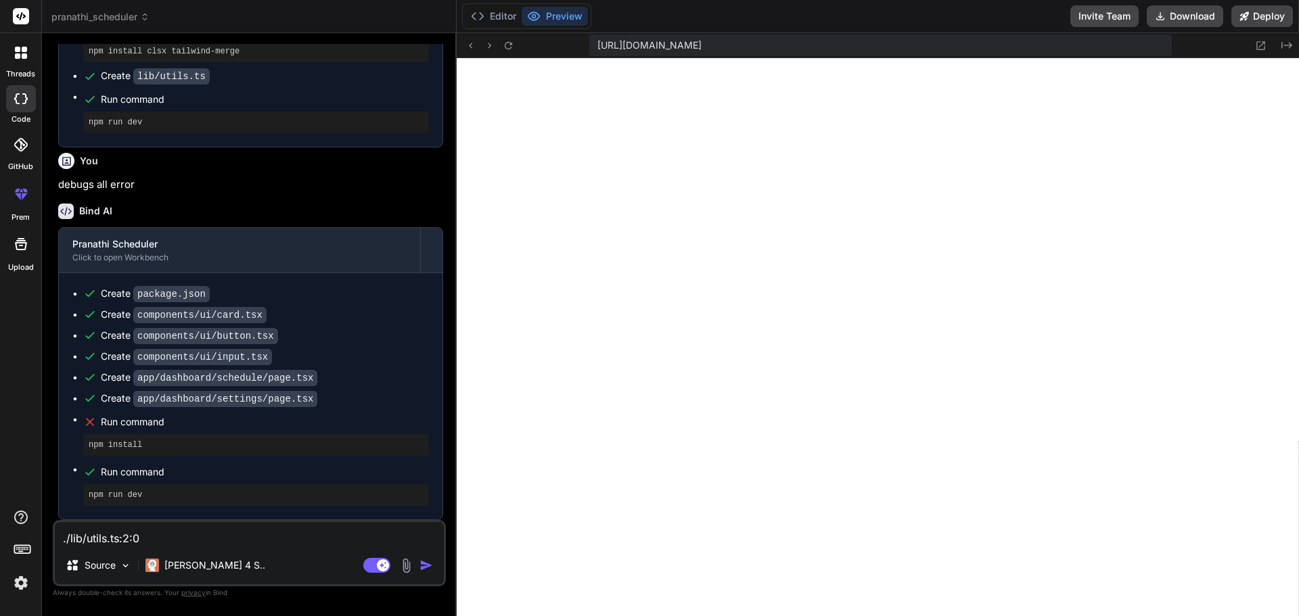
scroll to position [50, 0]
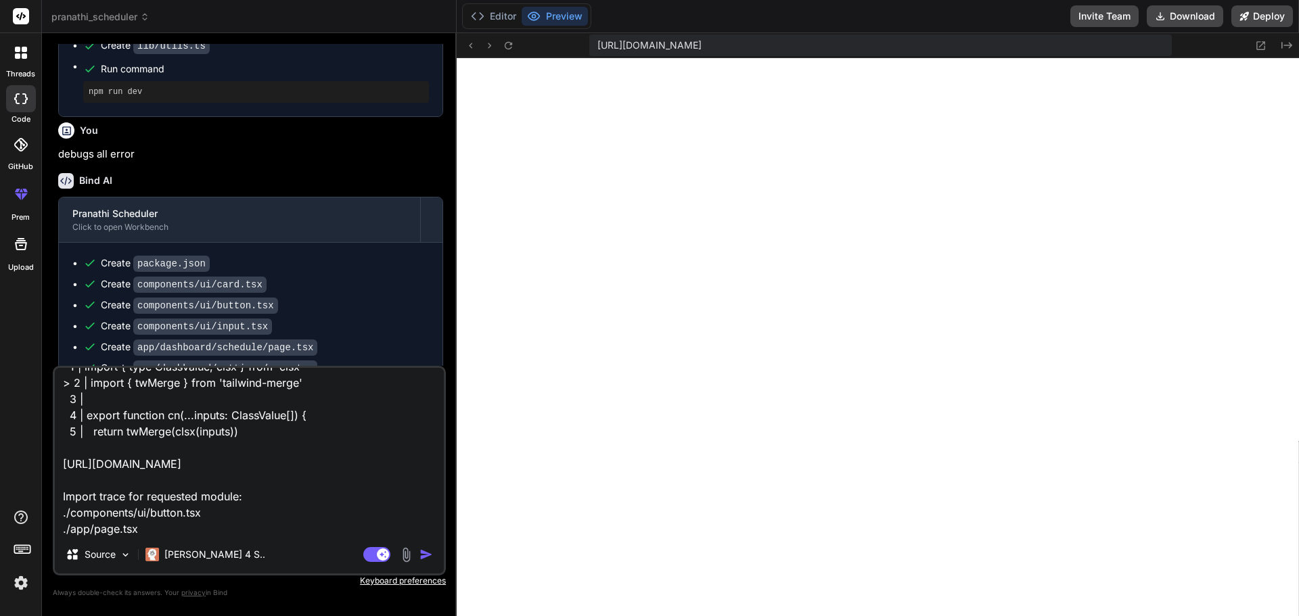
type textarea "./lib/utils.ts:2:0 Module not found: Can't resolve 'tailwind-merge' 1 | import …"
click at [426, 557] on img "button" at bounding box center [426, 555] width 14 height 14
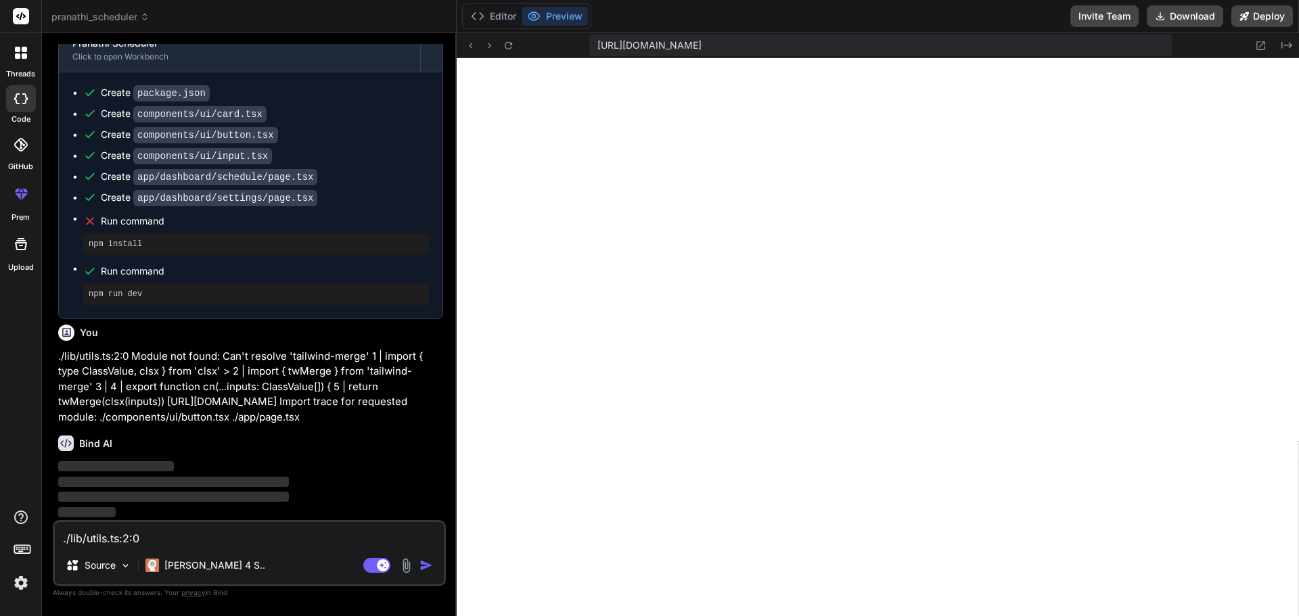
scroll to position [2120, 0]
click at [371, 561] on rect at bounding box center [376, 565] width 27 height 15
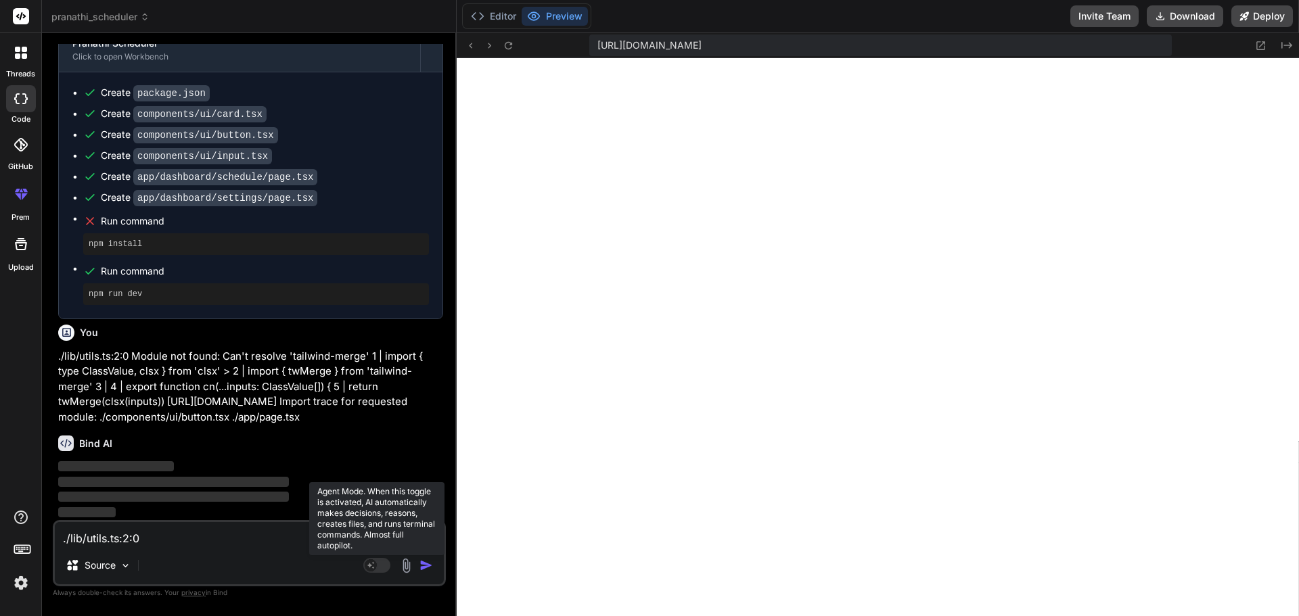
click at [382, 571] on rect at bounding box center [376, 565] width 27 height 15
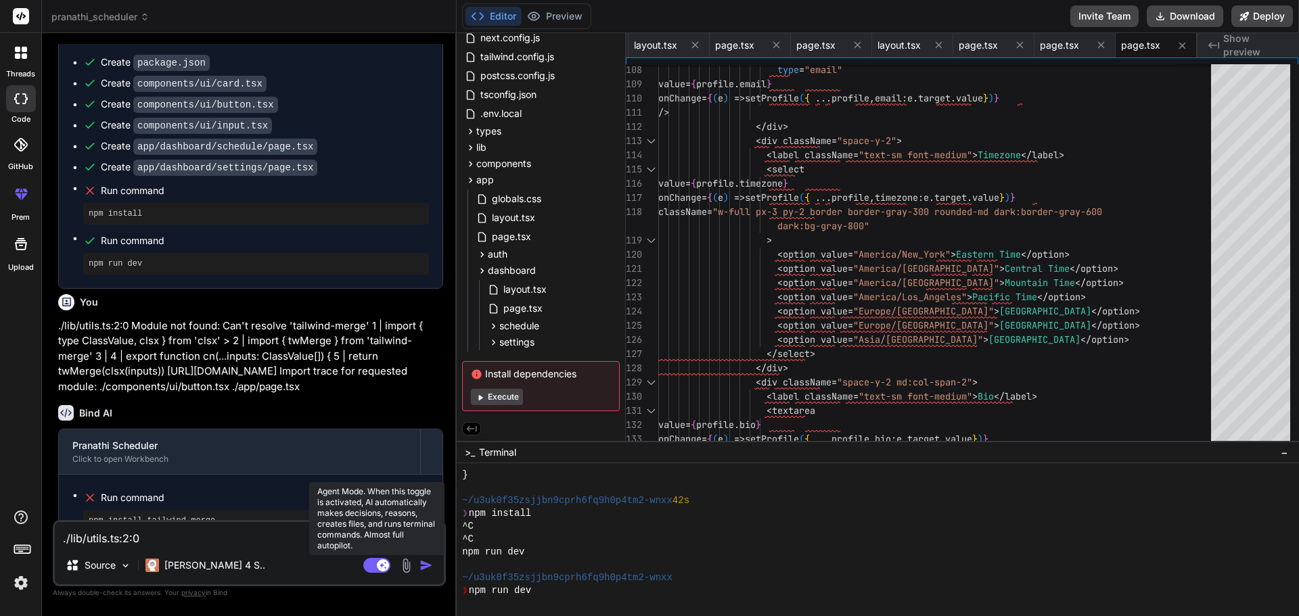
scroll to position [11155, 0]
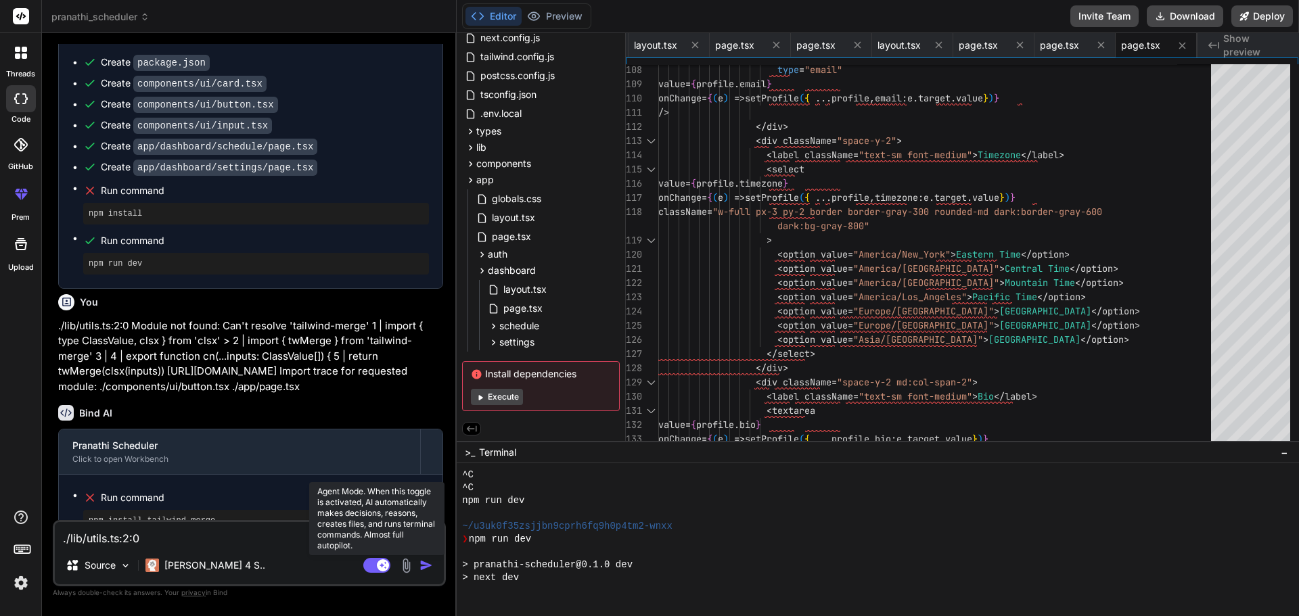
click at [372, 569] on rect at bounding box center [376, 565] width 27 height 15
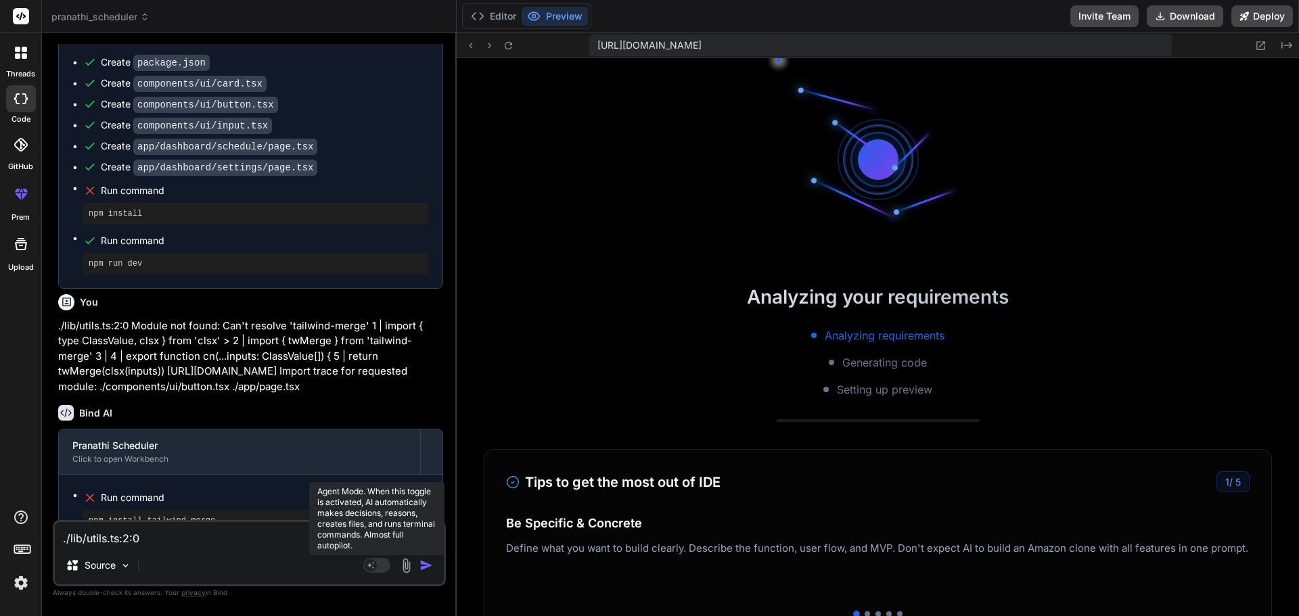
scroll to position [11322, 0]
type textarea "x"
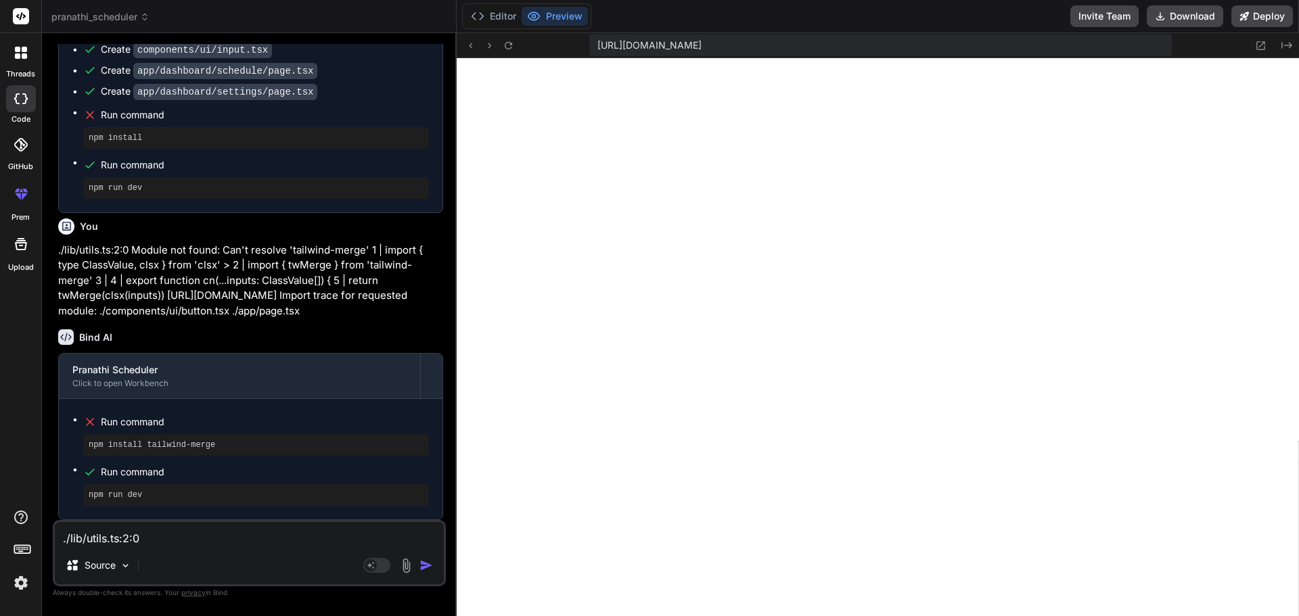
scroll to position [2227, 0]
click at [181, 542] on textarea at bounding box center [249, 534] width 389 height 24
paste textarea "./lib/utils.ts:2:0 Module not found: Can't resolve 'tailwind-merge' 1 | import …"
type textarea "./lib/utils.ts:2:0 Module not found: Can't resolve 'tailwind-merge' 1 | import …"
type textarea "x"
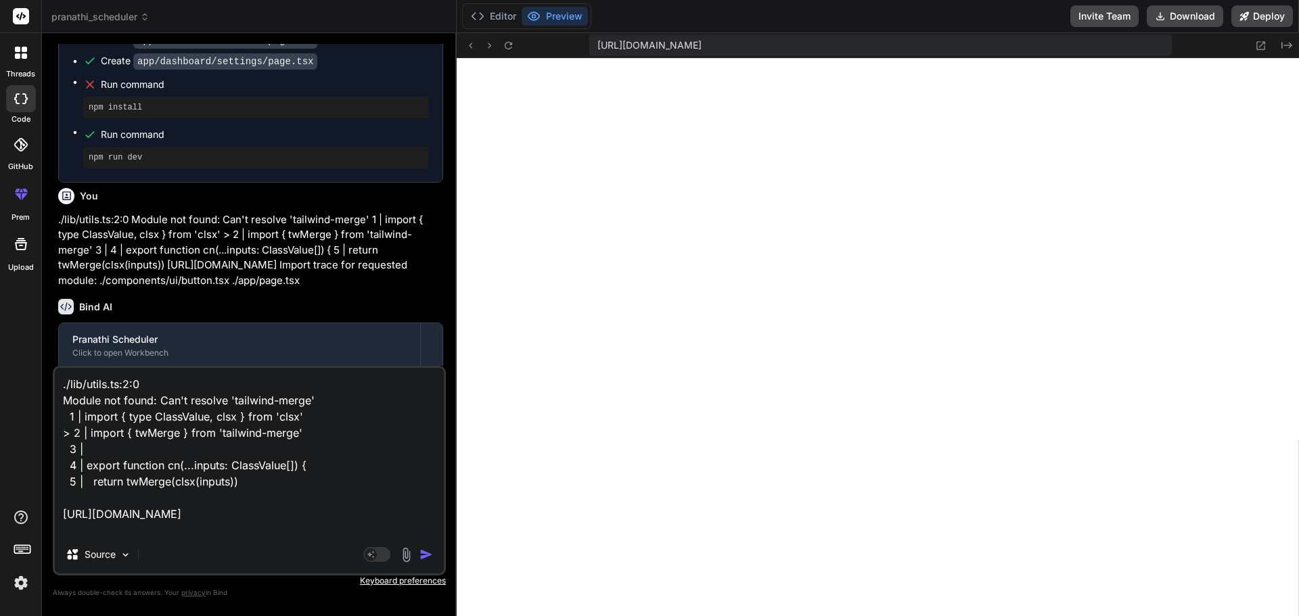
scroll to position [50, 0]
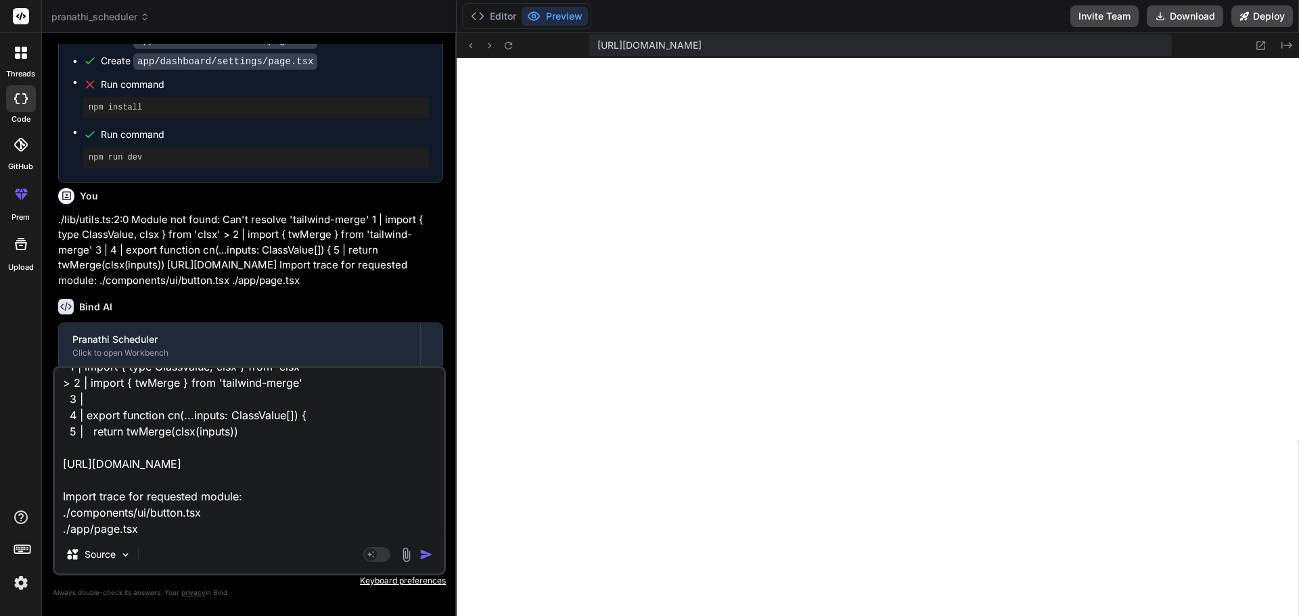
type textarea "./lib/utils.ts:2:0 Module not found: Can't resolve 'tailwind-merge' 1 | import …"
click at [431, 555] on img "button" at bounding box center [426, 555] width 14 height 14
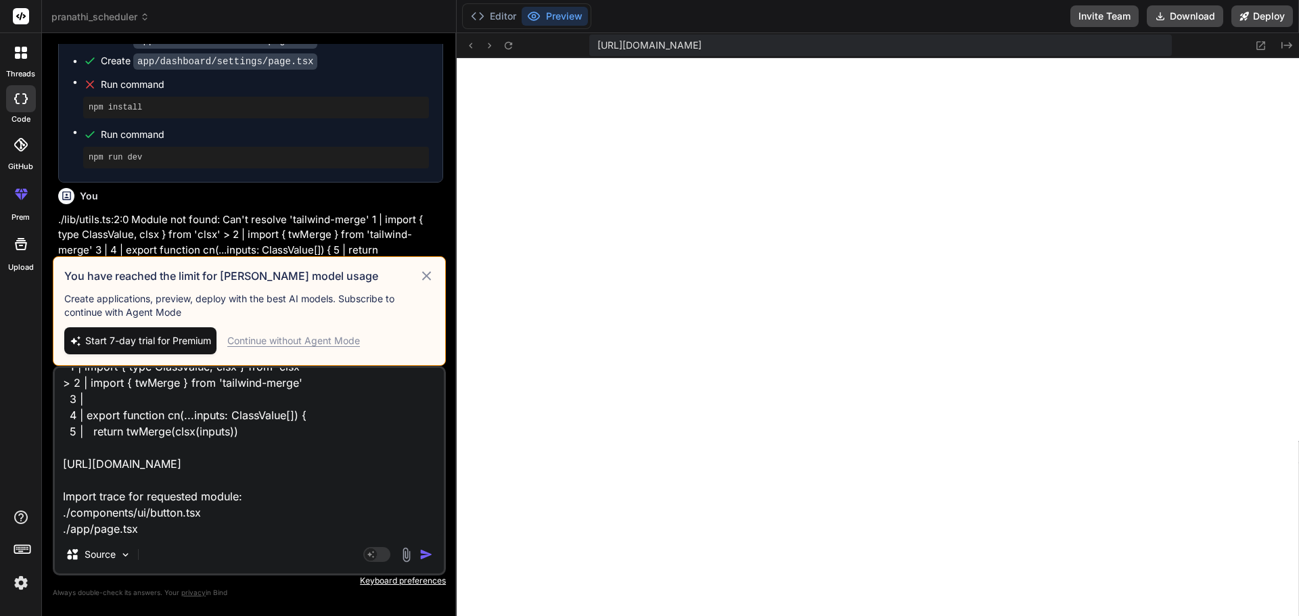
click at [427, 275] on icon at bounding box center [426, 275] width 9 height 9
type textarea "x"
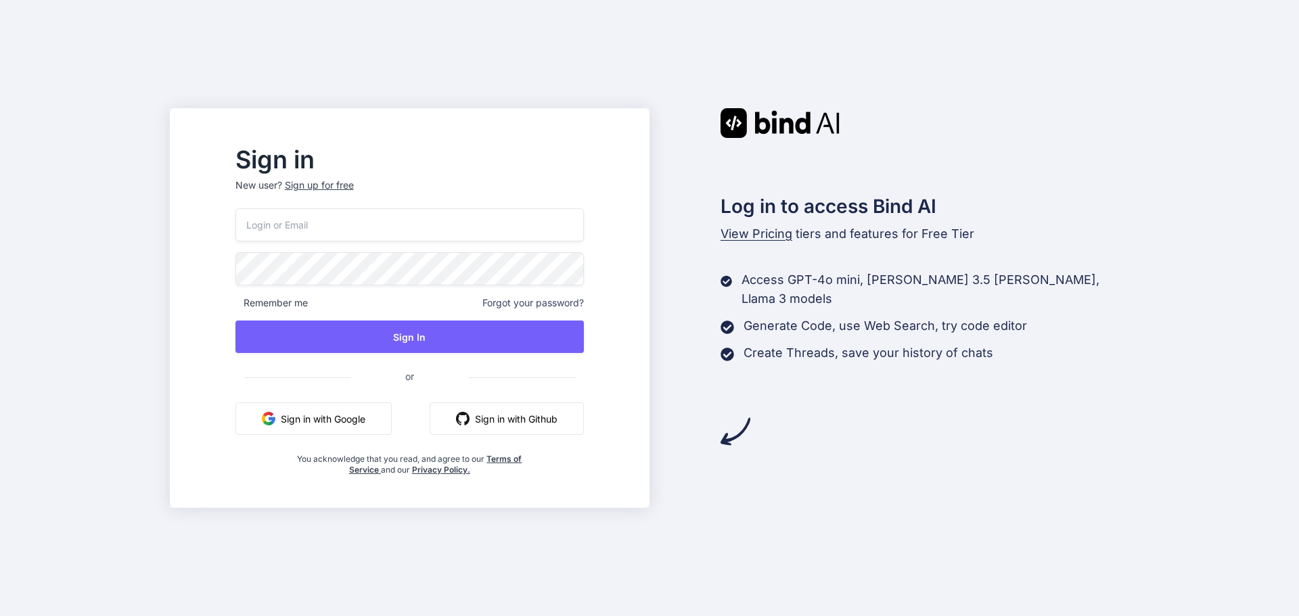
click at [392, 417] on button "Sign in with Google" at bounding box center [313, 418] width 156 height 32
click at [371, 422] on button "Sign in with Google" at bounding box center [313, 418] width 156 height 32
